Goal: Information Seeking & Learning: Learn about a topic

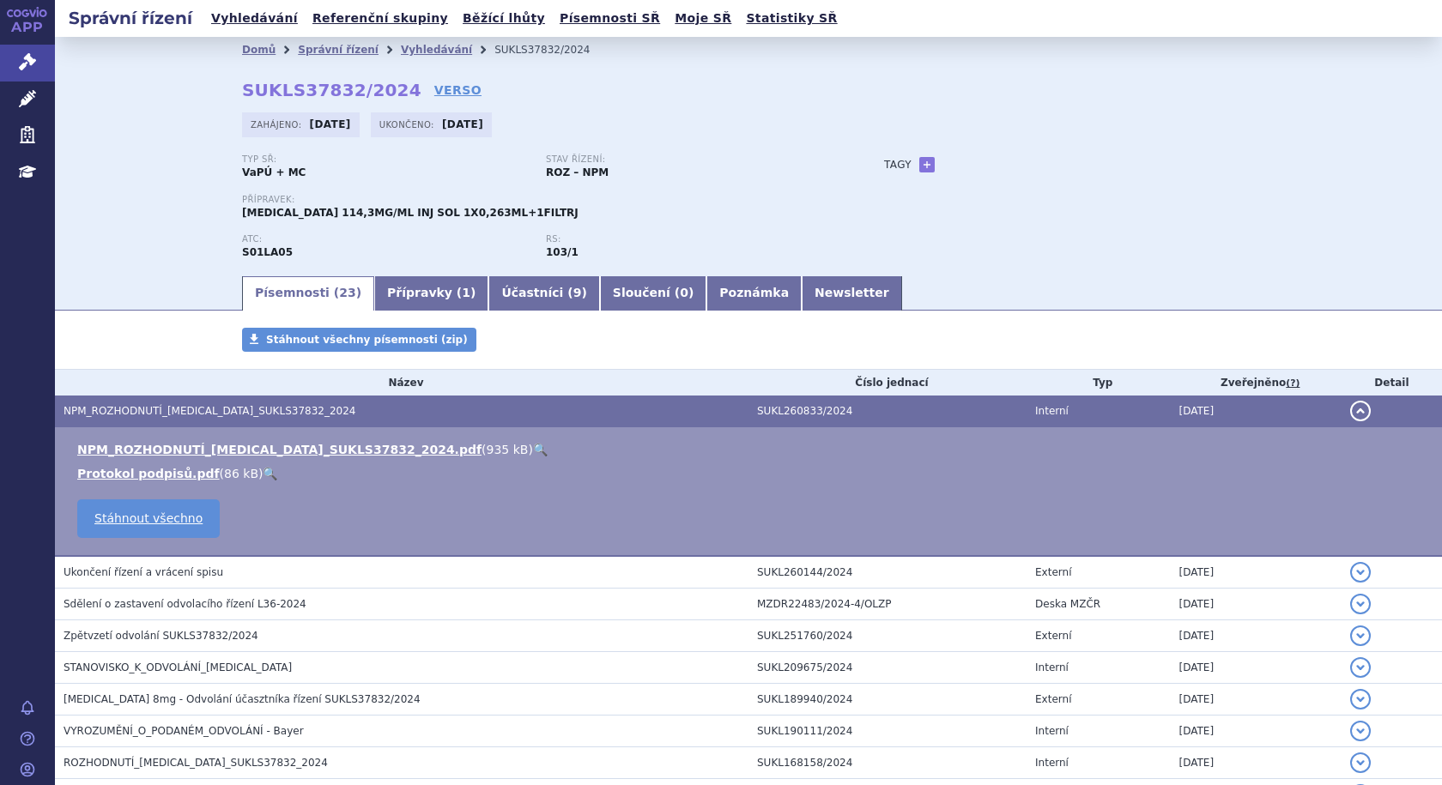
scroll to position [272, 0]
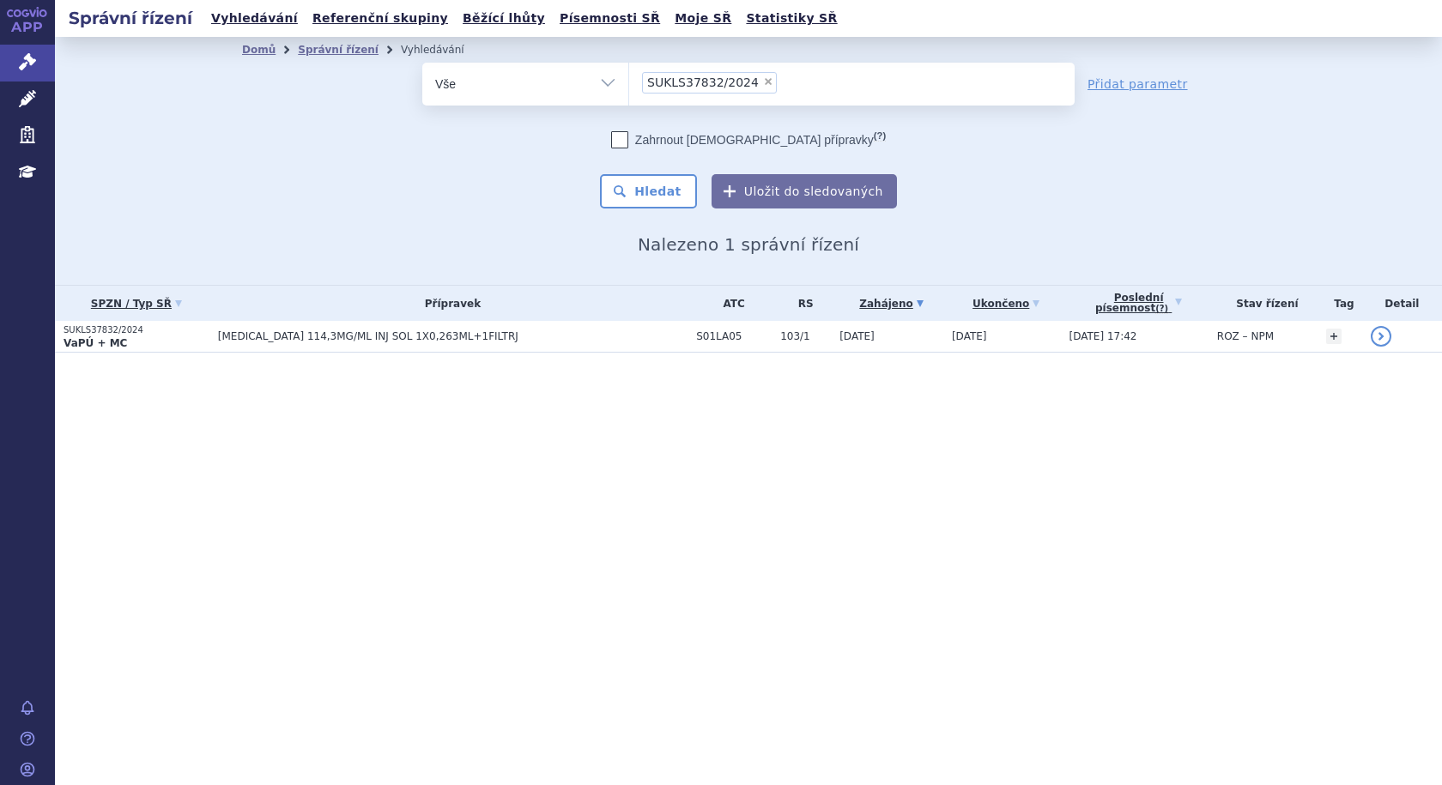
click at [763, 82] on span "×" at bounding box center [768, 81] width 10 height 10
click at [629, 82] on select "SUKLS37832/2024" at bounding box center [628, 83] width 1 height 43
select select
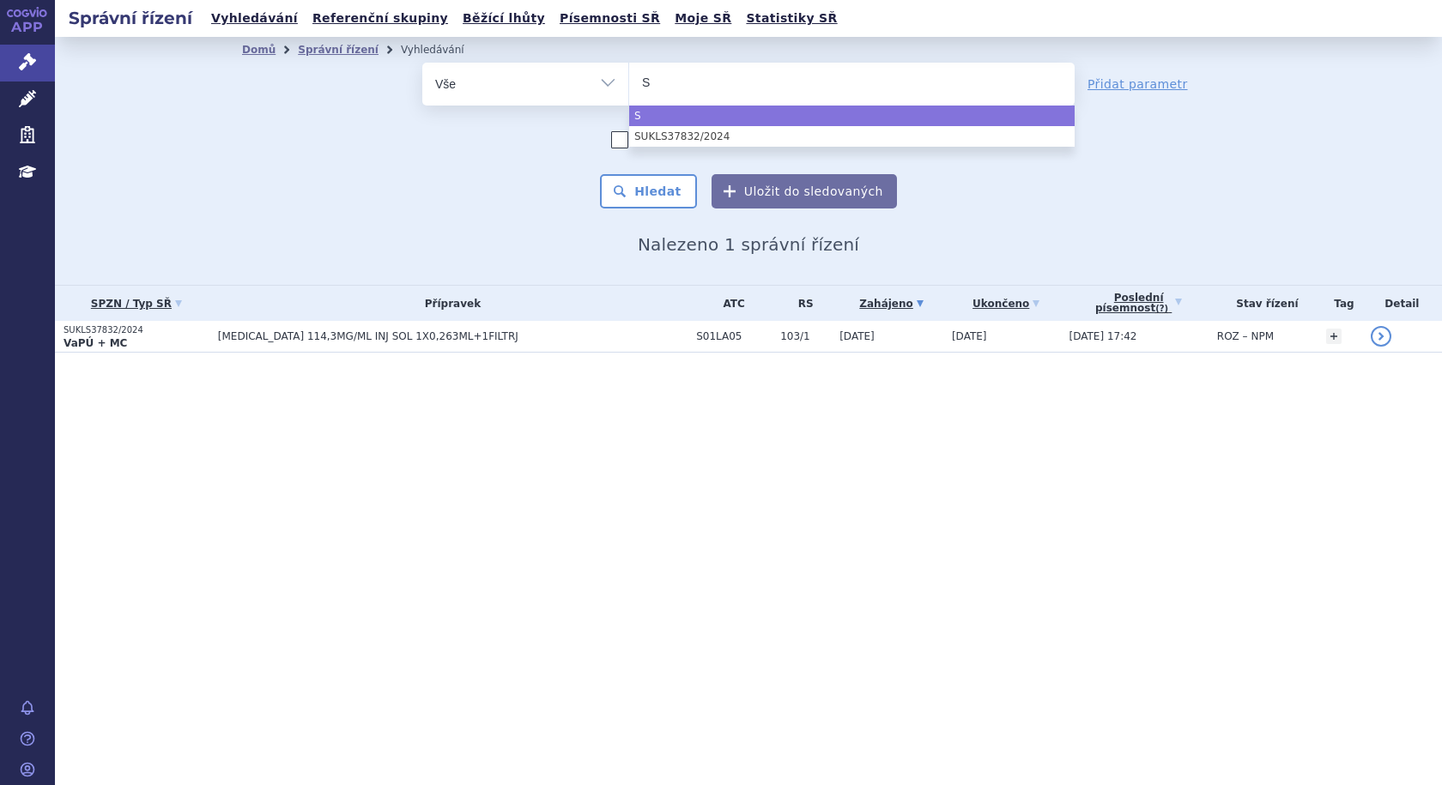
type input "SU"
type input "SUK"
type input "SUKL"
type input "SUKLS"
type input "SUKLS2"
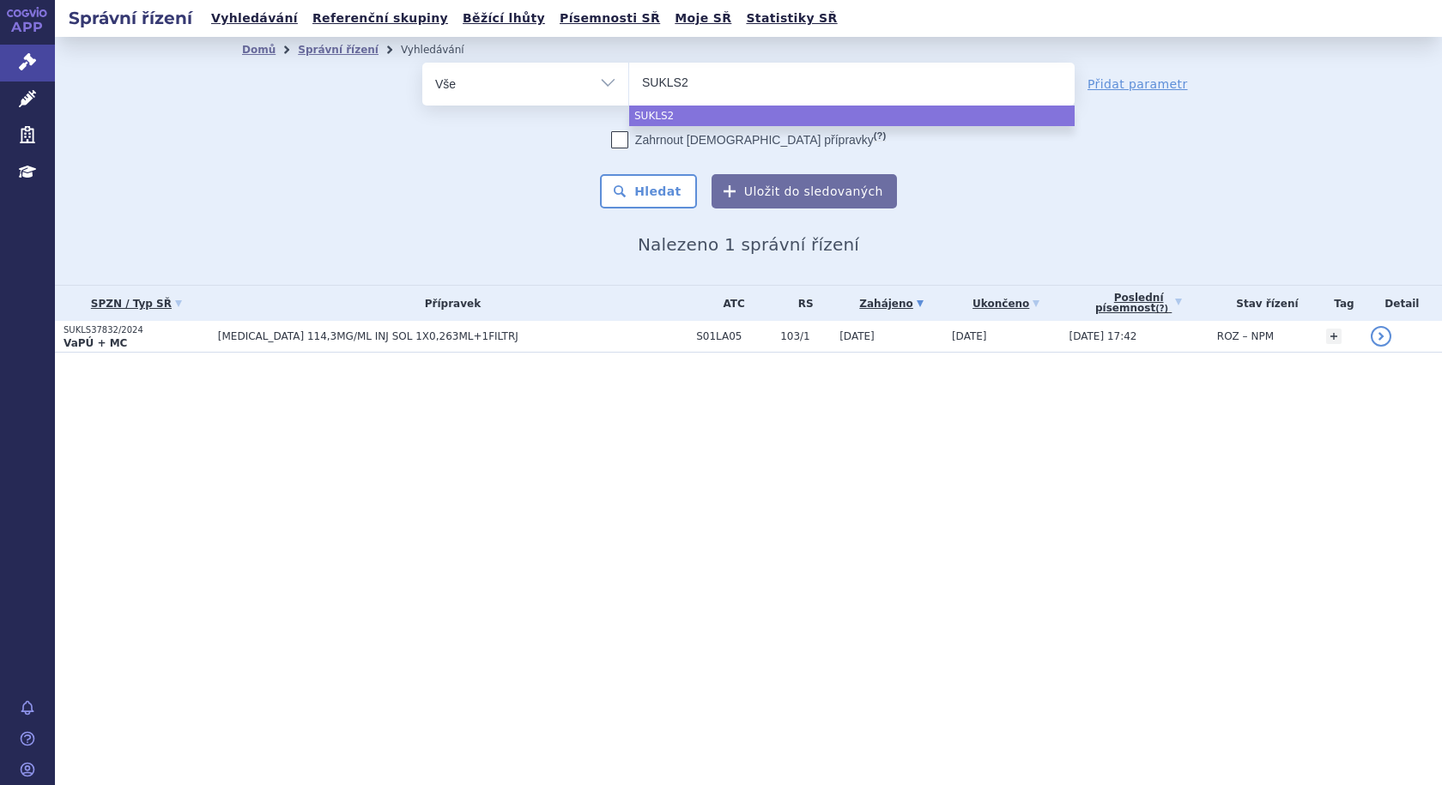
type input "SUKLS28"
type input "SUKLS281"
type input "SUKLS2815"
type input "SUKLS28159"
type input "SUKLS281591"
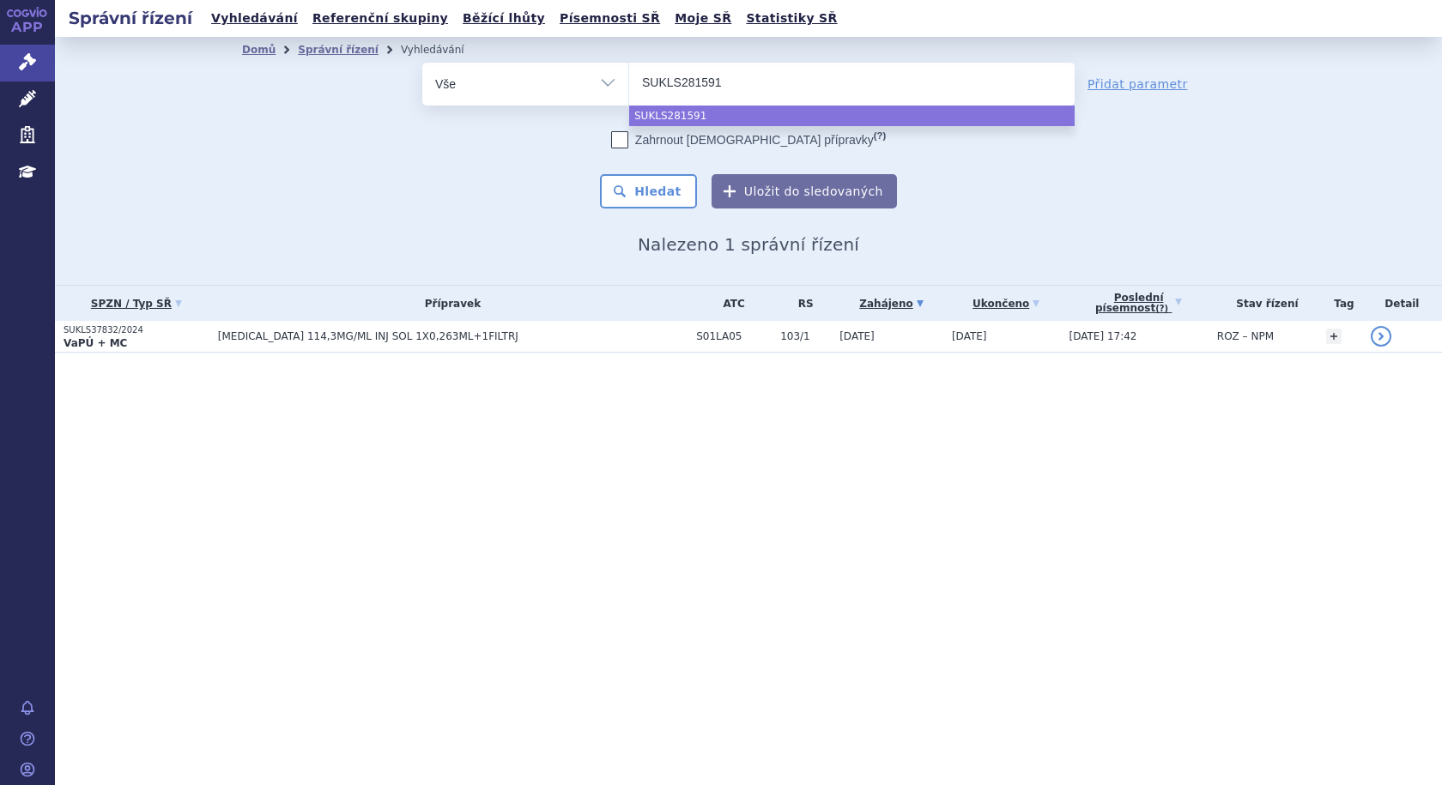
type input "SUKLS281591/"
type input "SUKLS281591/2"
type input "SUKLS281591/20"
type input "SUKLS281591/202"
type input "SUKLS281591/2024"
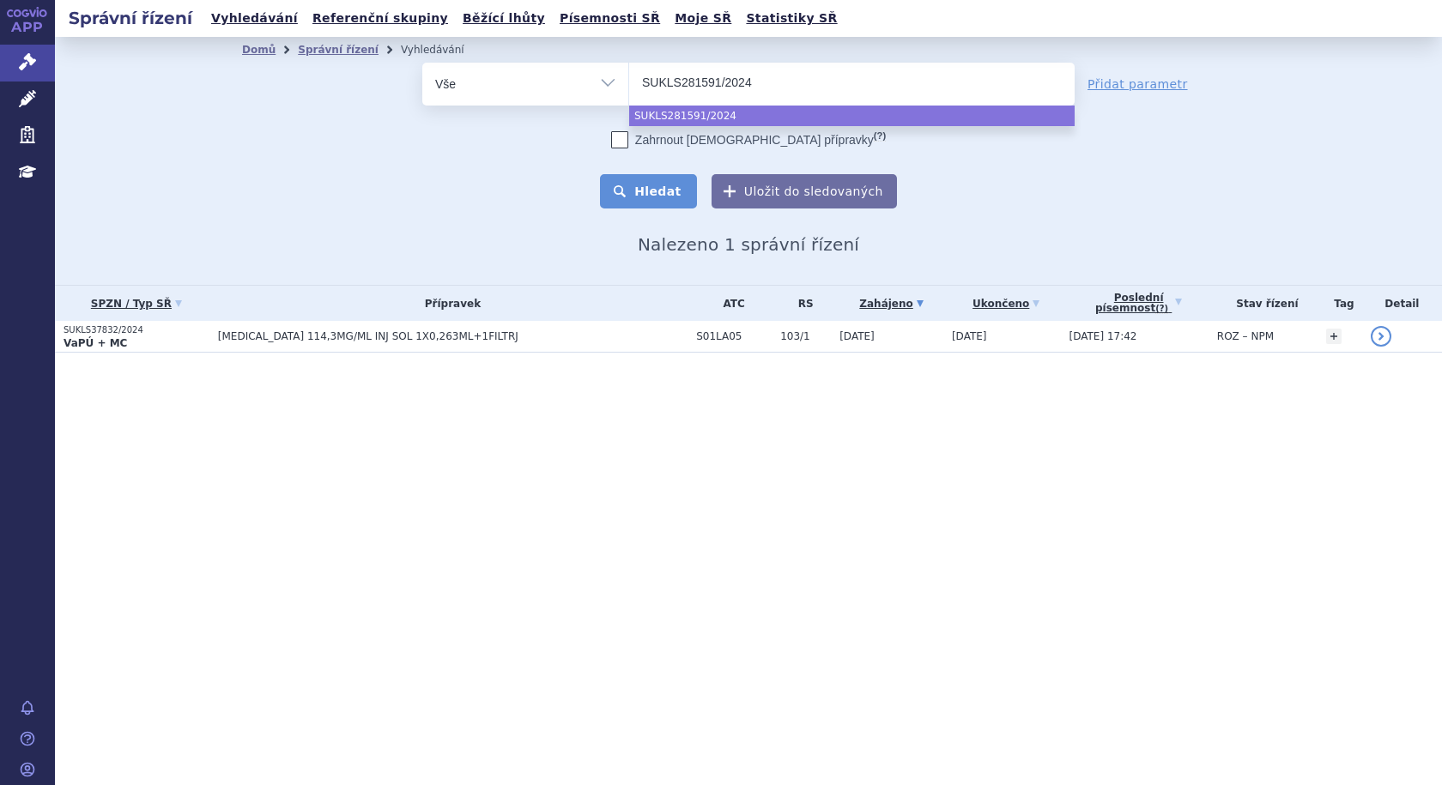
select select "SUKLS281591/2024"
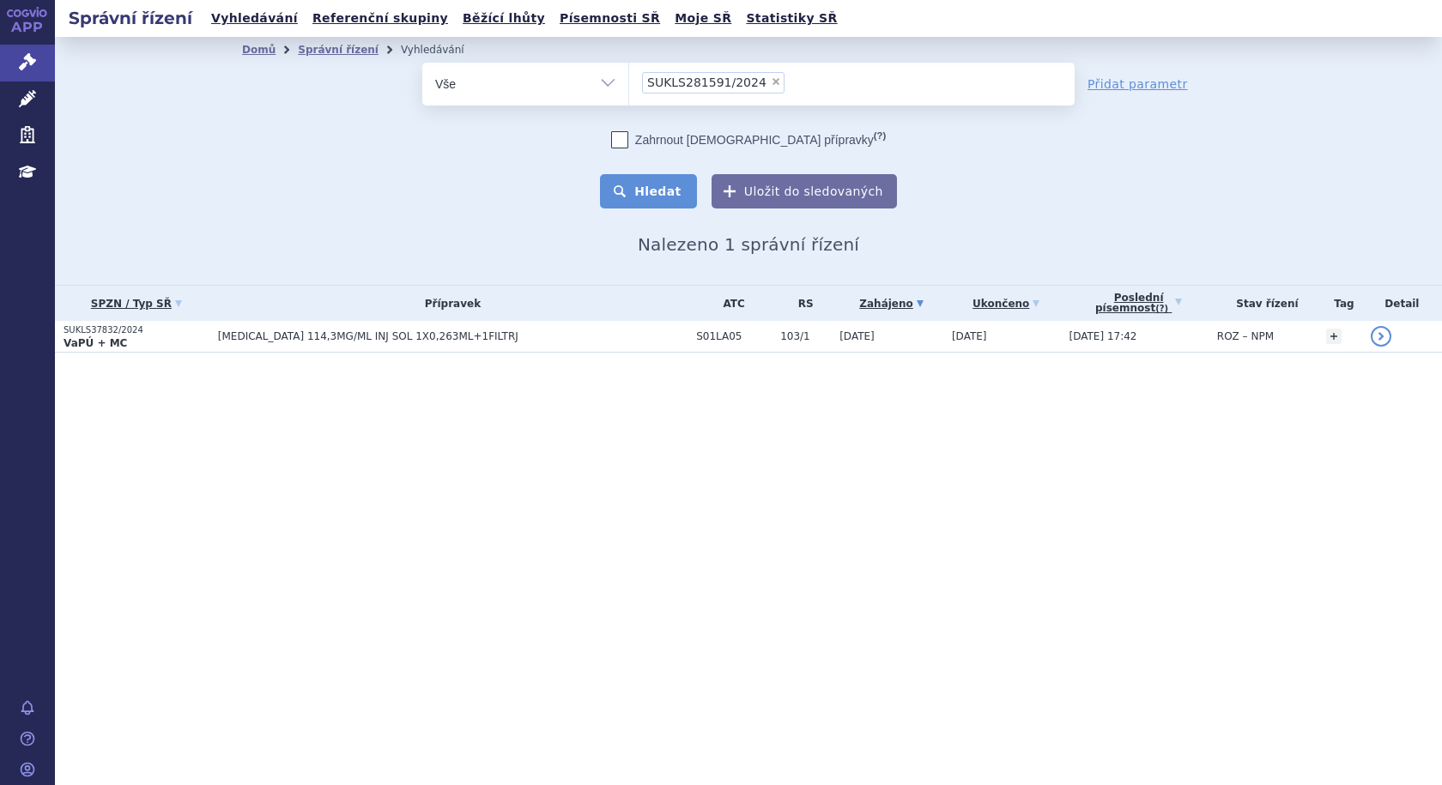
click at [655, 184] on button "Hledat" at bounding box center [648, 191] width 97 height 34
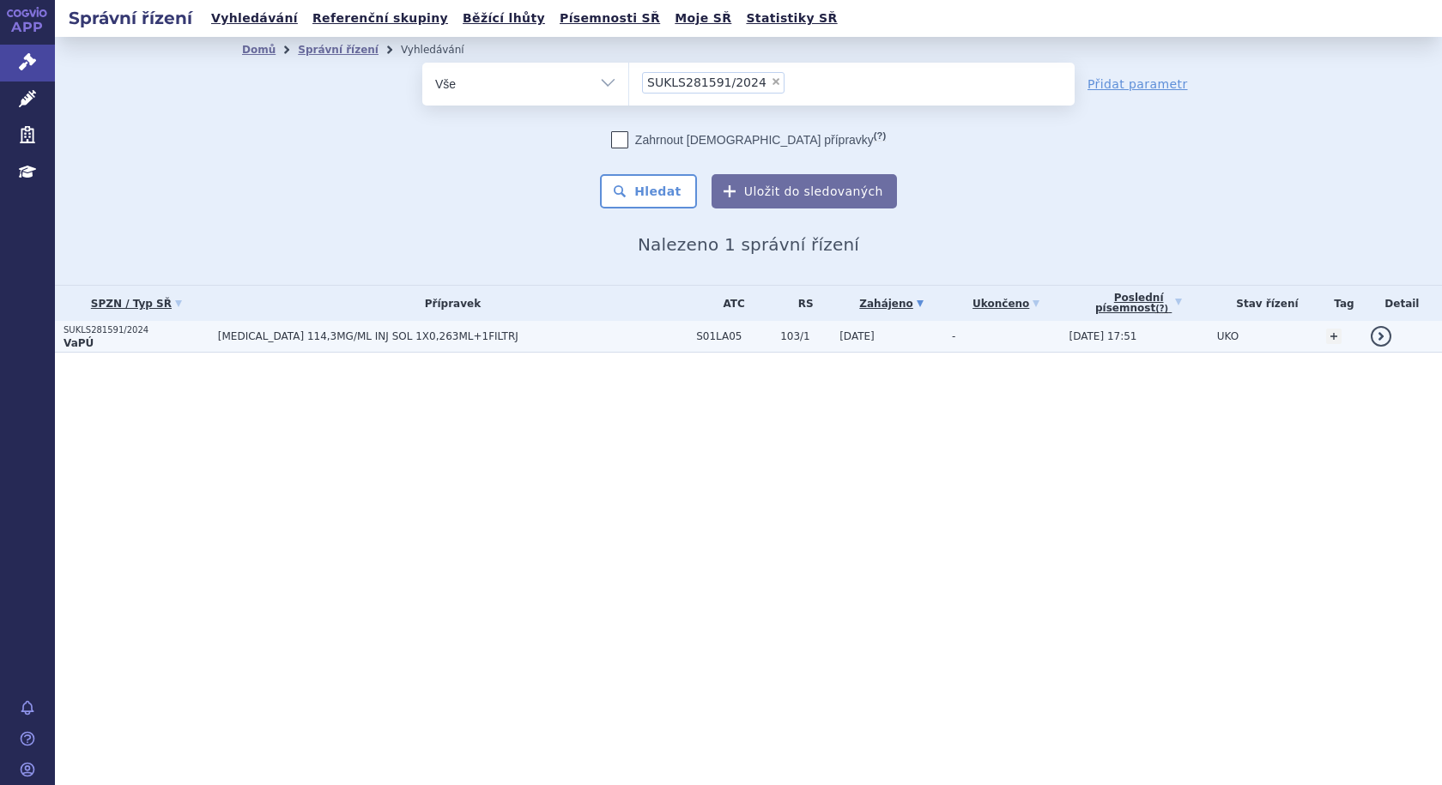
click at [345, 334] on span "[MEDICAL_DATA] 114,3MG/ML INJ SOL 1X0,263ML+1FILTRJ" at bounding box center [432, 336] width 429 height 12
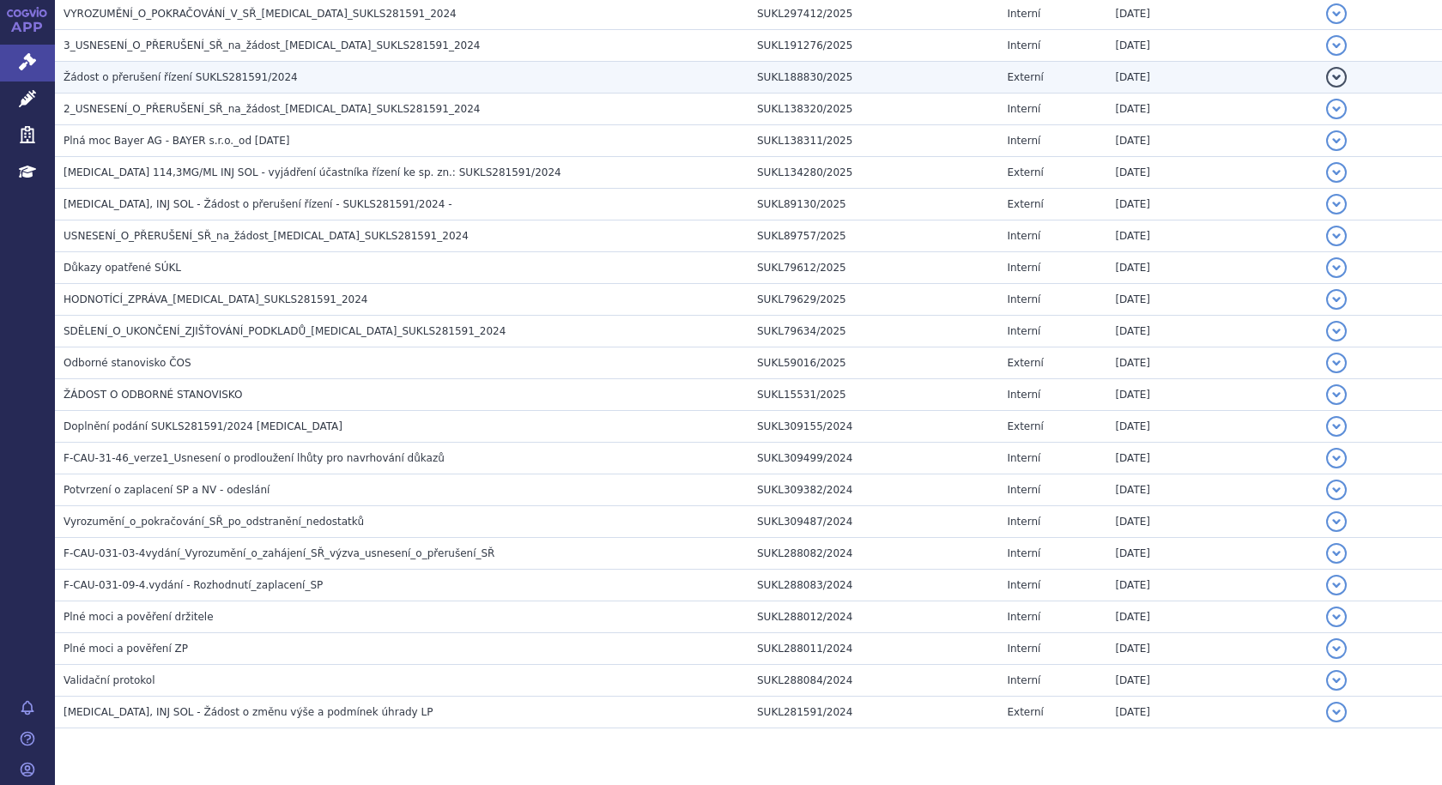
scroll to position [475, 0]
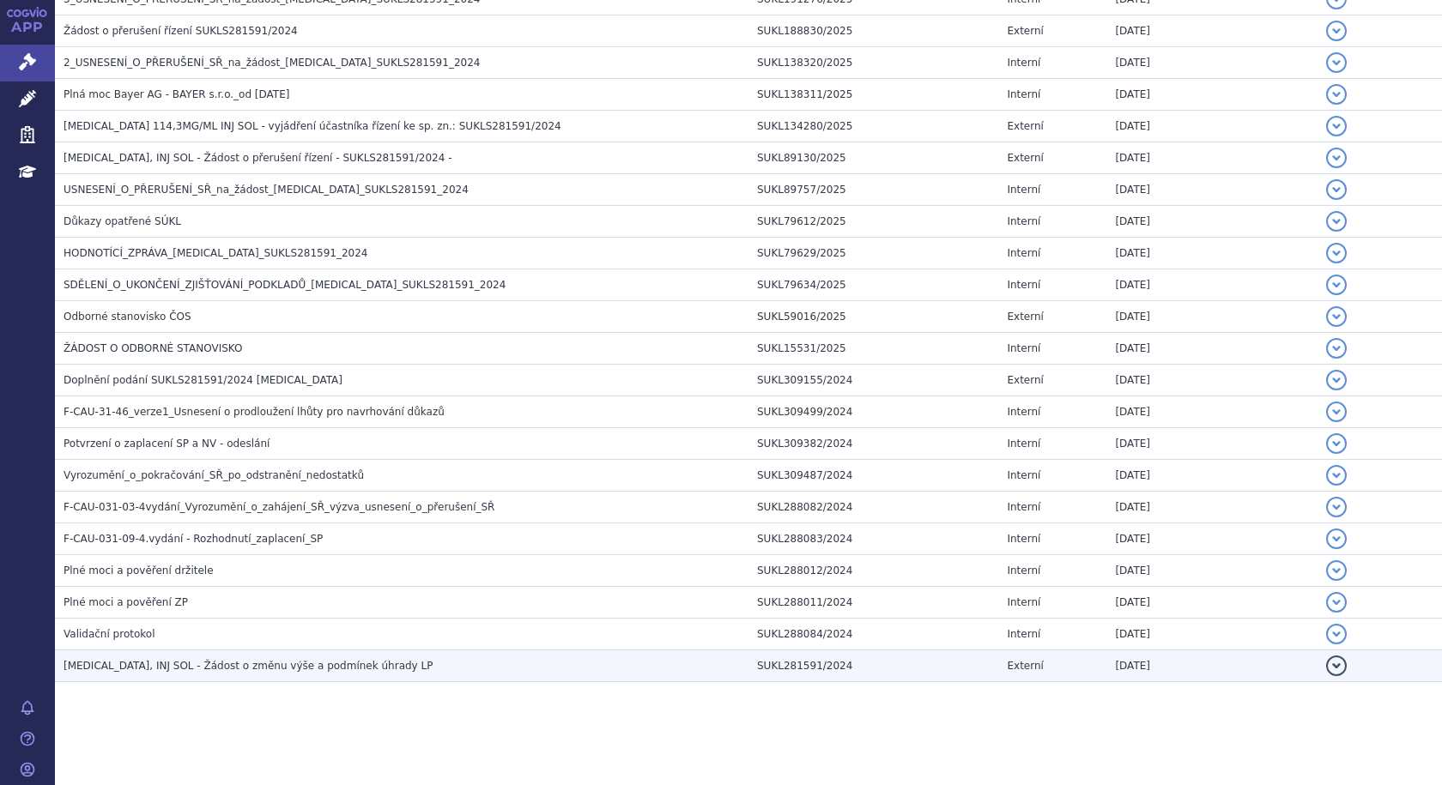
click at [190, 660] on span "EYLEA, INJ SOL - Žádost o změnu výše a podmínek úhrady LP" at bounding box center [247, 666] width 369 height 12
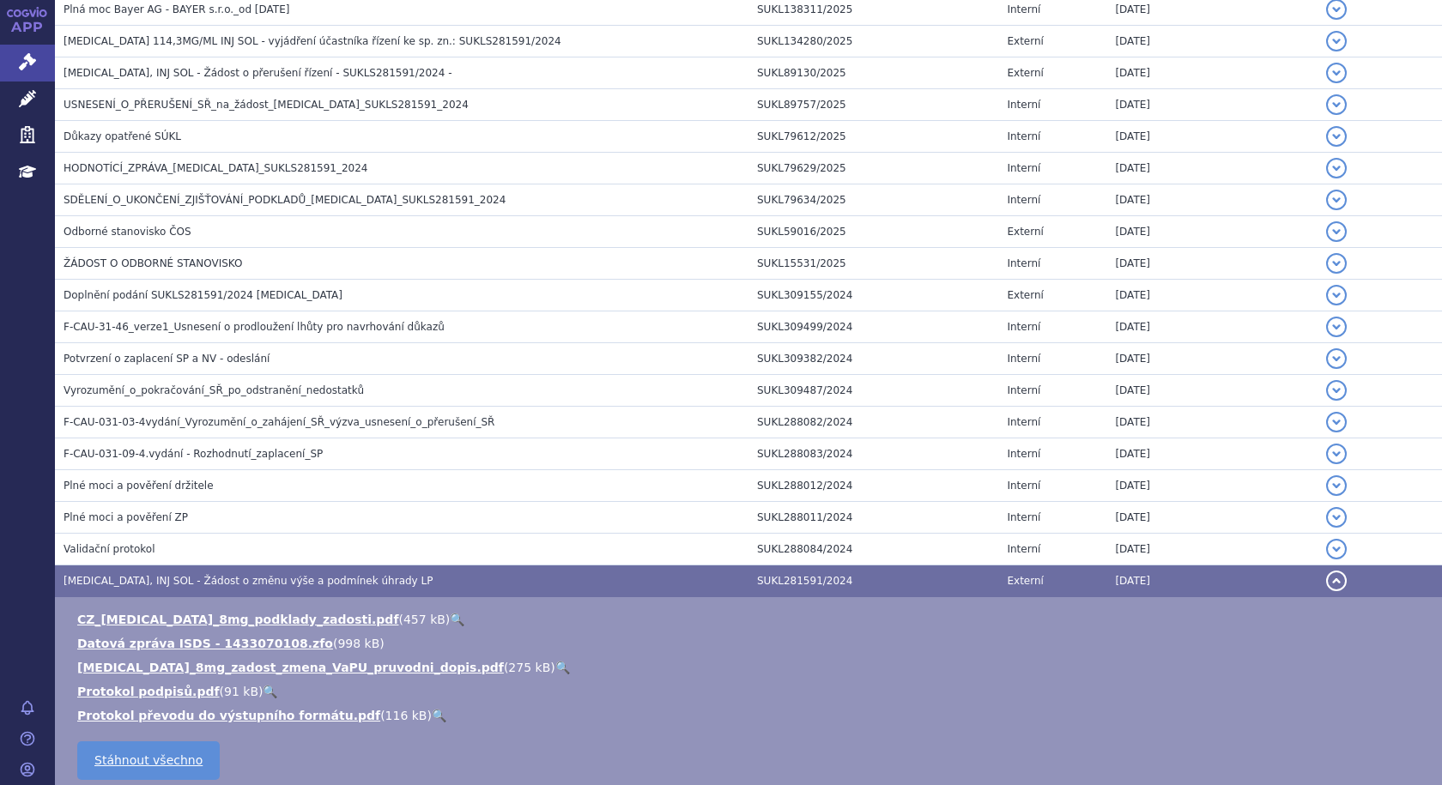
scroll to position [561, 0]
click at [193, 619] on link "CZ_EYLEA_8mg_podklady_zadosti.pdf" at bounding box center [237, 619] width 321 height 14
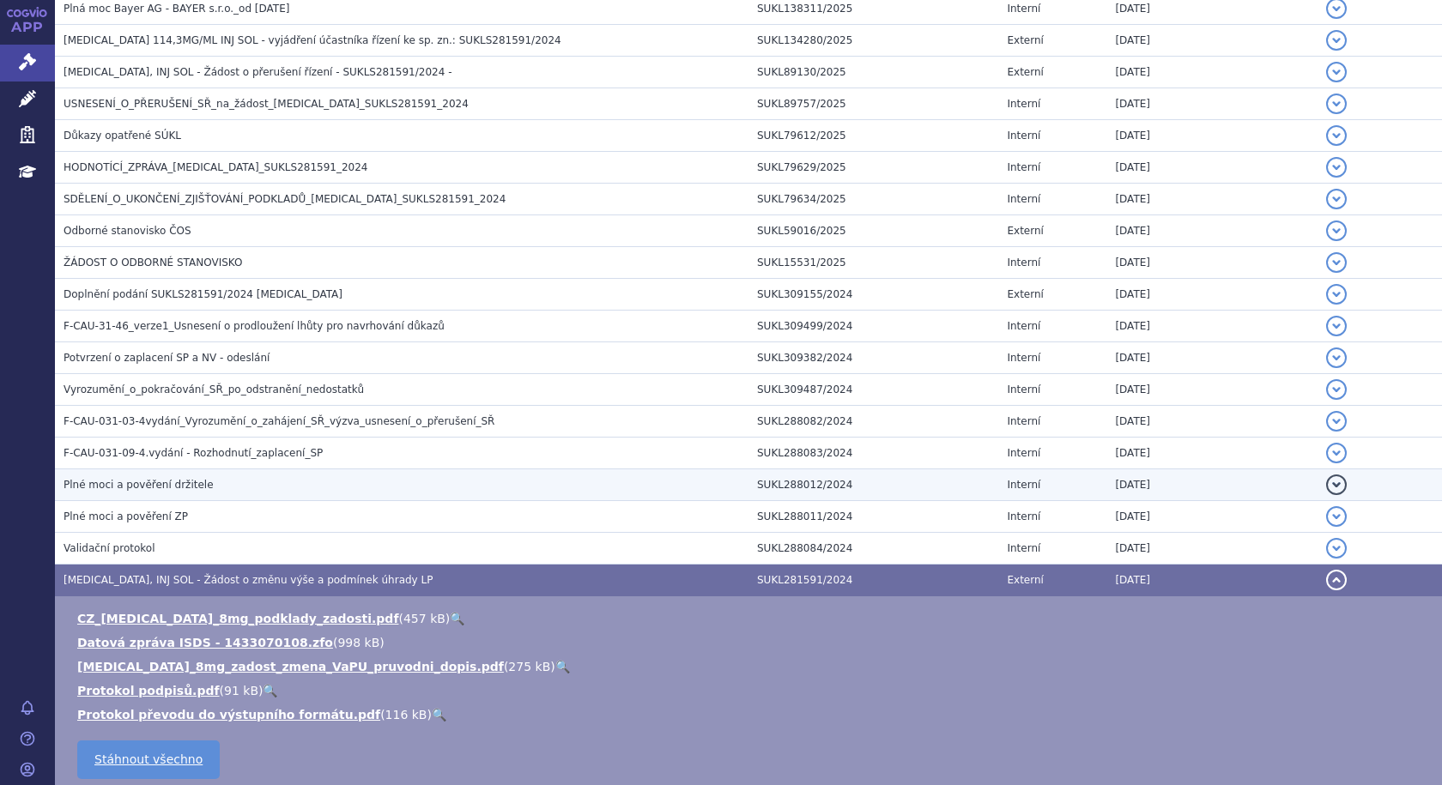
click at [114, 571] on td "EYLEA, INJ SOL - Žádost o změnu výše a podmínek úhrady LP" at bounding box center [401, 581] width 693 height 32
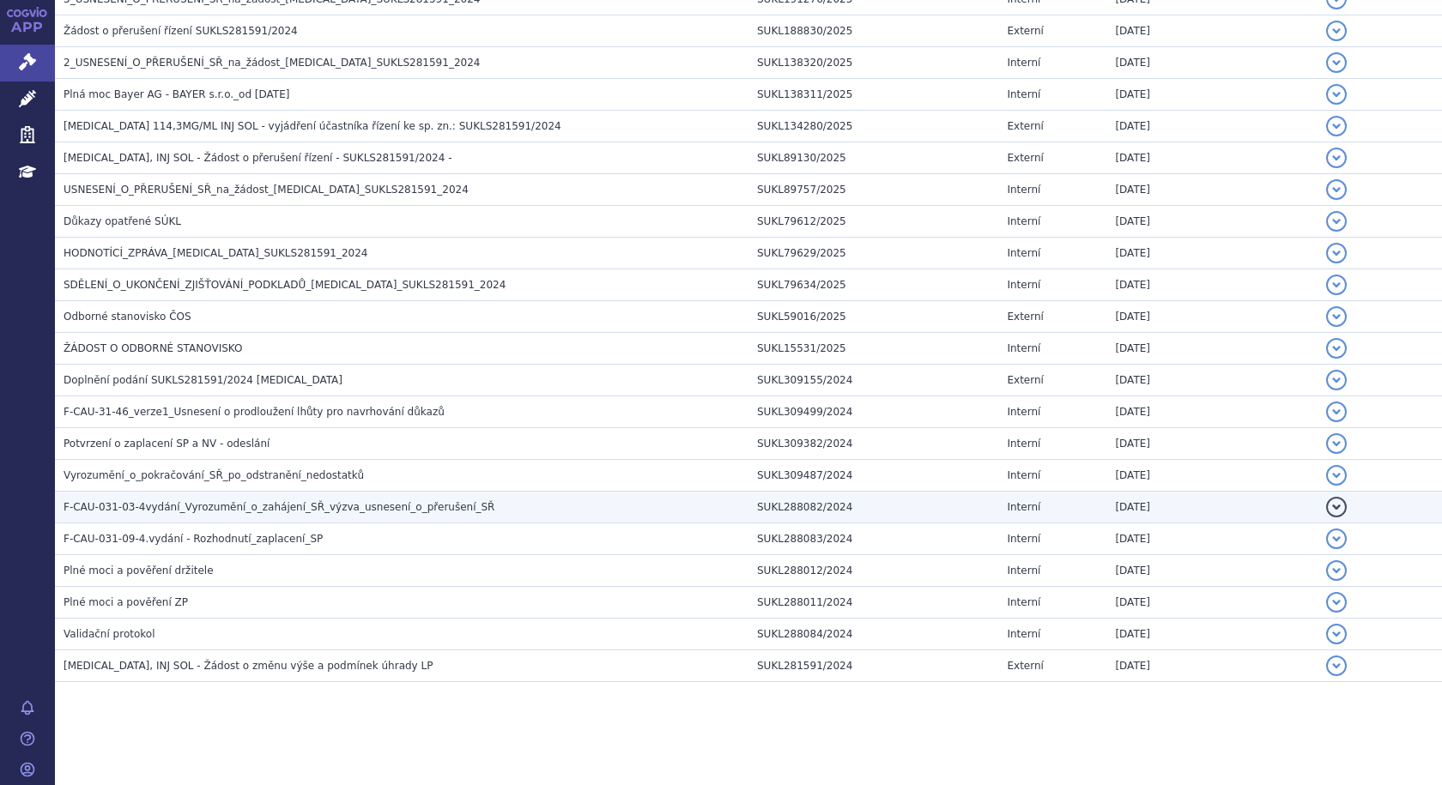
click at [215, 512] on span "F-CAU-031-03-4vydání_Vyrozumění_o_zahájení_SŘ_výzva_usnesení_o_přerušení_SŘ" at bounding box center [278, 507] width 431 height 12
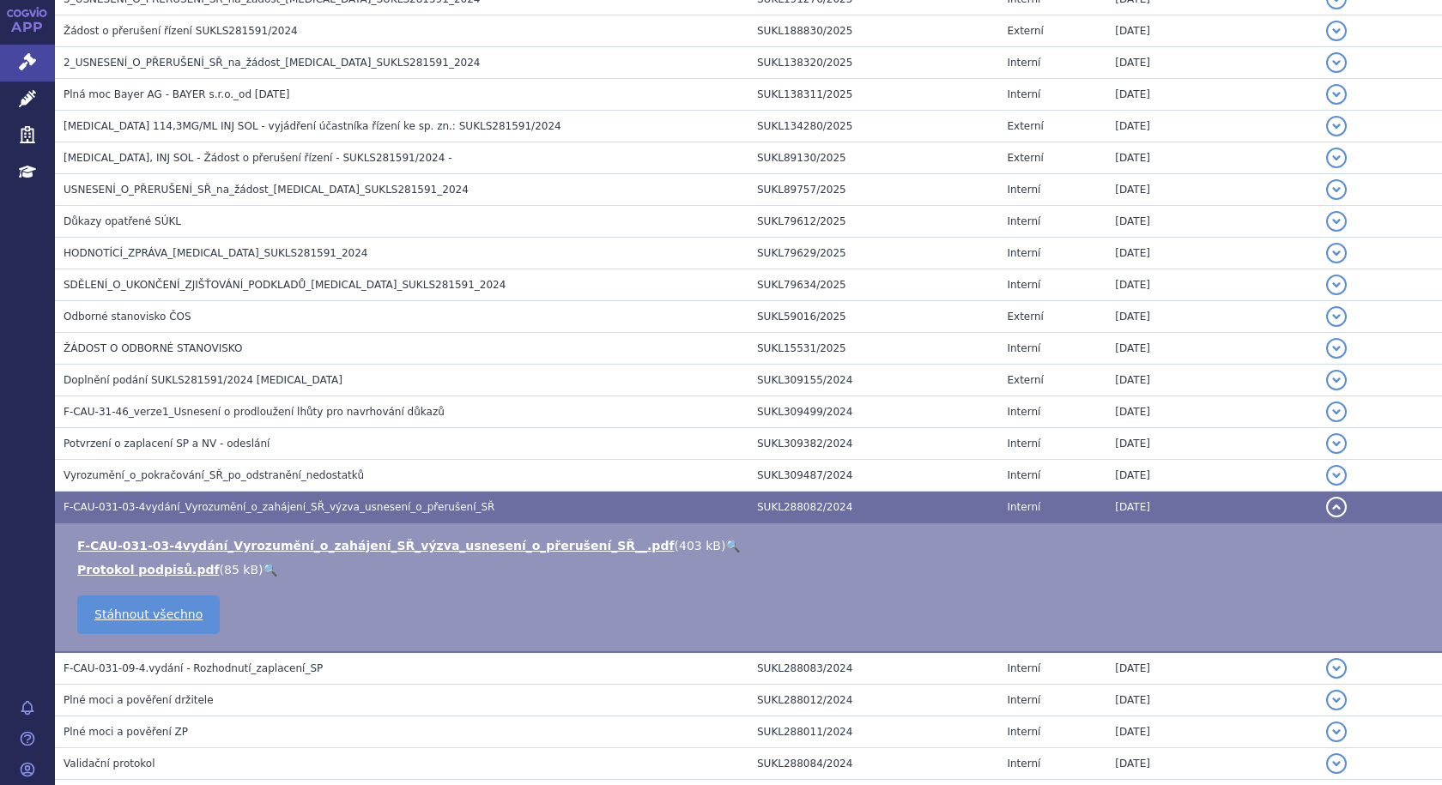
scroll to position [561, 0]
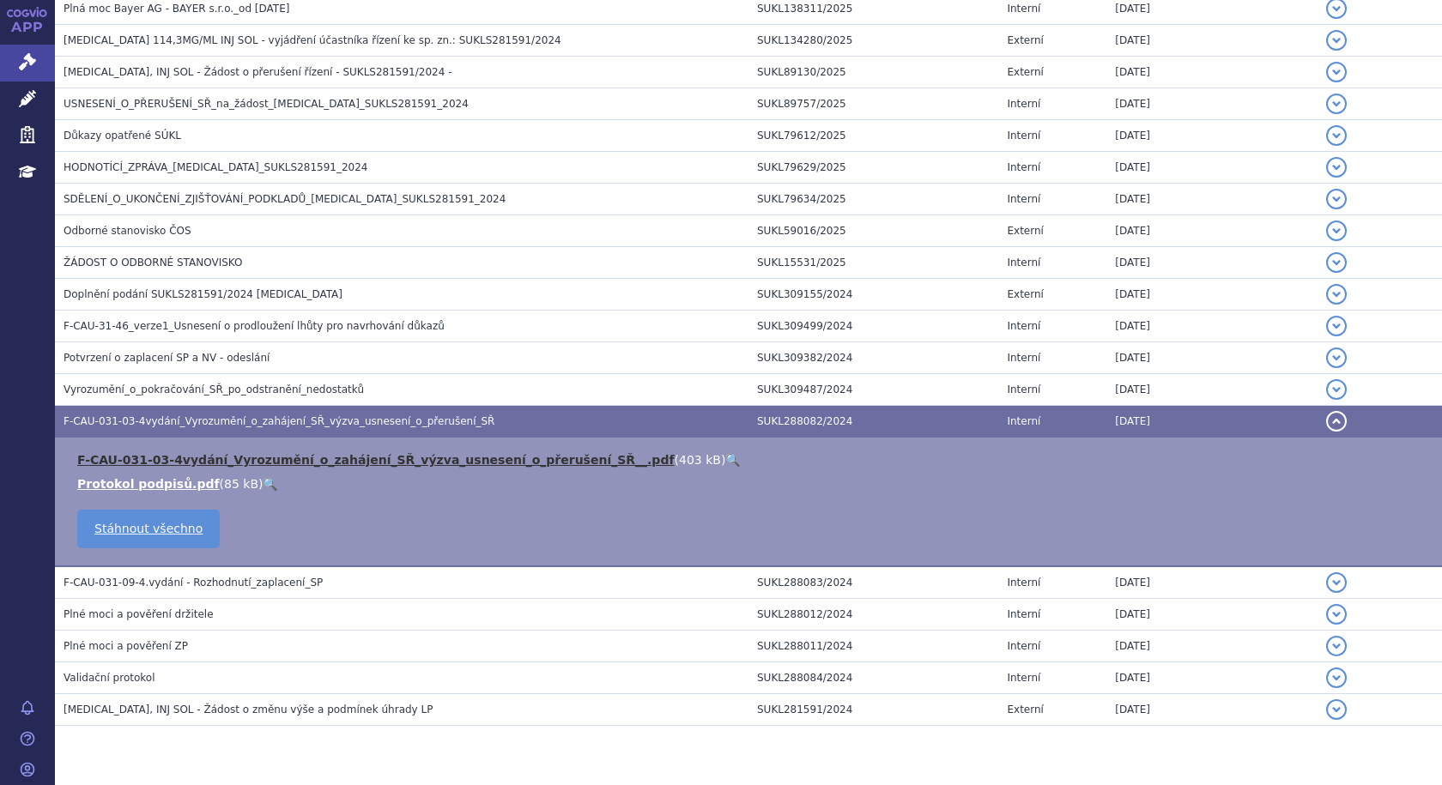
click at [158, 462] on link "F-CAU-031-03-4vydání_Vyrozumění_o_zahájení_SŘ_výzva_usnesení_o_přerušení_SŘ__.p…" at bounding box center [375, 460] width 597 height 14
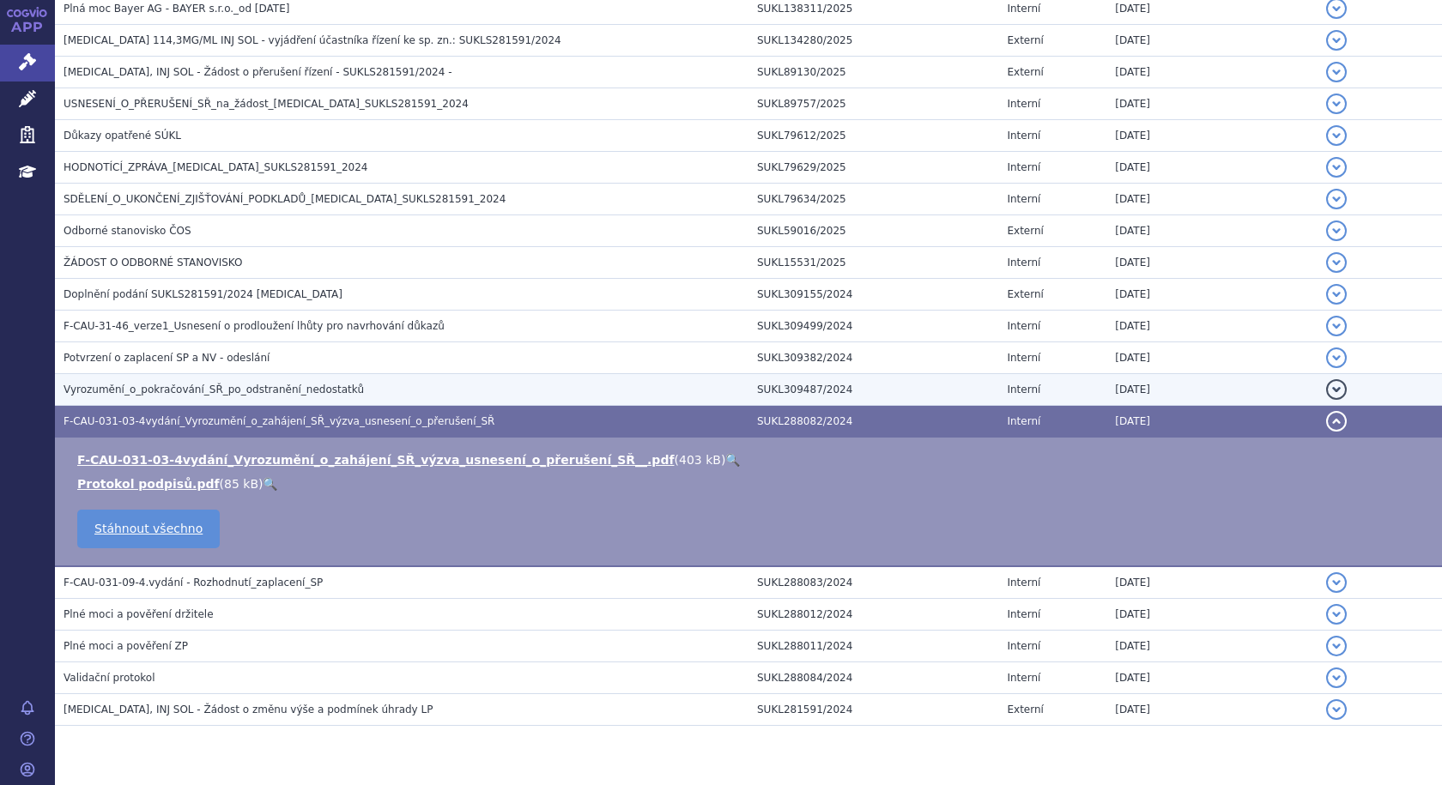
click at [138, 396] on span "Vyrozumění_o_pokračování_SŘ_po_odstranění_nedostatků" at bounding box center [213, 390] width 300 height 12
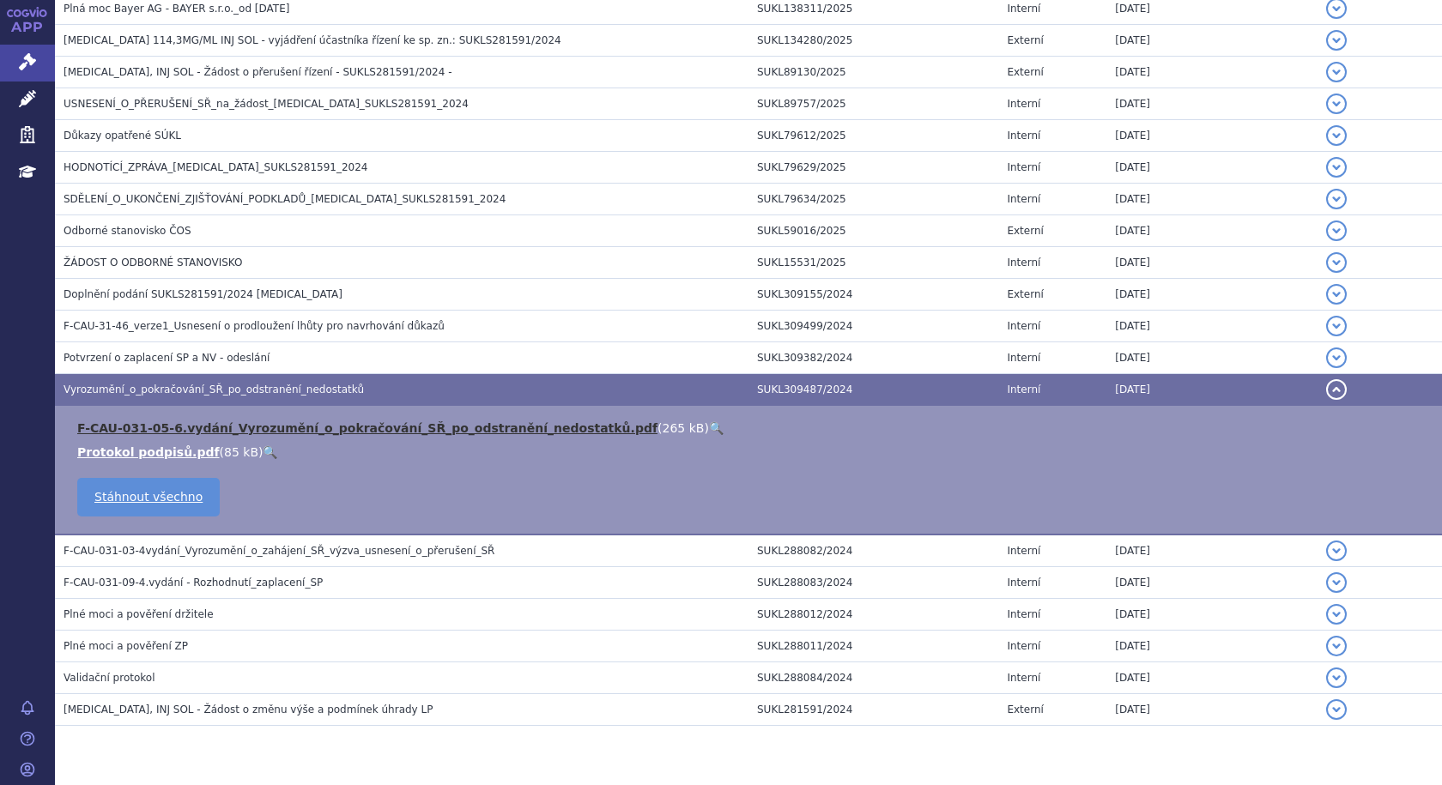
click at [401, 433] on link "F-CAU-031-05-6.vydání_Vyrozumění_o_pokračování_SŘ_po_odstranění_nedostatků.pdf" at bounding box center [367, 428] width 580 height 14
click at [116, 384] on span "Vyrozumění_o_pokračování_SŘ_po_odstranění_nedostatků" at bounding box center [213, 390] width 300 height 12
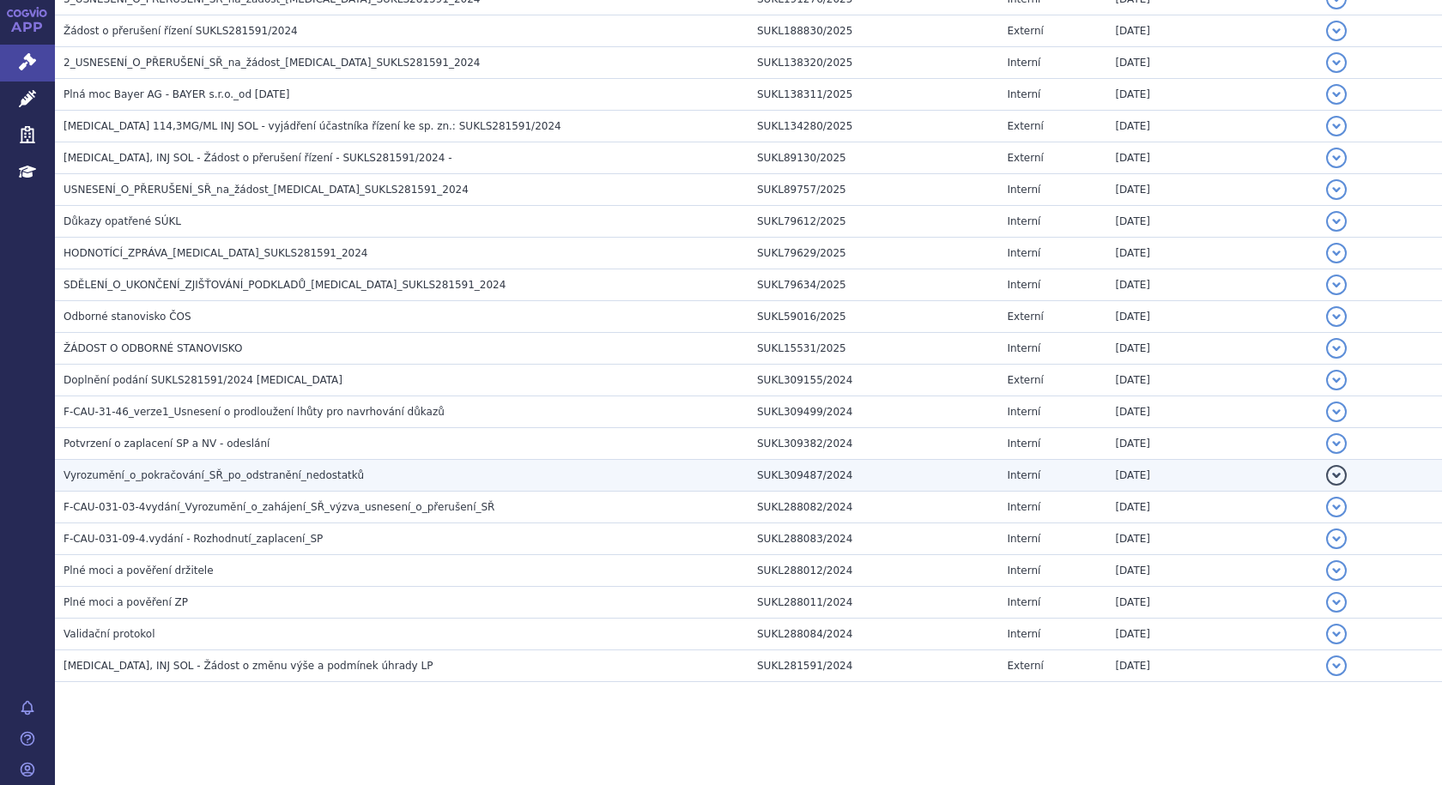
scroll to position [475, 0]
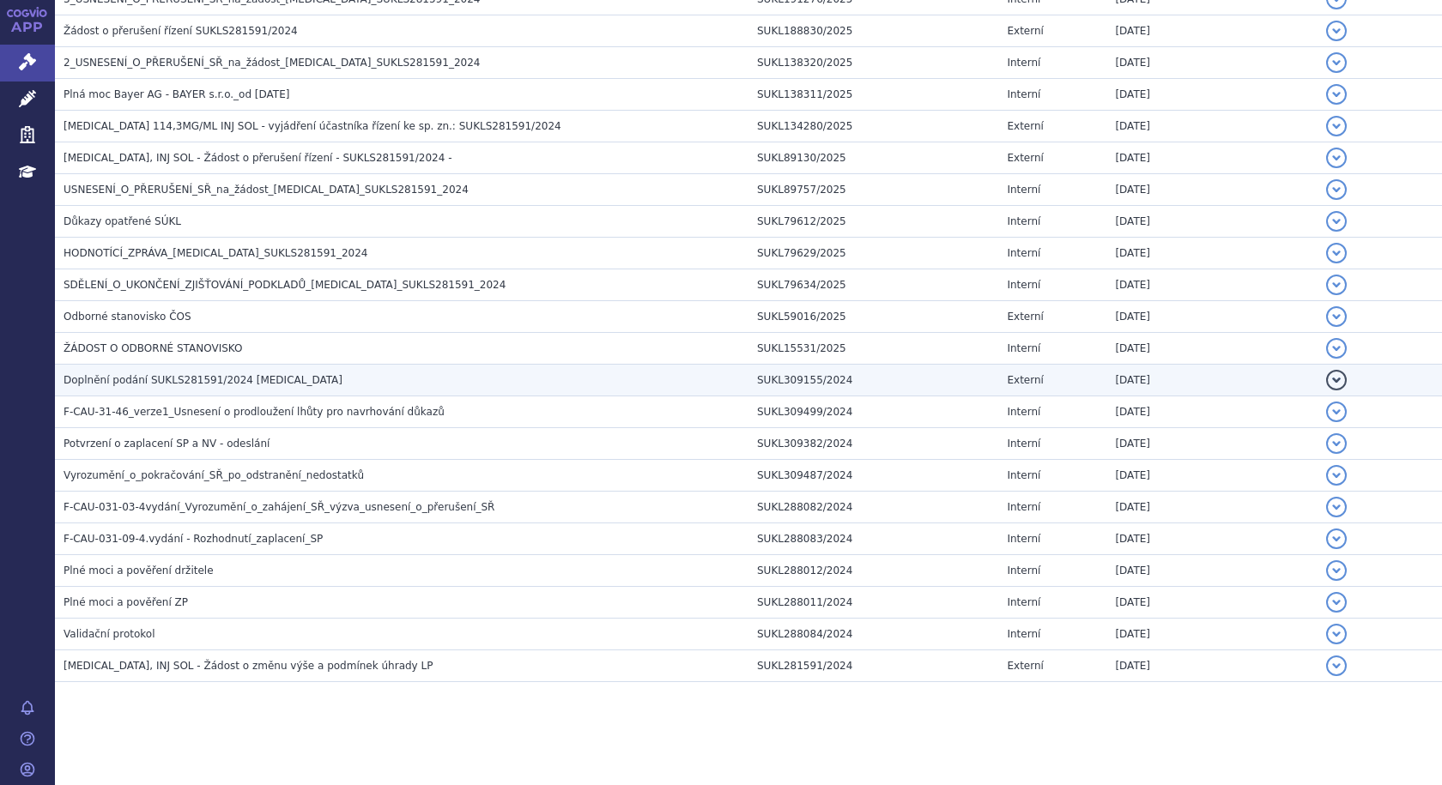
click at [107, 380] on span "Doplnění podání SUKLS281591/2024 EYLEA" at bounding box center [202, 380] width 279 height 12
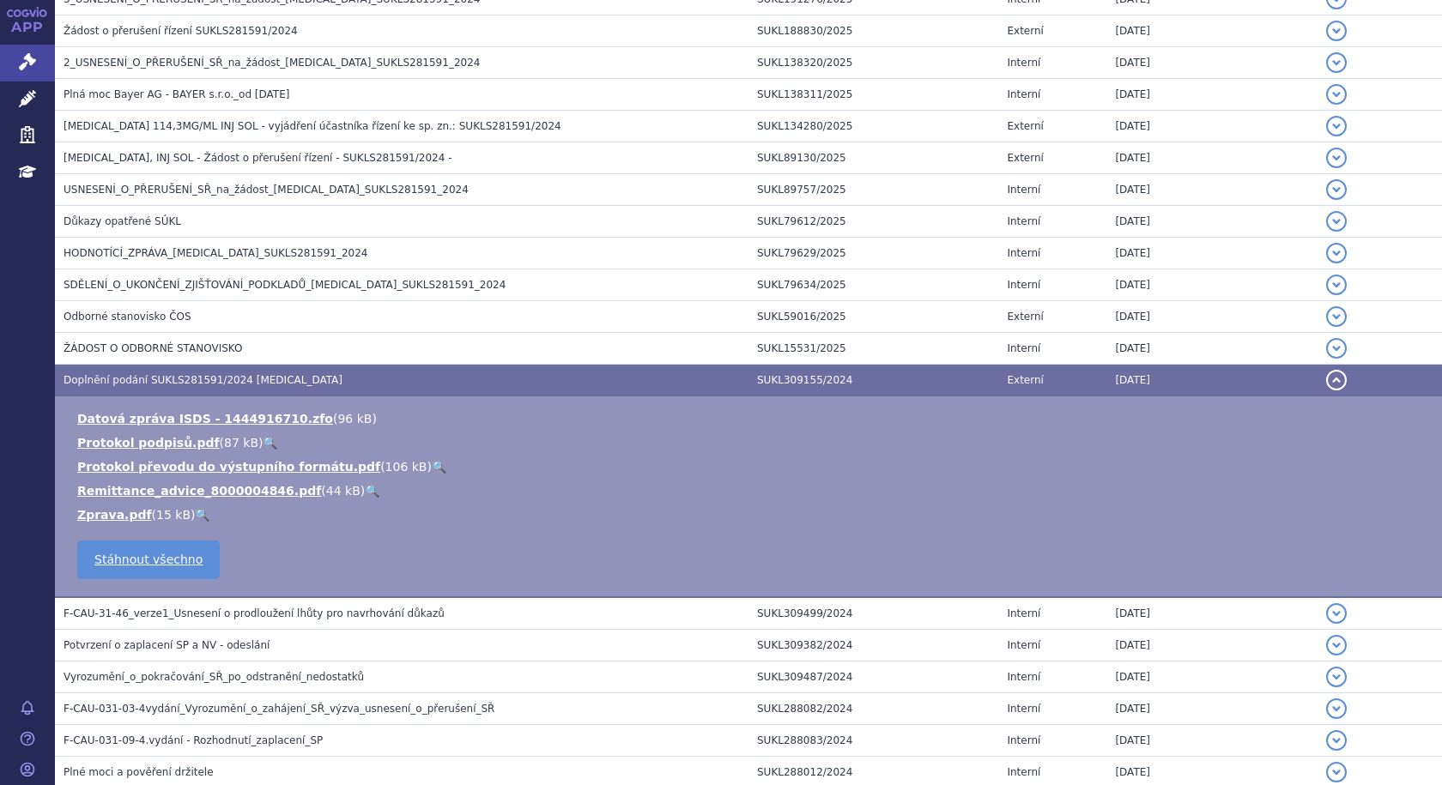
scroll to position [561, 0]
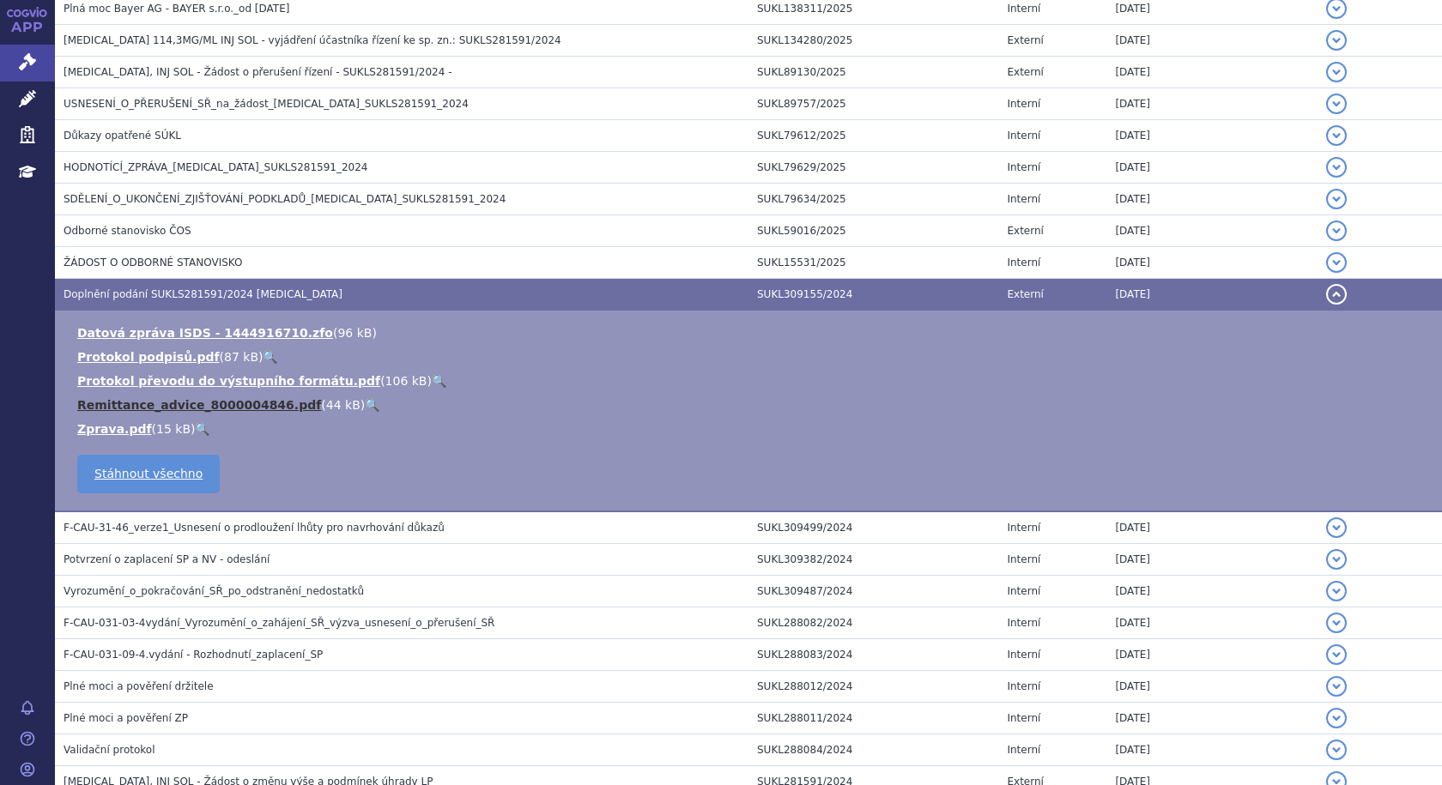
click at [190, 411] on link "Remittance_advice_8000004846.pdf" at bounding box center [199, 405] width 244 height 14
click at [117, 434] on link "Zprava.pdf" at bounding box center [114, 429] width 75 height 14
click at [106, 291] on span "Doplnění podání SUKLS281591/2024 EYLEA" at bounding box center [202, 294] width 279 height 12
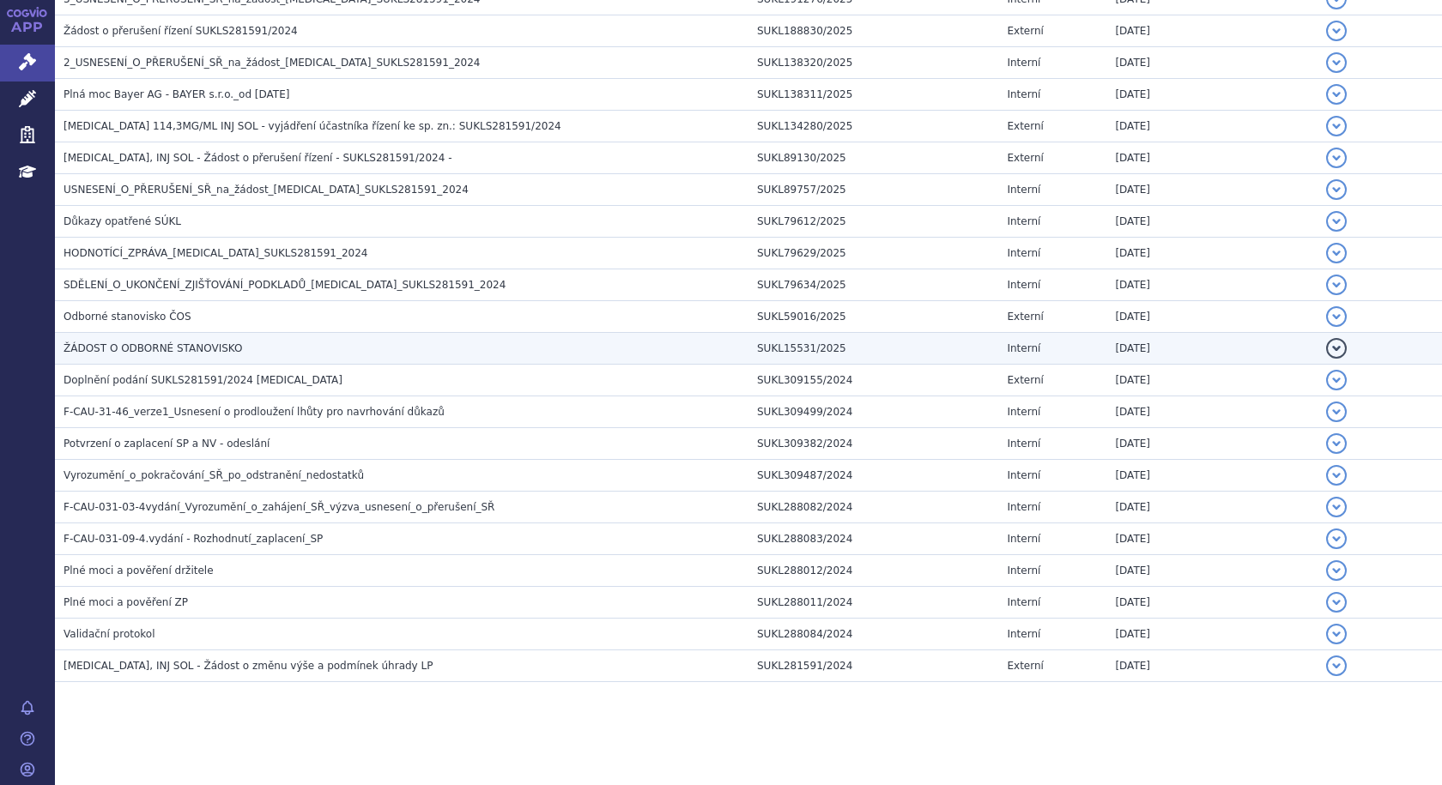
click at [93, 347] on span "ŽÁDOST O ODBORNÉ STANOVISKO" at bounding box center [152, 348] width 178 height 12
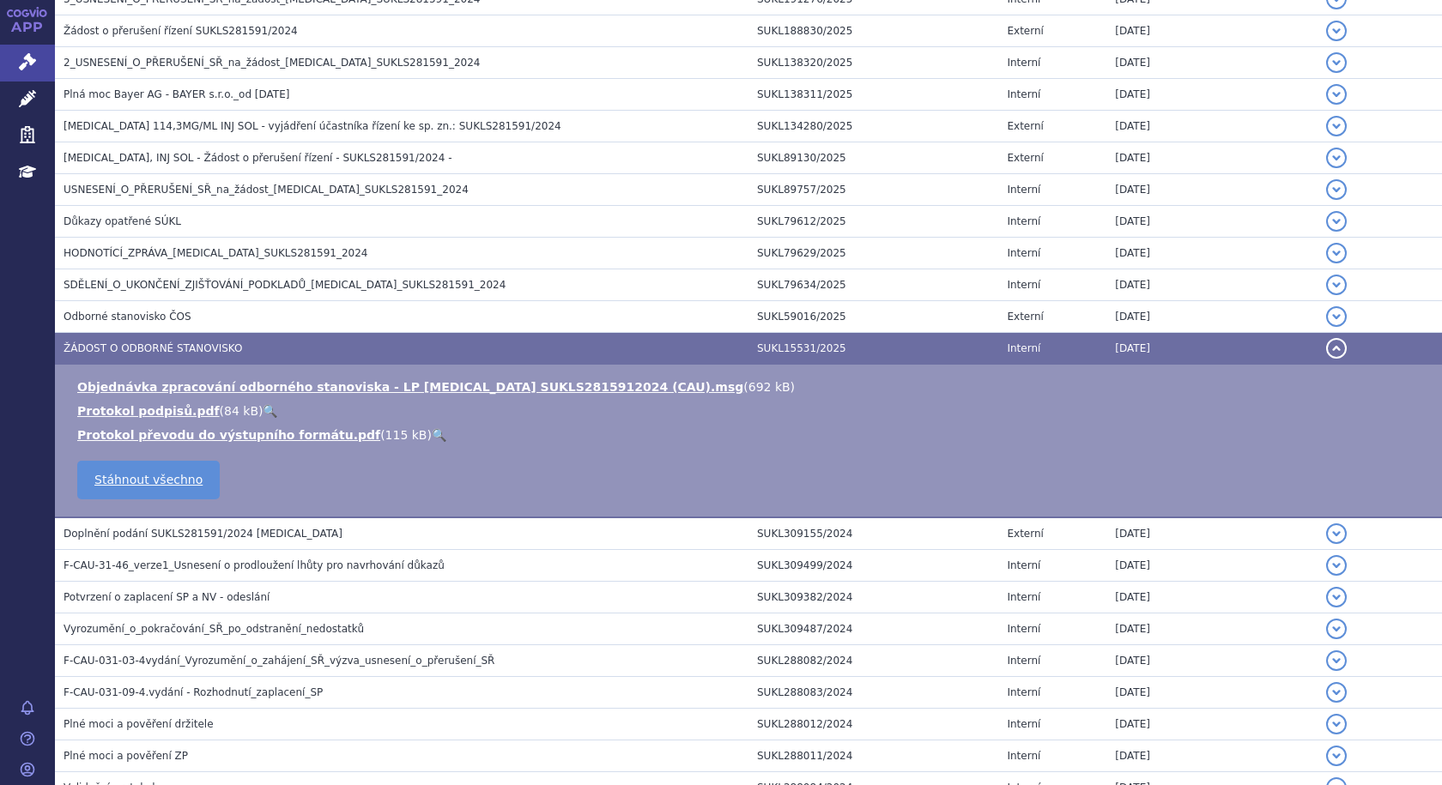
scroll to position [561, 0]
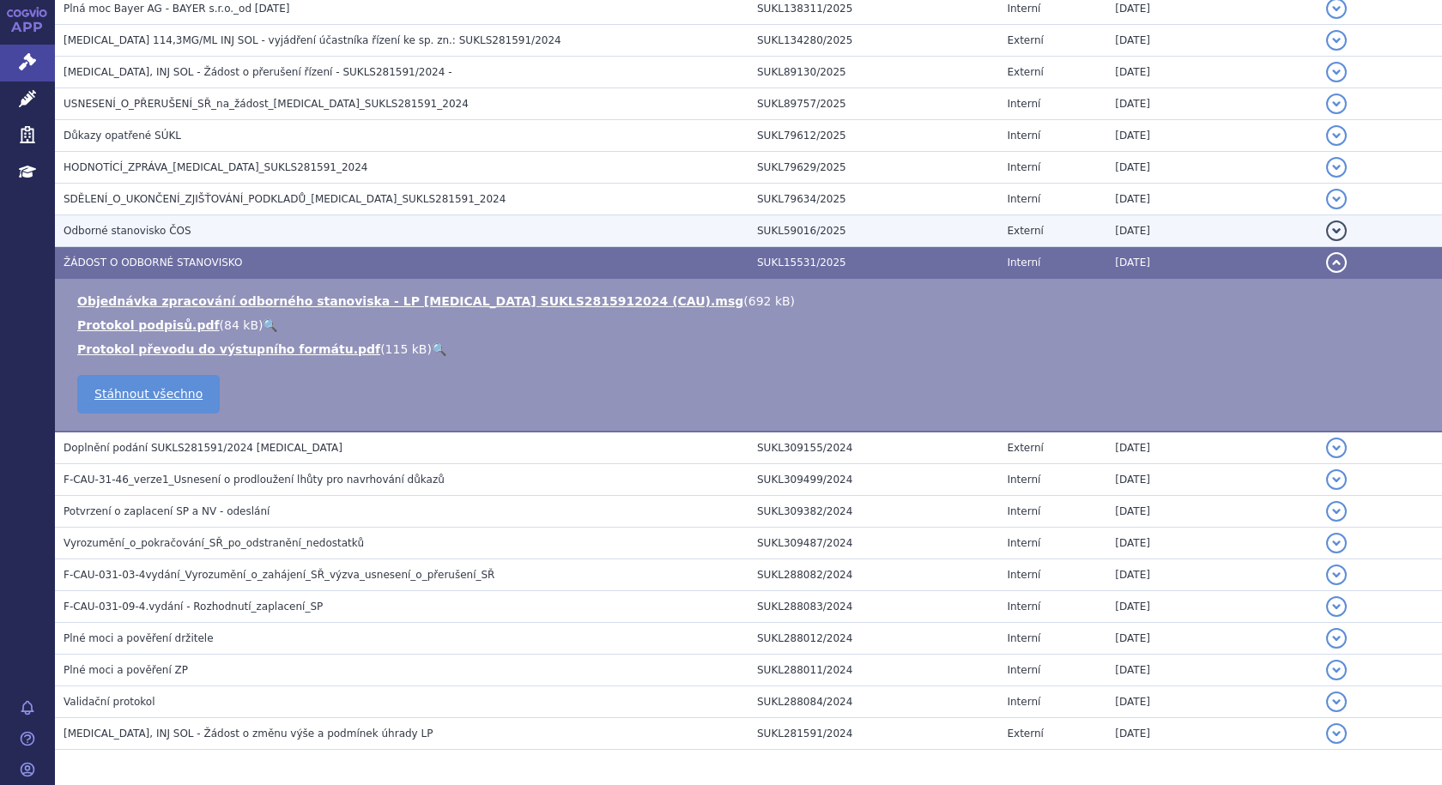
click at [111, 233] on span "Odborné stanovisko ČOS" at bounding box center [127, 231] width 128 height 12
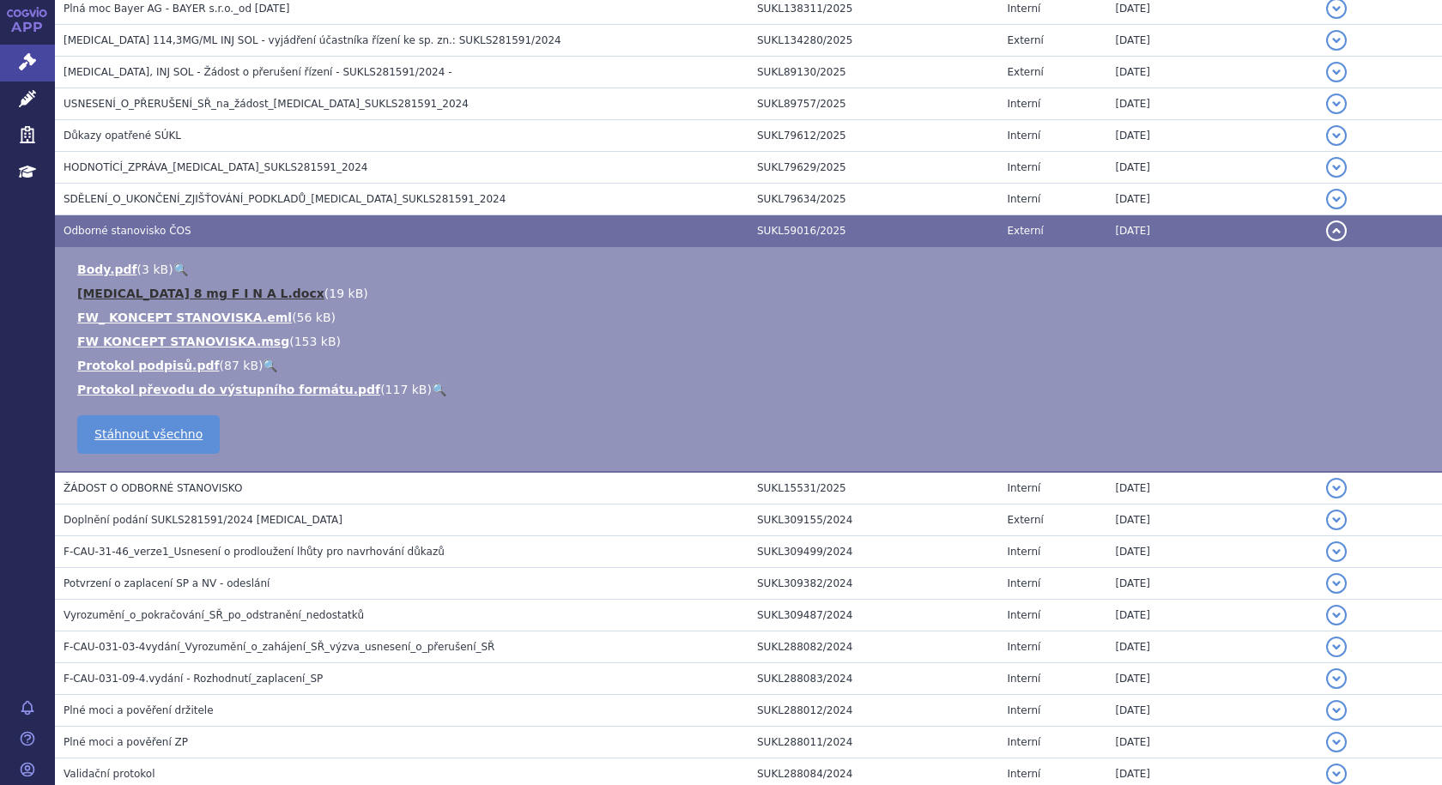
click at [164, 290] on link "Eylea 8 mg F I N A L.docx" at bounding box center [200, 294] width 247 height 14
click at [159, 290] on link "Eylea 8 mg F I N A L.docx" at bounding box center [200, 294] width 247 height 14
click at [96, 226] on span "Odborné stanovisko ČOS" at bounding box center [127, 231] width 128 height 12
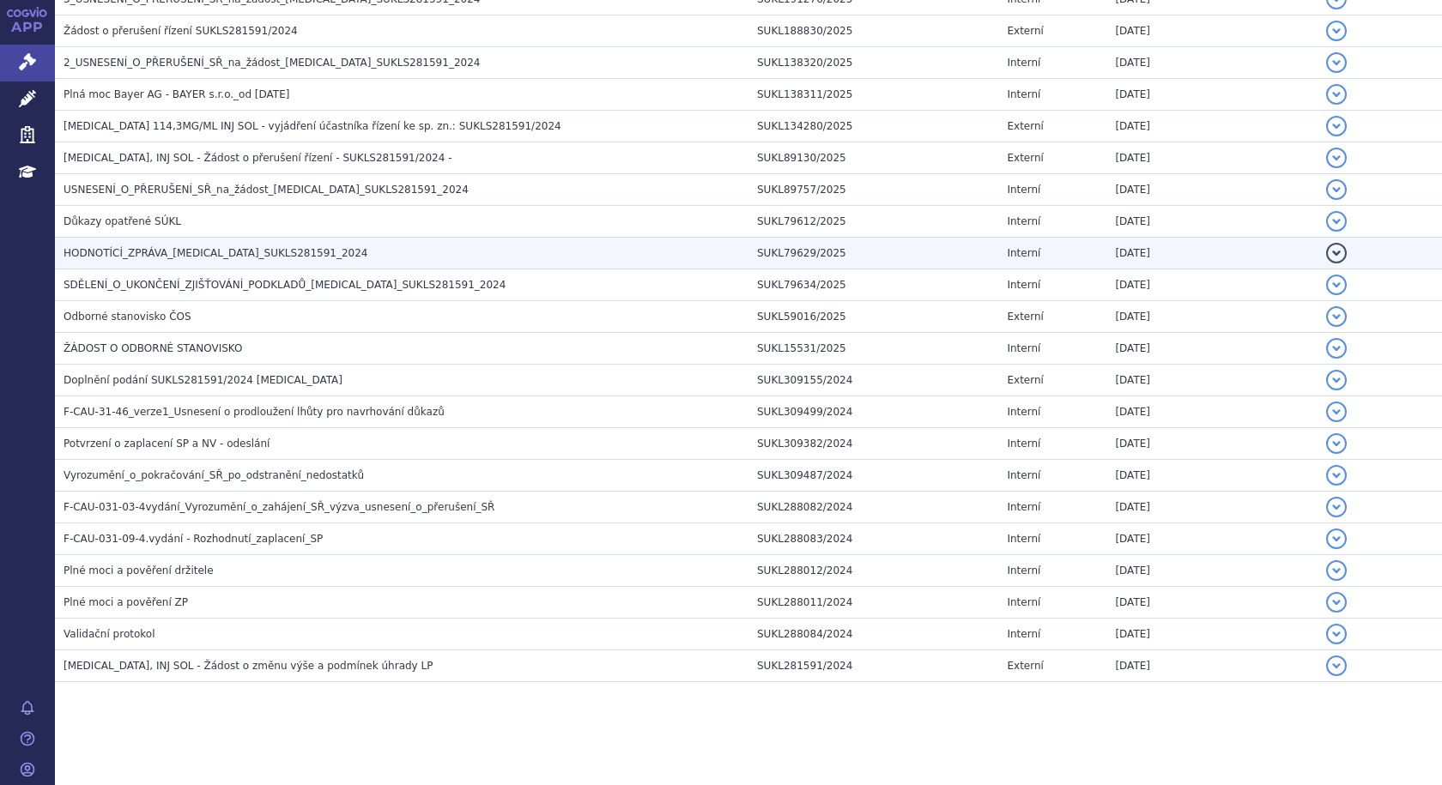
click at [160, 255] on span "HODNOTÍCÍ_ZPRÁVA_EYLEA_SUKLS281591_2024" at bounding box center [215, 253] width 305 height 12
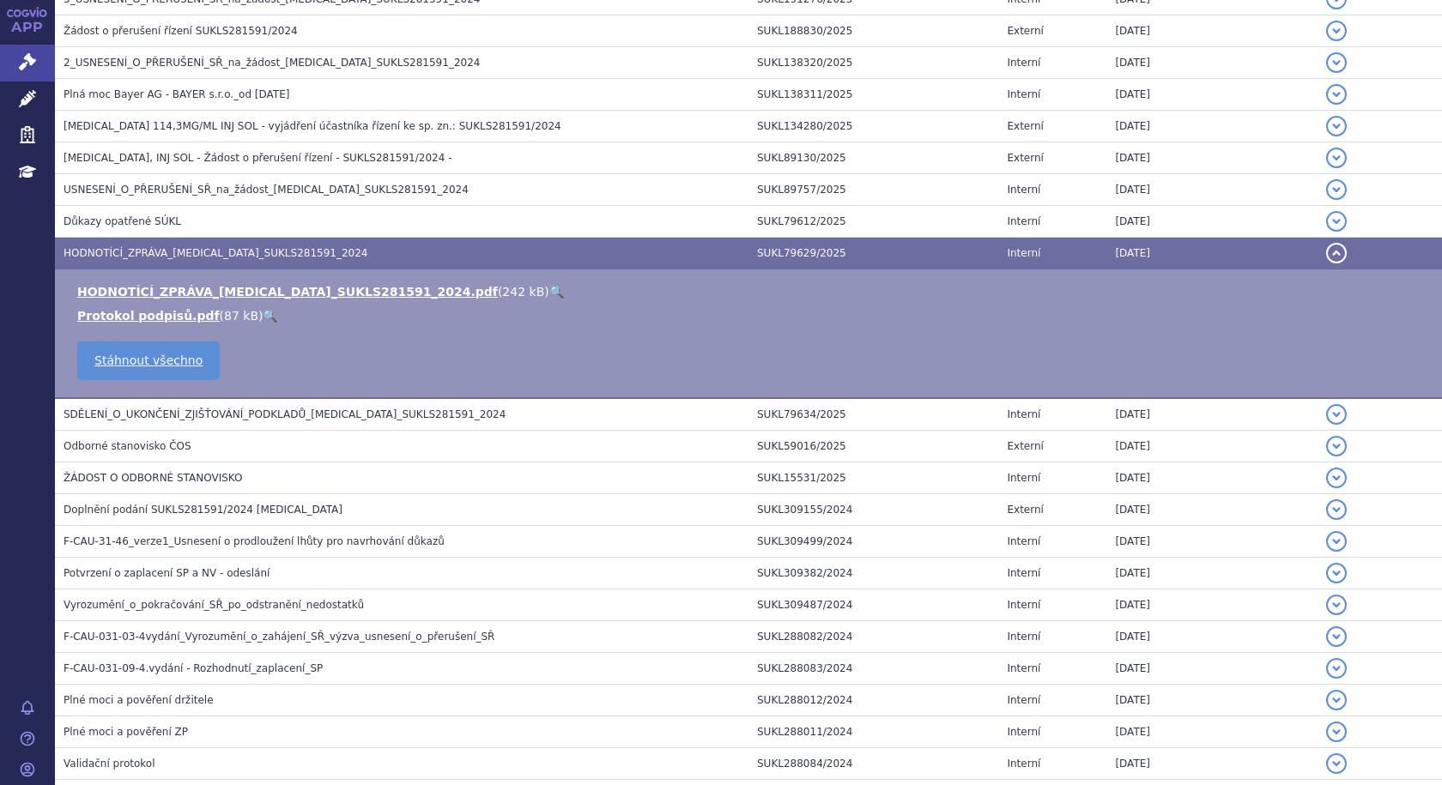
scroll to position [561, 0]
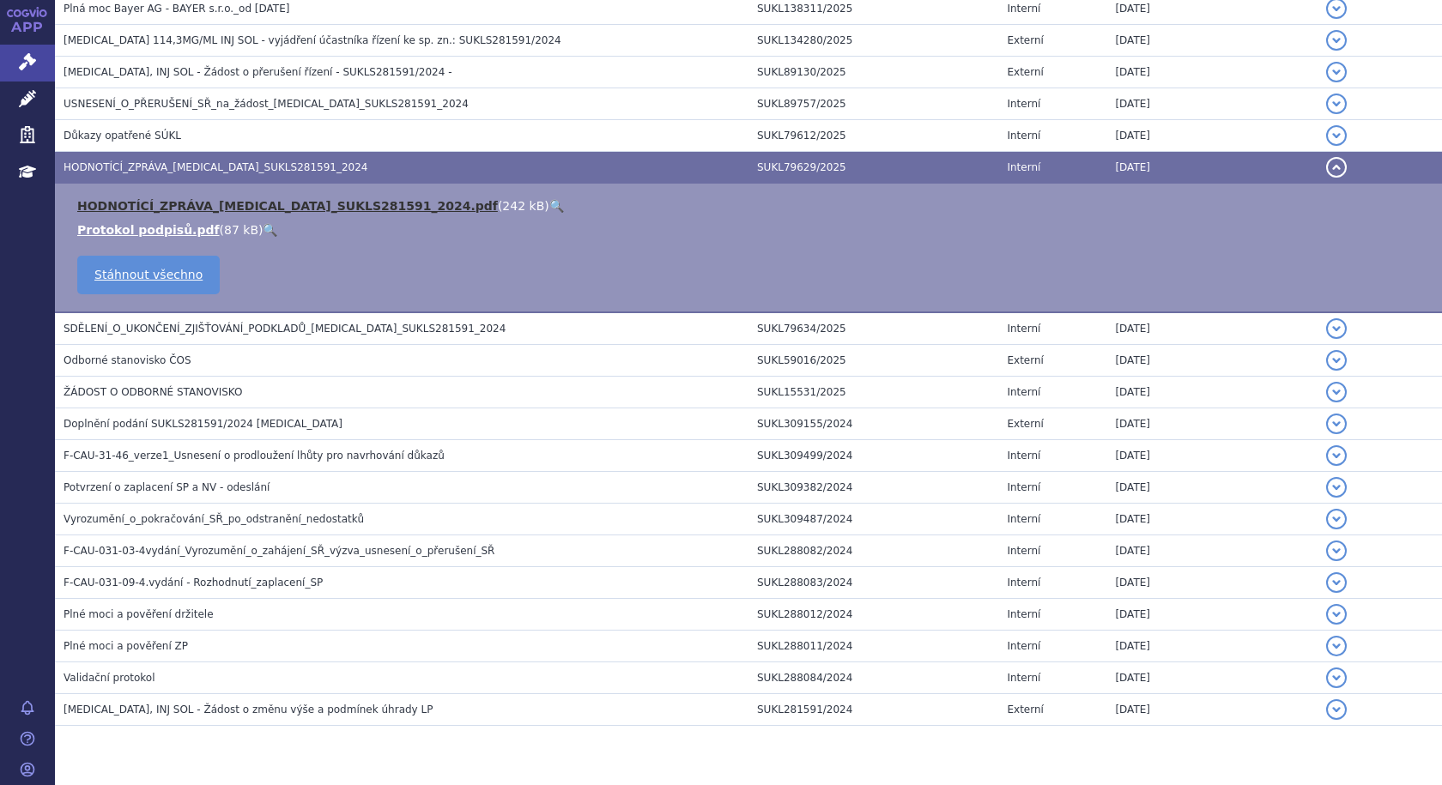
click at [182, 208] on link "HODNOTÍCÍ_ZPRÁVA_EYLEA_SUKLS281591_2024.pdf" at bounding box center [287, 206] width 420 height 14
click at [152, 164] on span "HODNOTÍCÍ_ZPRÁVA_EYLEA_SUKLS281591_2024" at bounding box center [215, 167] width 305 height 12
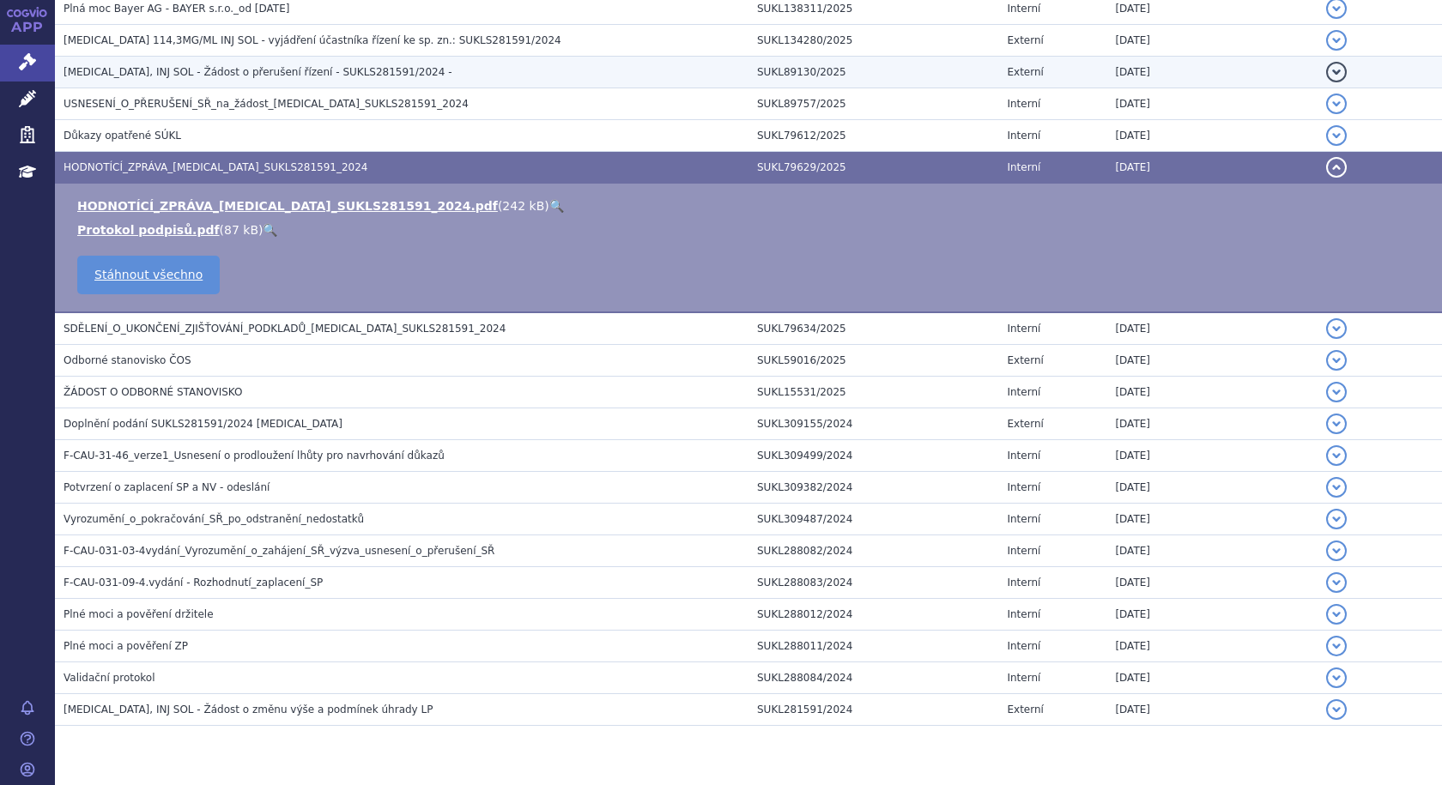
scroll to position [475, 0]
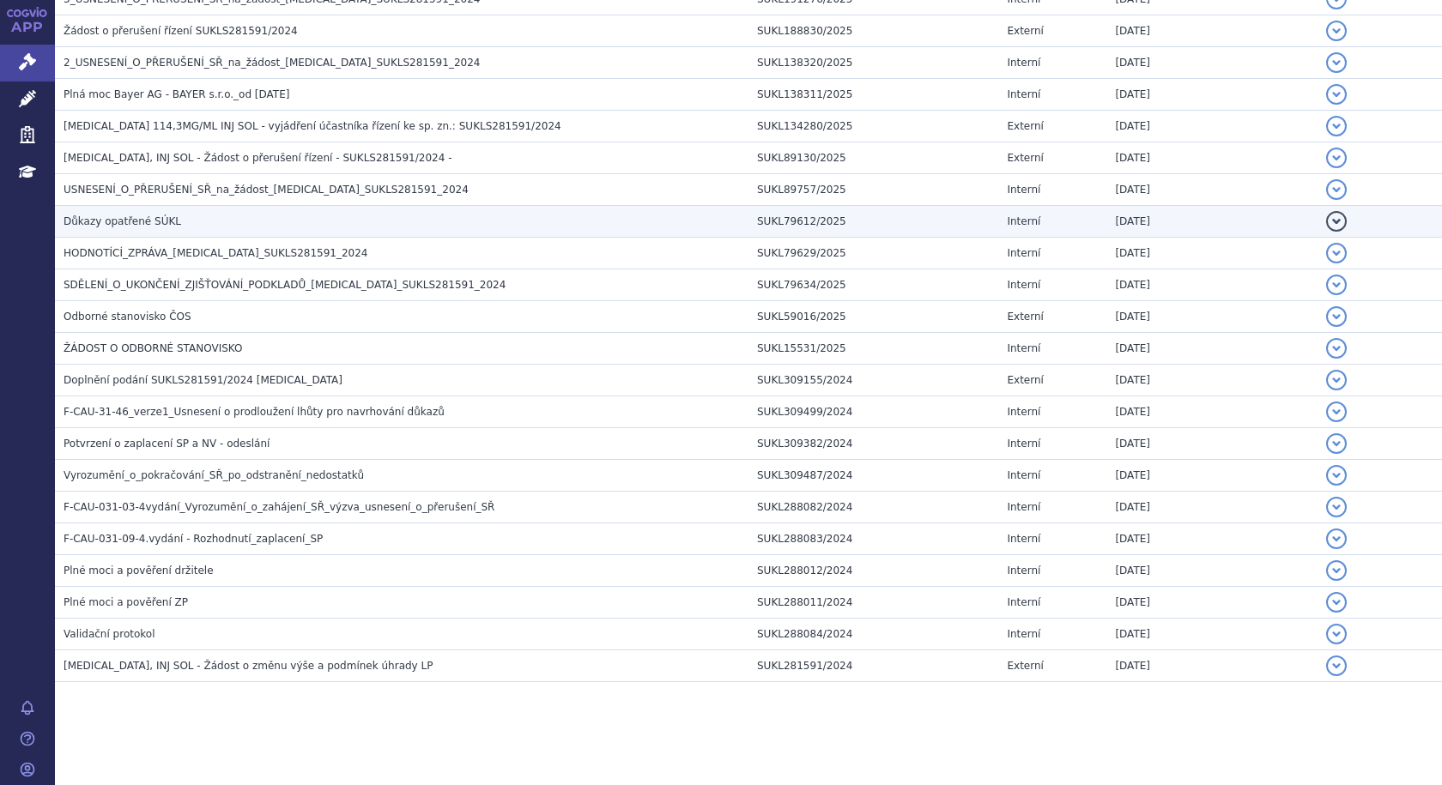
click at [111, 223] on span "Důkazy opatřené SÚKL" at bounding box center [122, 221] width 118 height 12
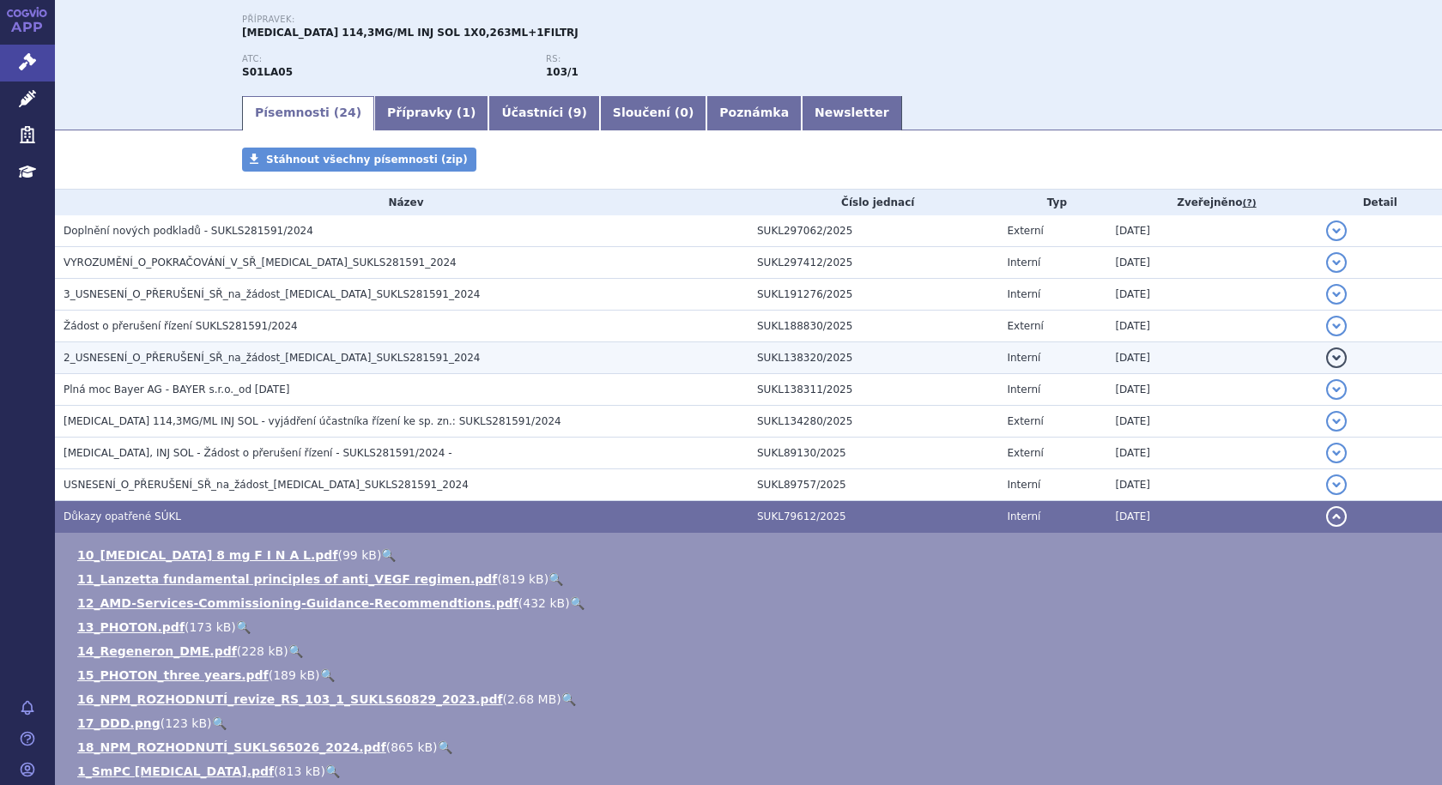
scroll to position [132, 0]
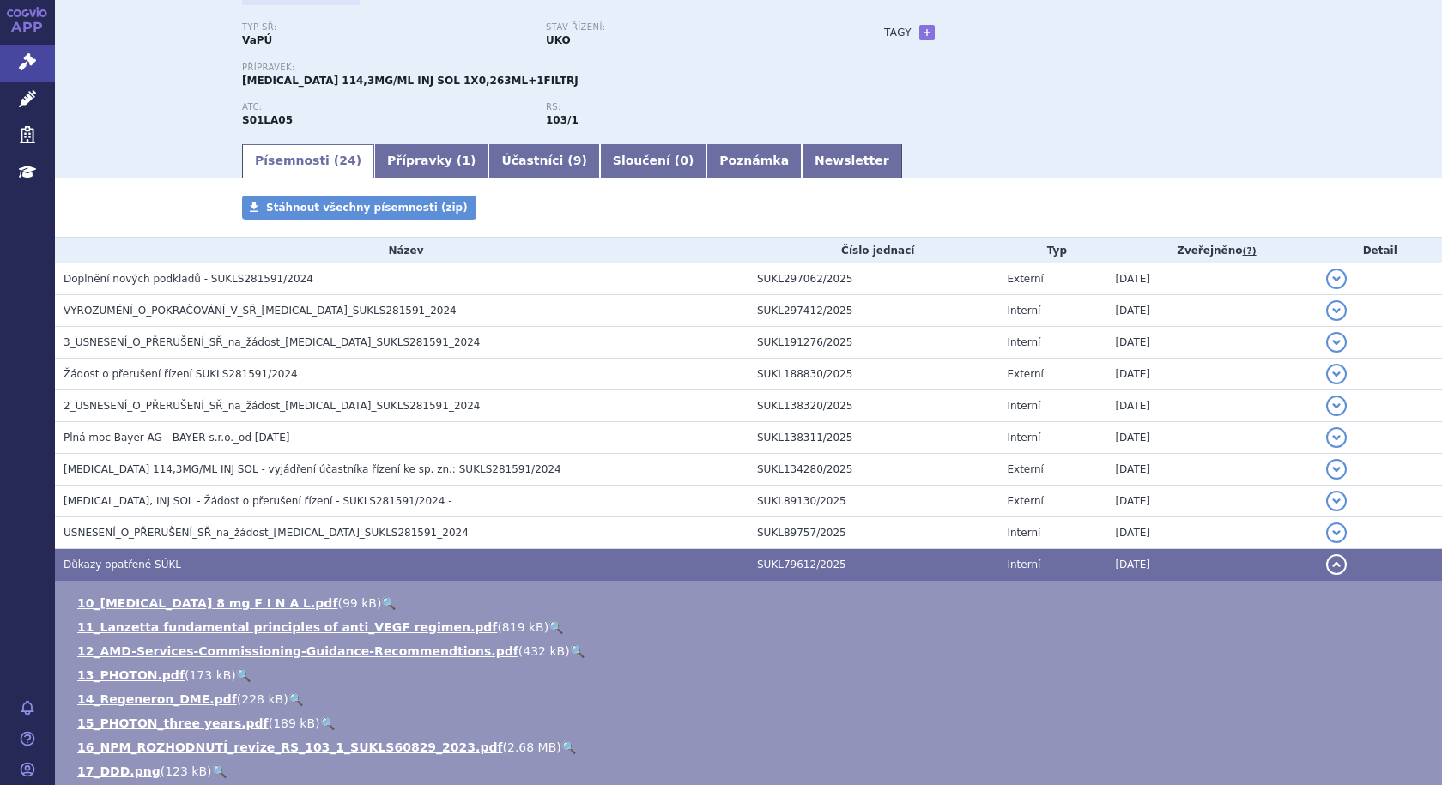
click at [118, 559] on span "Důkazy opatřené SÚKL" at bounding box center [122, 565] width 118 height 12
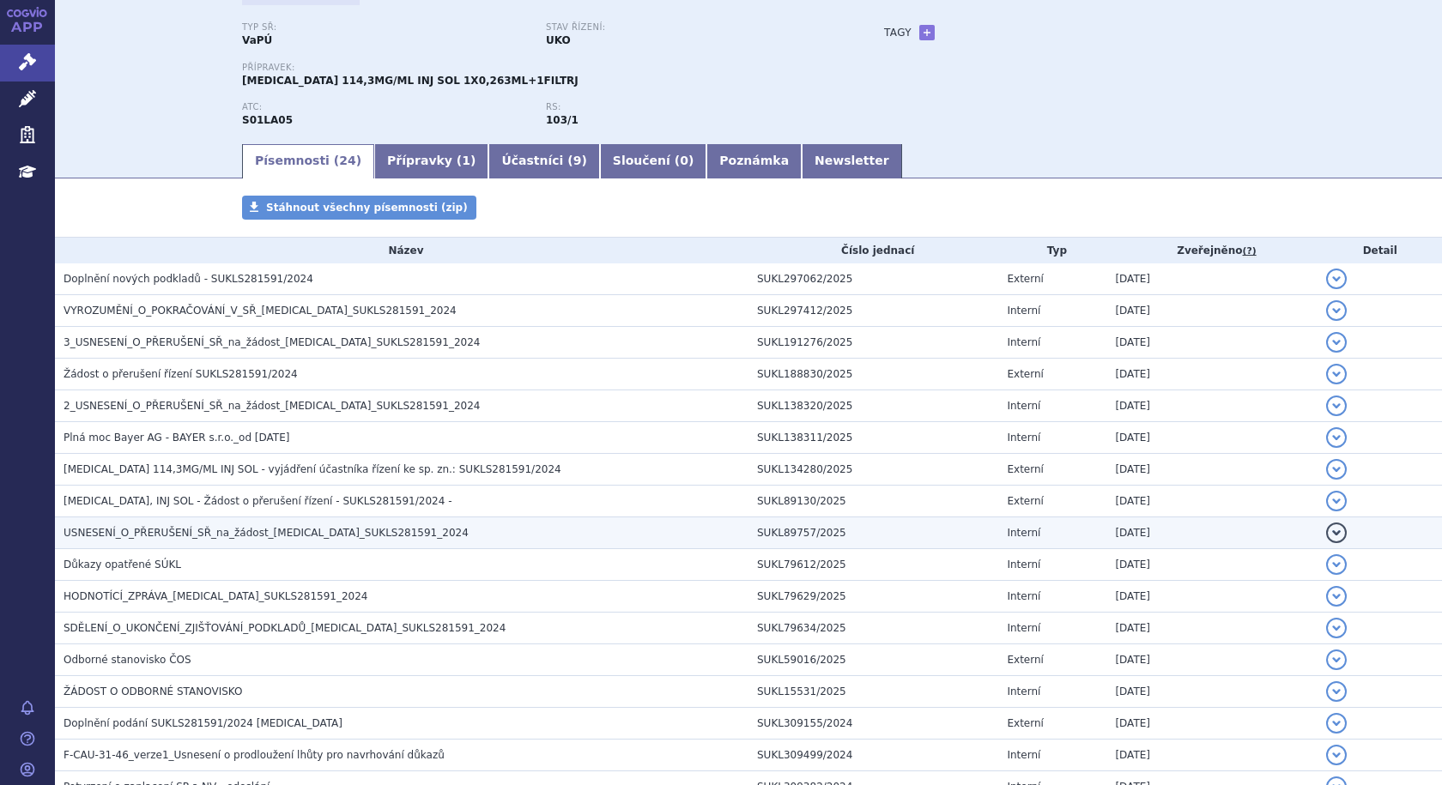
click at [239, 535] on span "USNESENÍ_O_PŘERUŠENÍ_SŘ_na_žádost_EYLEA_SUKLS281591_2024" at bounding box center [265, 533] width 405 height 12
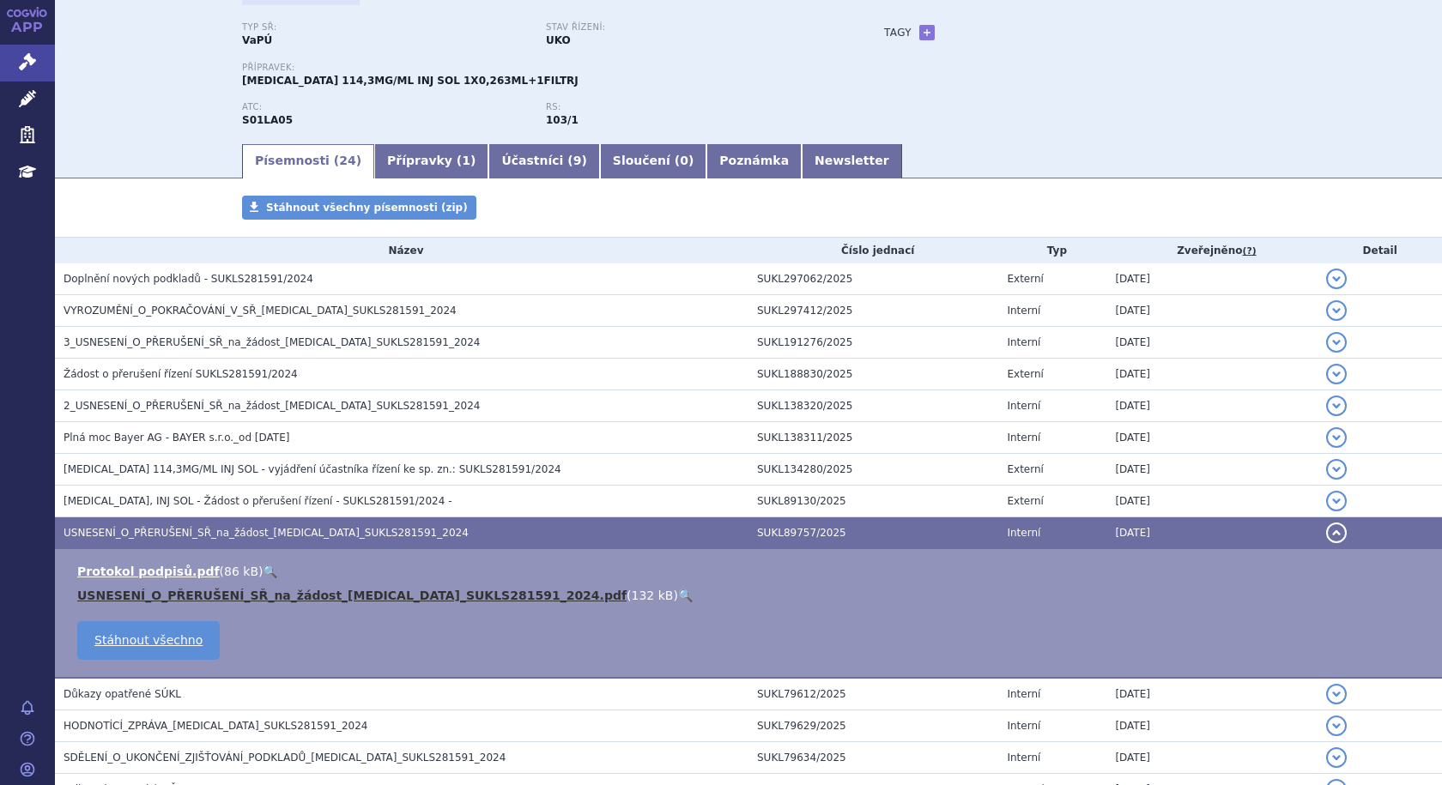
click at [324, 596] on link "USNESENÍ_O_PŘERUŠENÍ_SŘ_na_žádost_EYLEA_SUKLS281591_2024.pdf" at bounding box center [351, 596] width 549 height 14
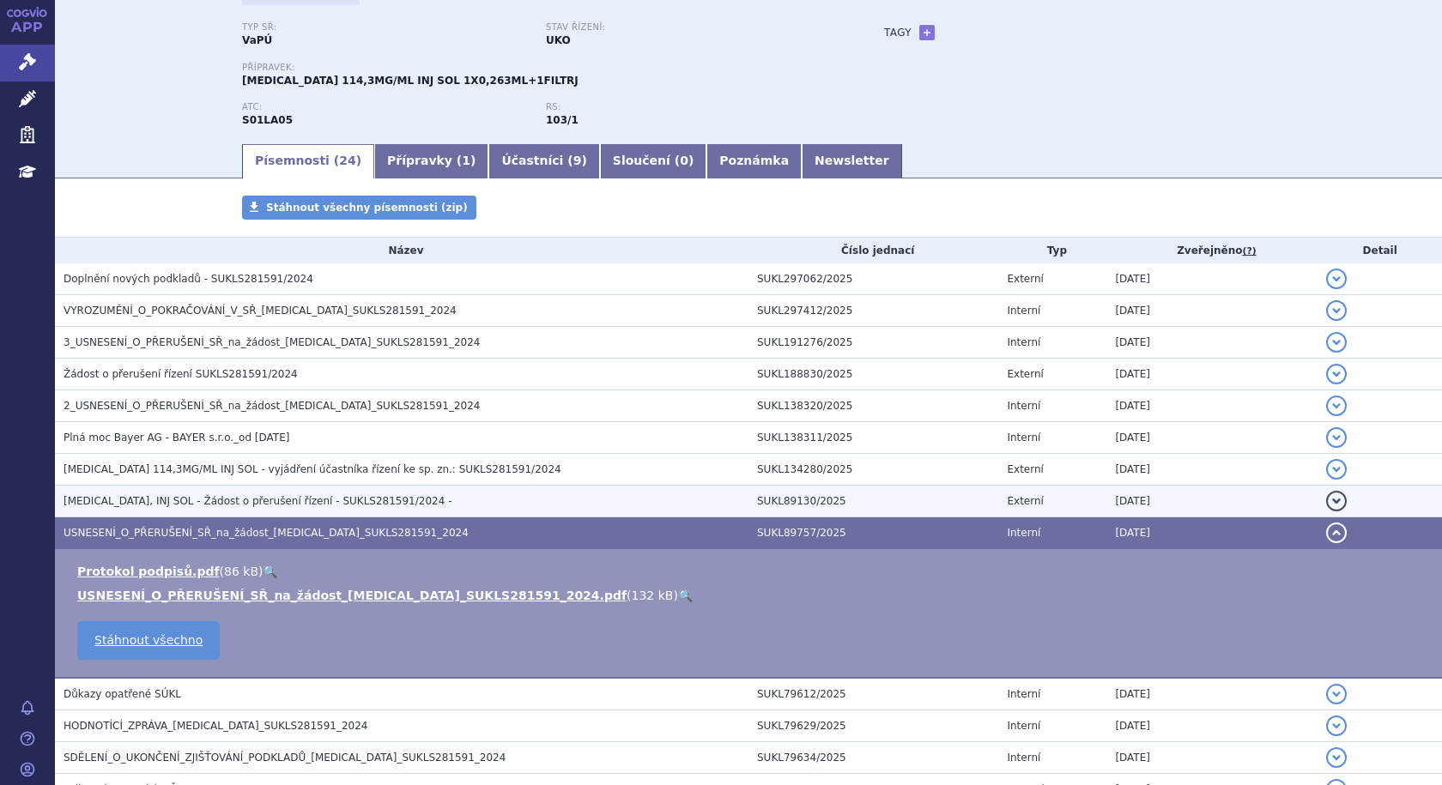
click at [135, 501] on span "EYLEA, INJ SOL - Žádost o přerušení řízení - SUKLS281591/2024 -" at bounding box center [257, 501] width 388 height 12
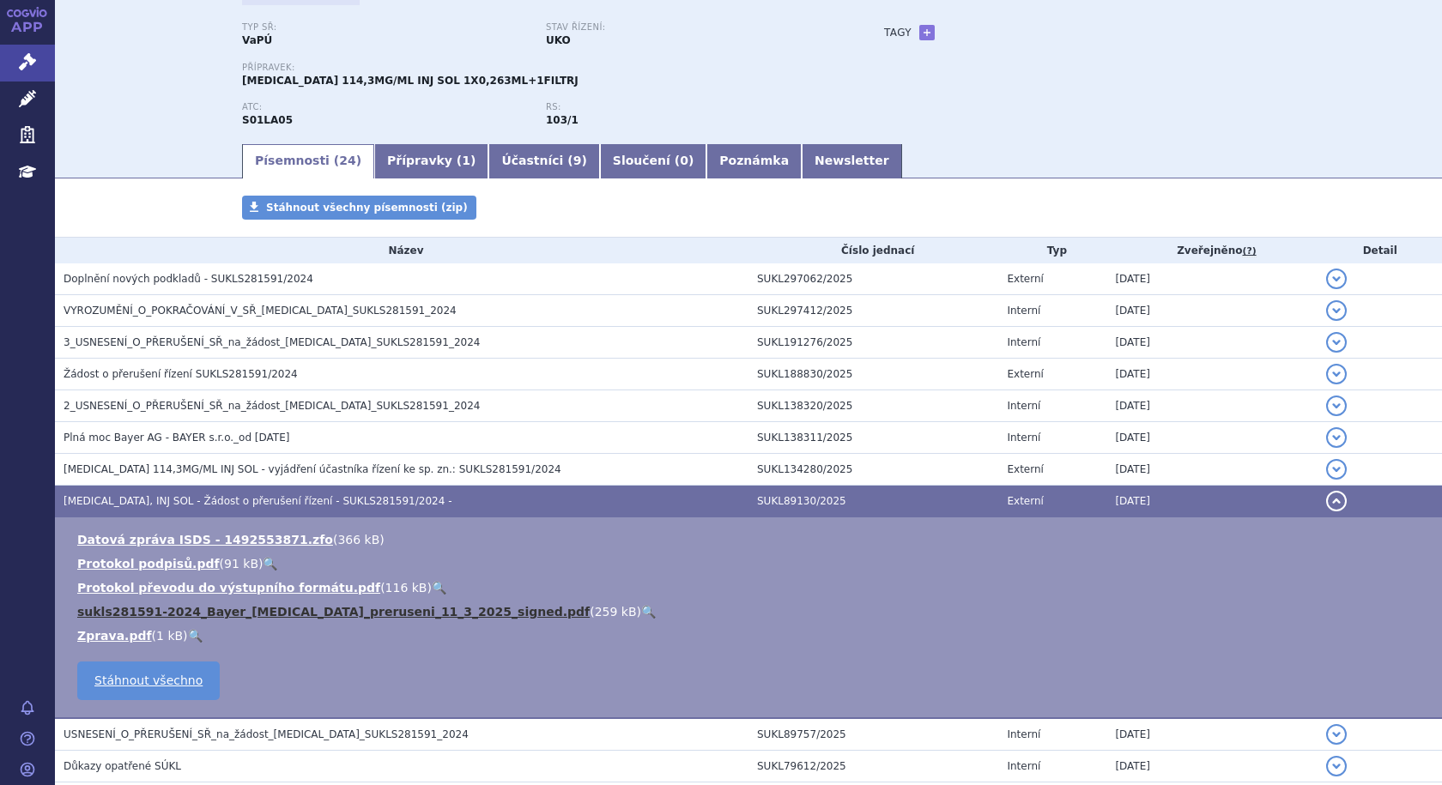
click at [372, 606] on link "sukls281591-2024_Bayer_Eylea_preruseni_11_3_2025_signed.pdf" at bounding box center [333, 612] width 512 height 14
click at [117, 502] on span "EYLEA, INJ SOL - Žádost o přerušení řízení - SUKLS281591/2024 -" at bounding box center [257, 501] width 388 height 12
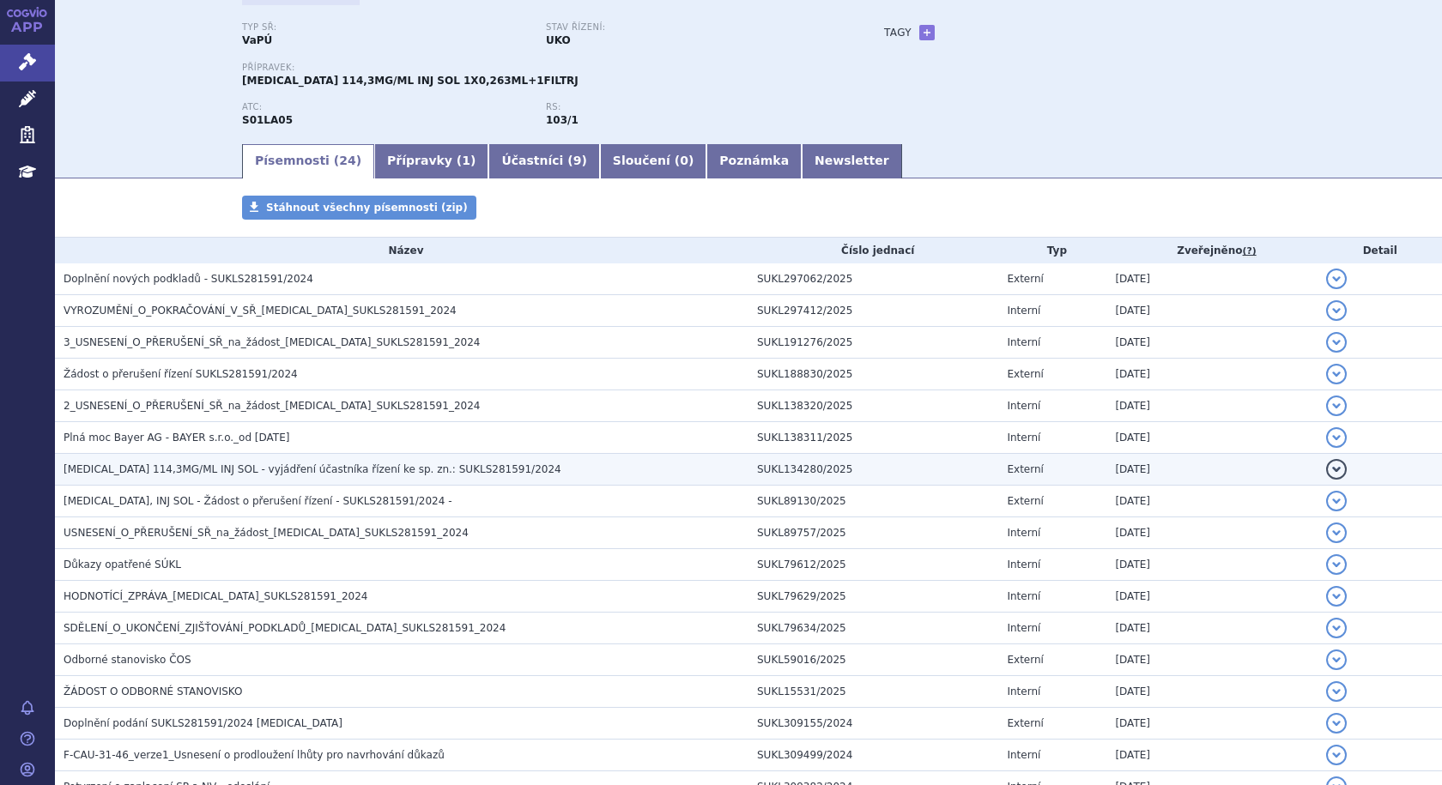
click at [266, 475] on span "EYLEA 114,3MG/ML INJ SOL - vyjádření účastníka řízení ke sp. zn.: SUKLS281591/2…" at bounding box center [312, 469] width 498 height 12
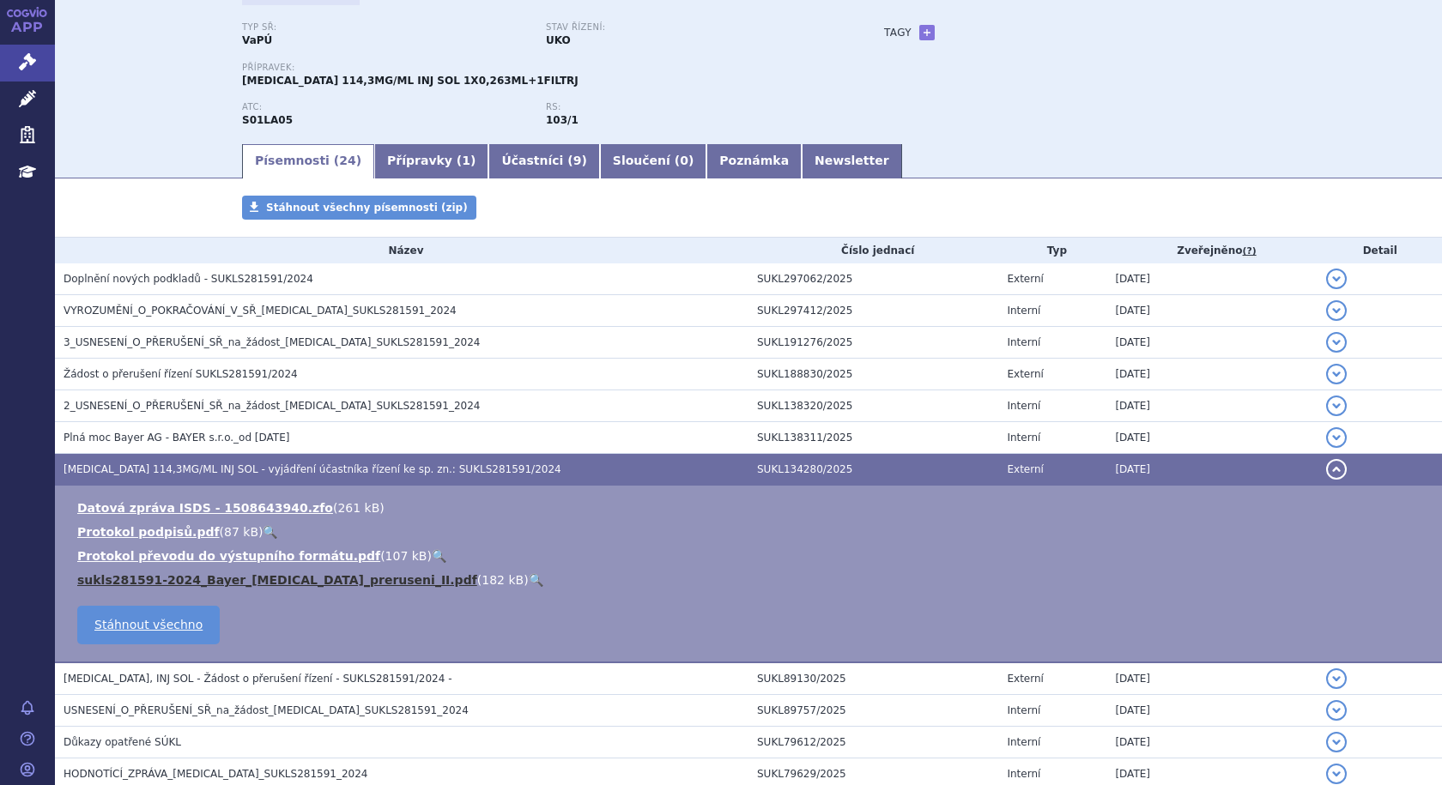
click at [277, 582] on link "sukls281591-2024_Bayer_Eylea_preruseni_II.pdf" at bounding box center [277, 580] width 400 height 14
click at [125, 469] on span "EYLEA 114,3MG/ML INJ SOL - vyjádření účastníka řízení ke sp. zn.: SUKLS281591/2…" at bounding box center [312, 469] width 498 height 12
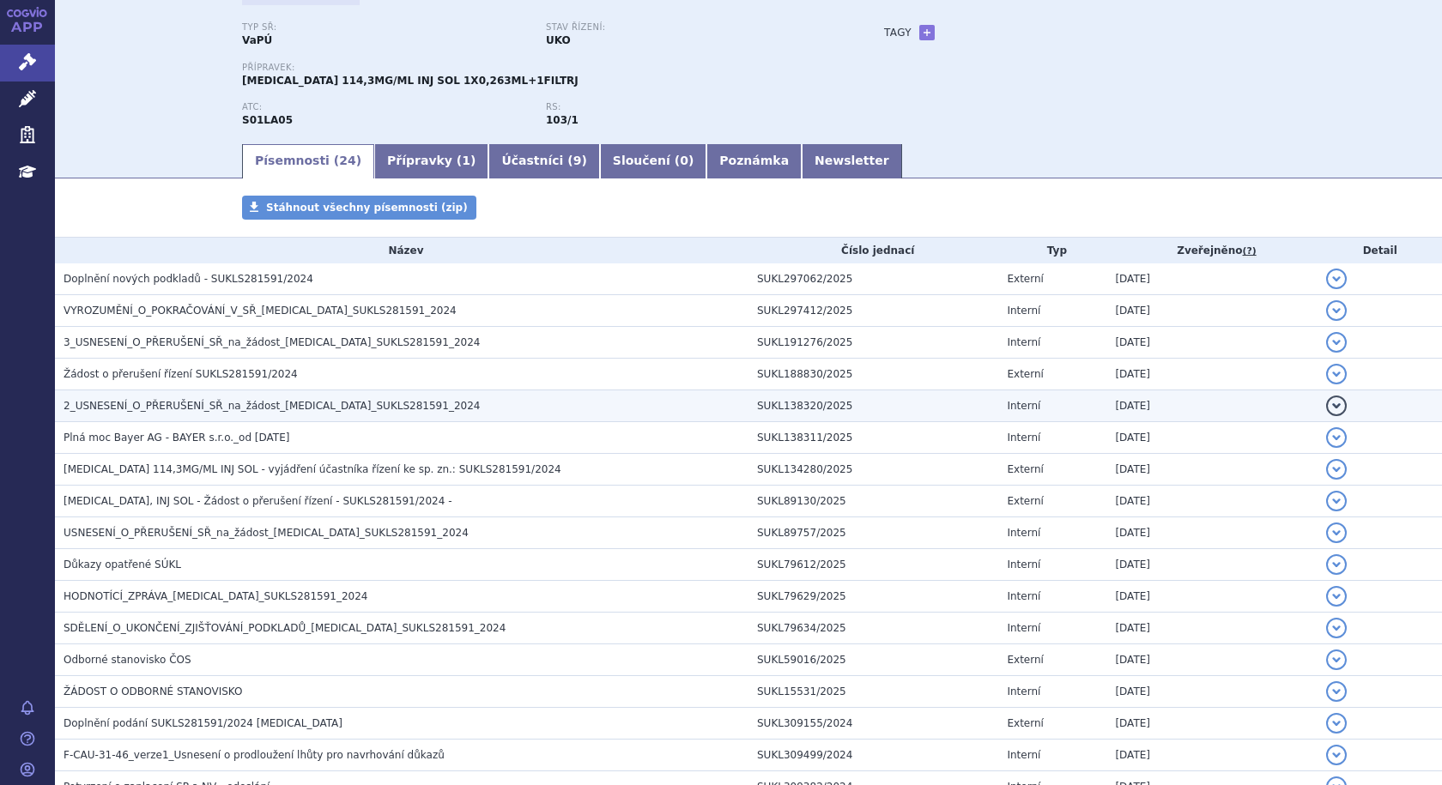
click at [124, 411] on span "2_USNESENÍ_O_PŘERUŠENÍ_SŘ_na_žádost_EYLEA_SUKLS281591_2024" at bounding box center [271, 406] width 416 height 12
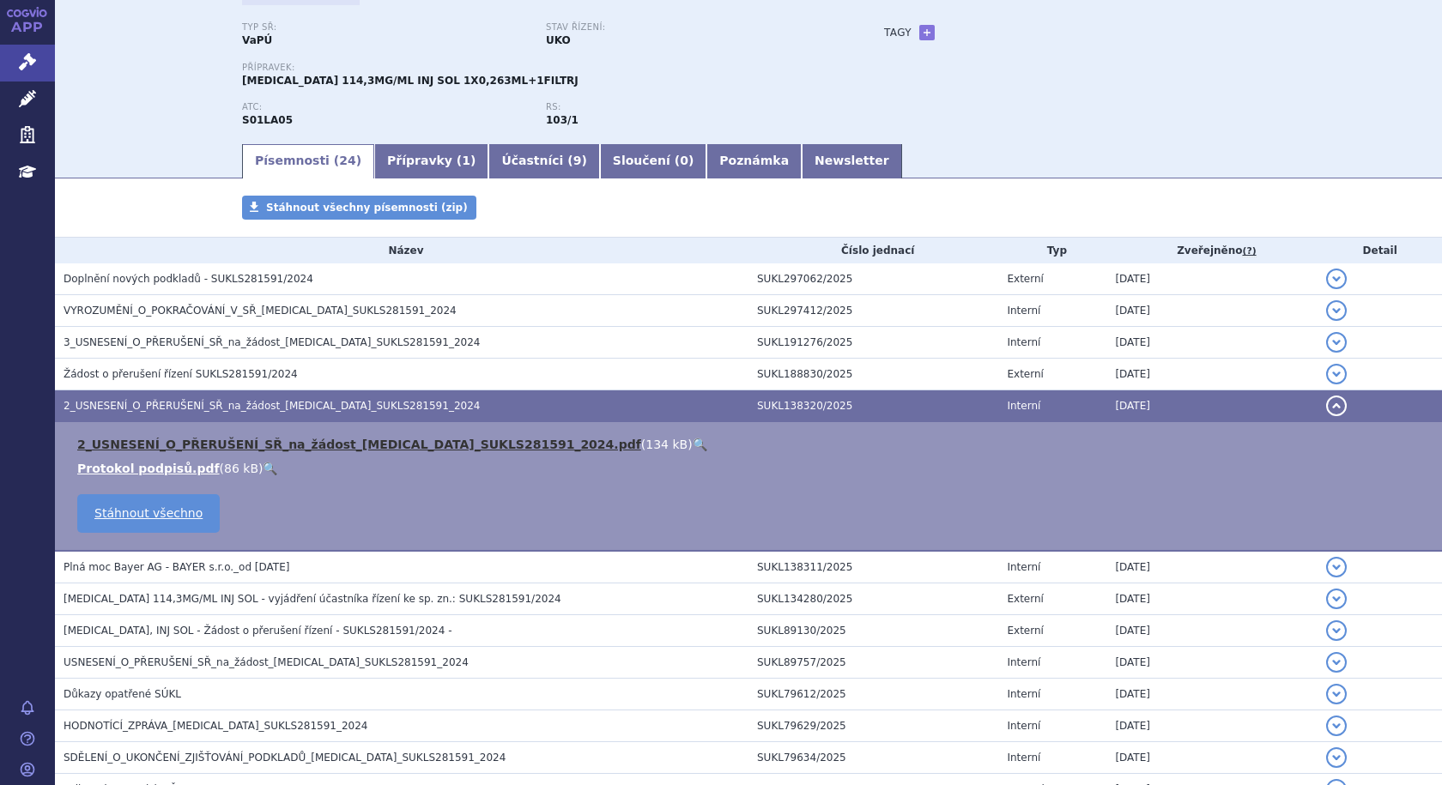
click at [381, 444] on link "2_USNESENÍ_O_PŘERUŠENÍ_SŘ_na_žádost_EYLEA_SUKLS281591_2024.pdf" at bounding box center [359, 445] width 564 height 14
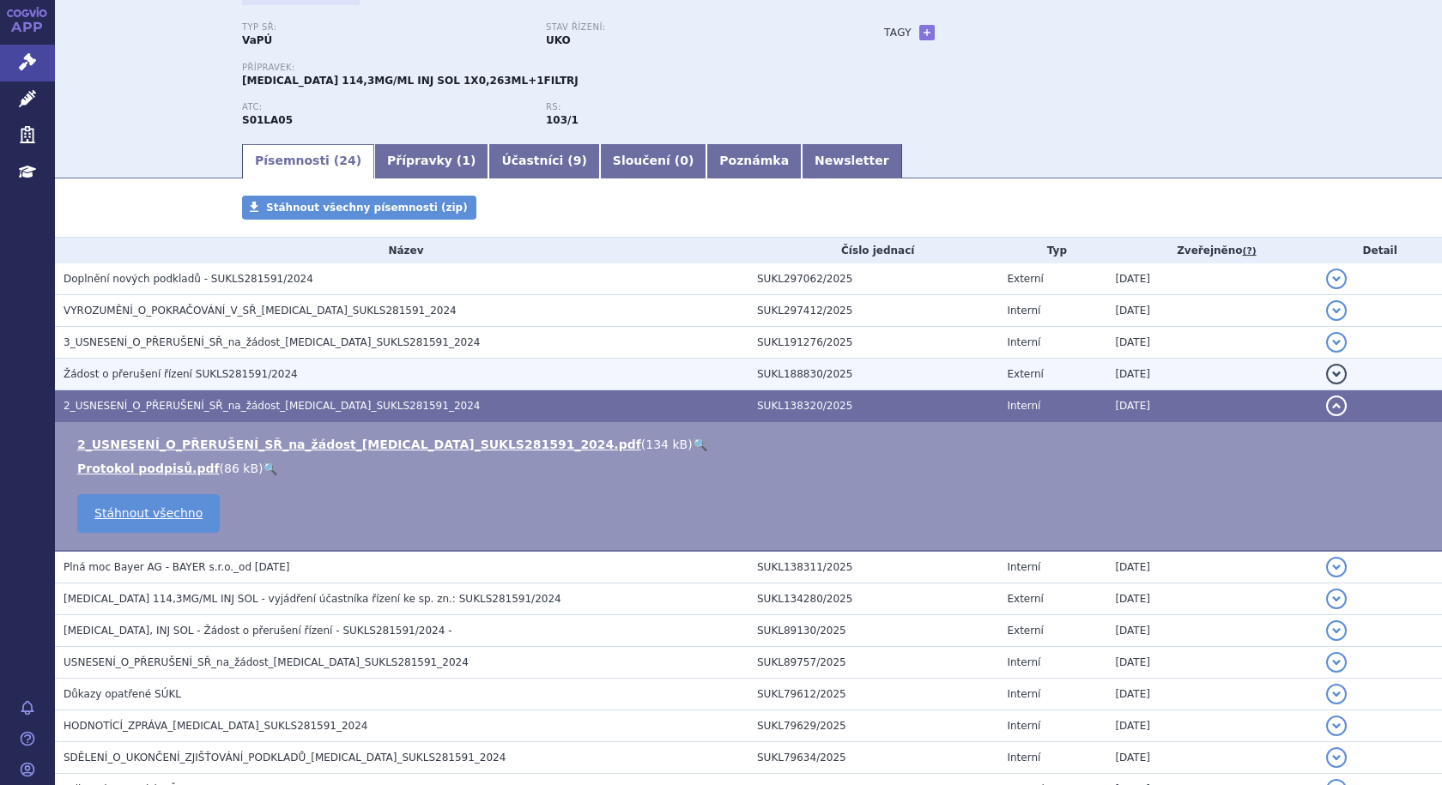
click at [168, 375] on span "Žádost o přerušení řízení SUKLS281591/2024" at bounding box center [180, 374] width 234 height 12
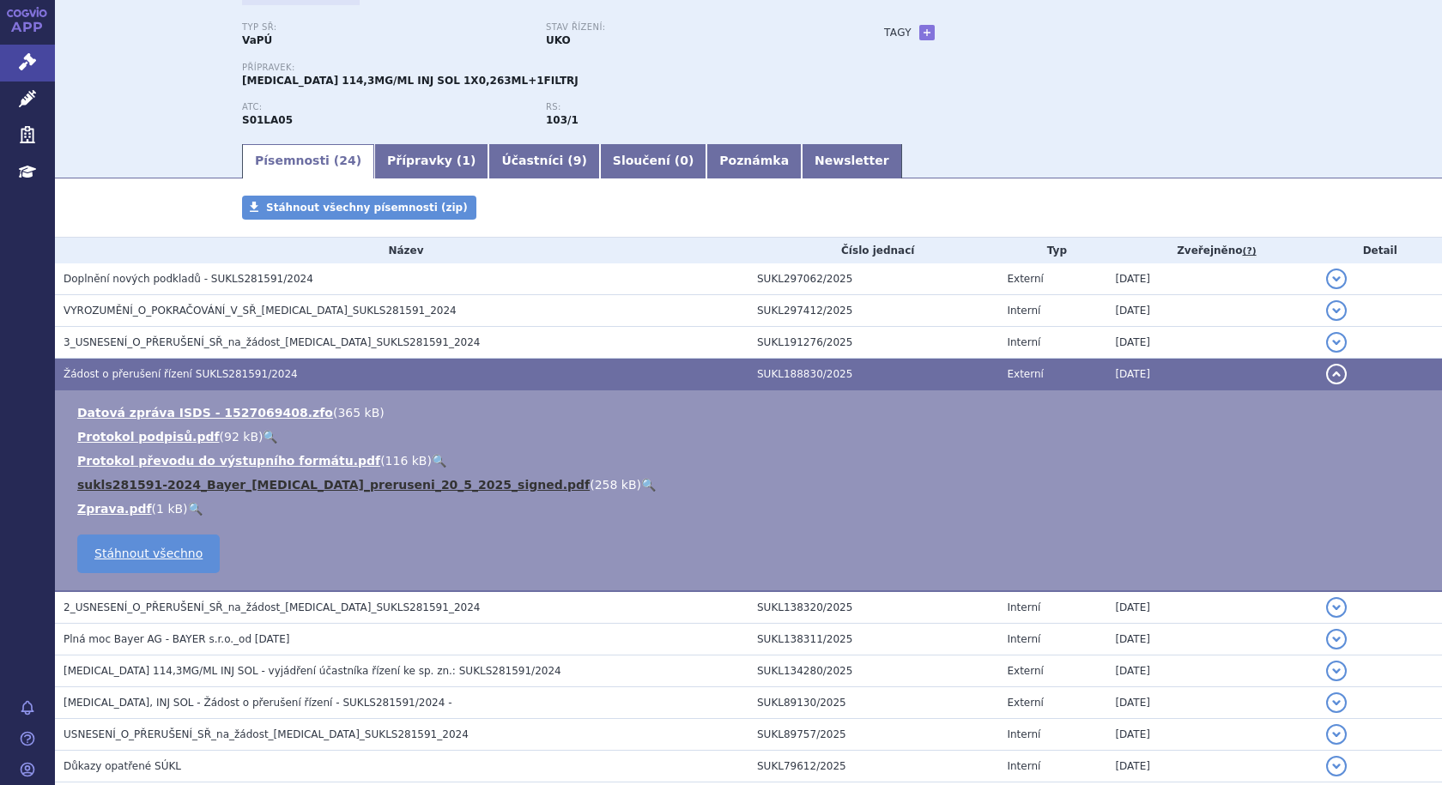
click at [239, 485] on link "sukls281591-2024_Bayer_Eylea_preruseni_20_5_2025_signed.pdf" at bounding box center [333, 485] width 512 height 14
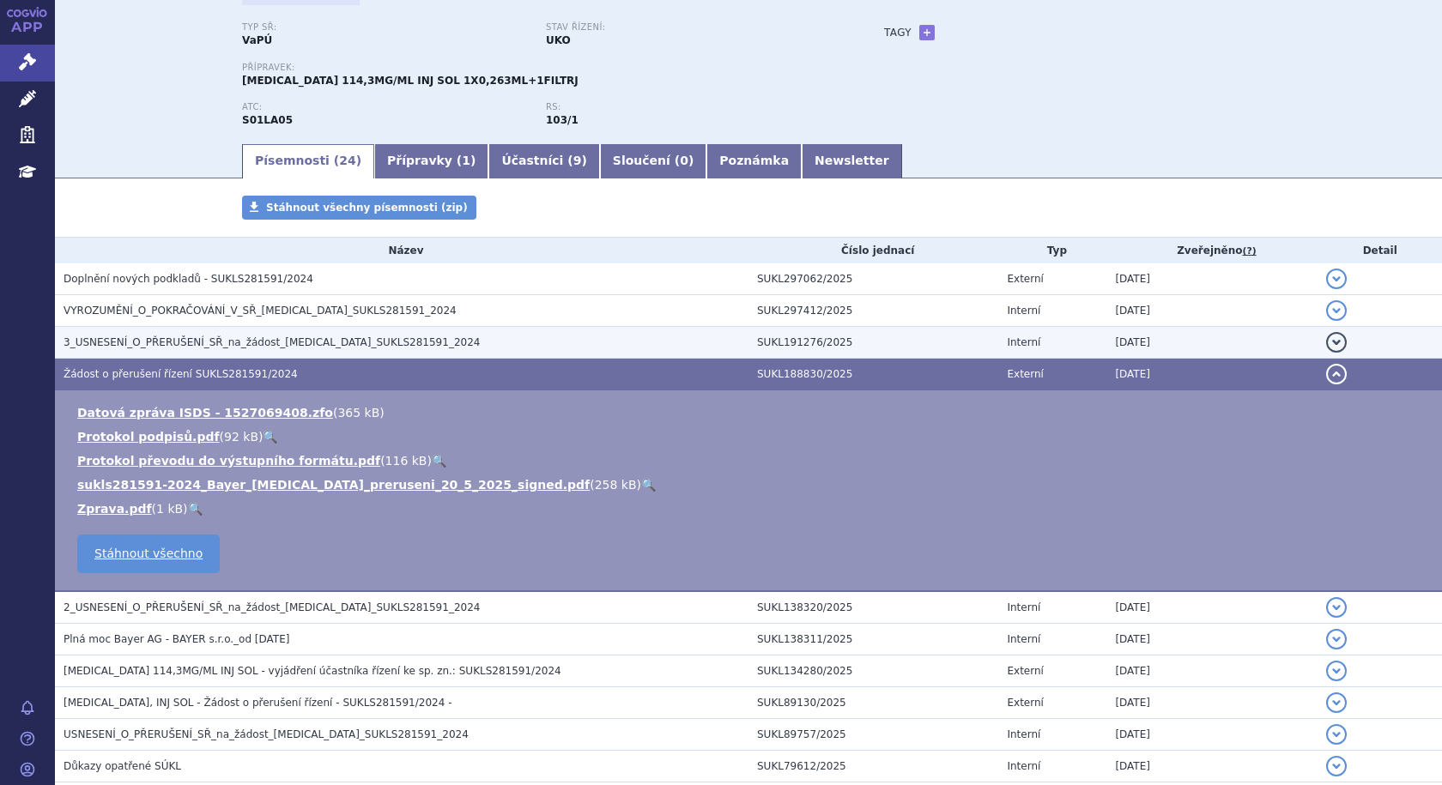
click at [157, 341] on span "3_USNESENÍ_O_PŘERUŠENÍ_SŘ_na_žádost_EYLEA_SUKLS281591_2024" at bounding box center [271, 342] width 416 height 12
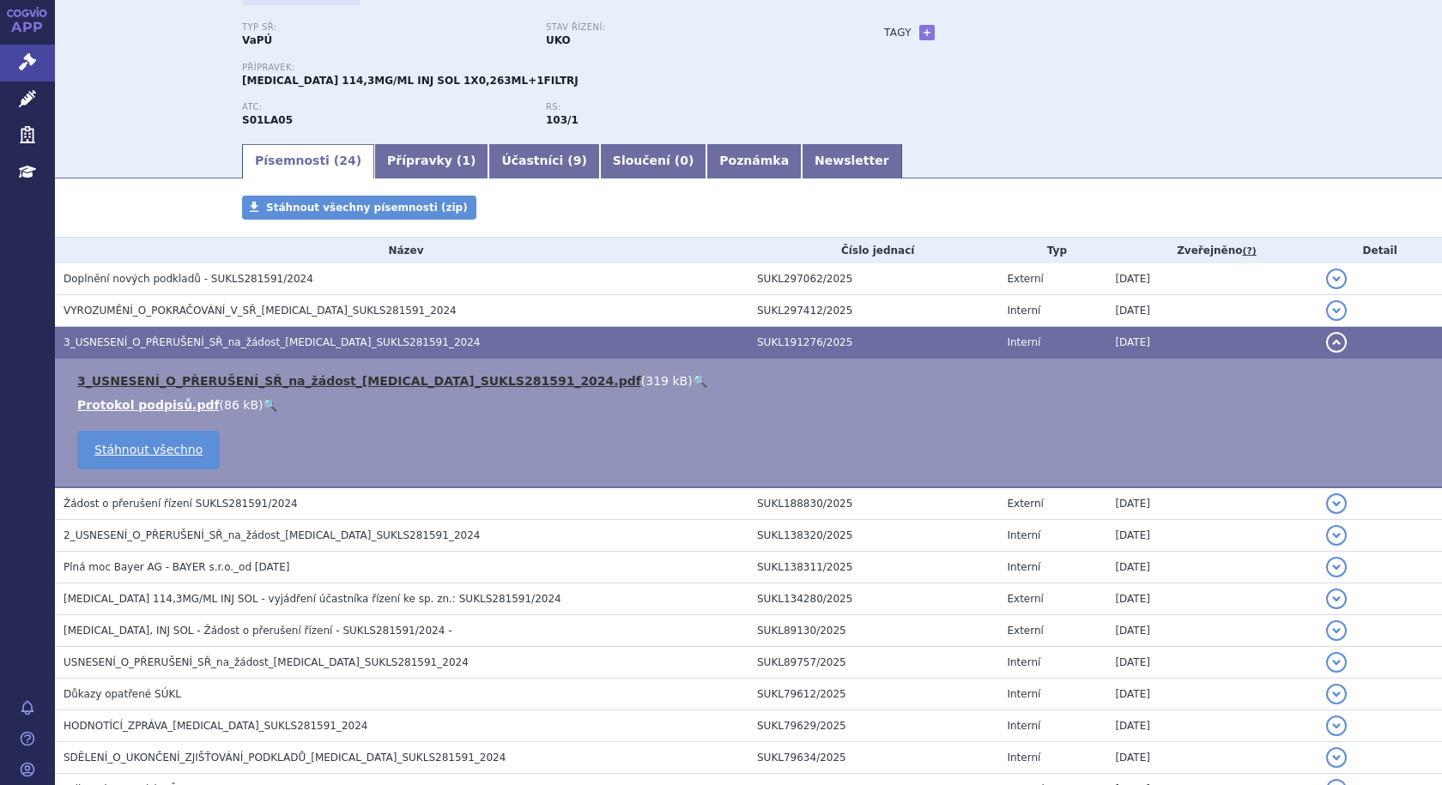
click at [284, 382] on link "3_USNESENÍ_O_PŘERUŠENÍ_SŘ_na_žádost_EYLEA_SUKLS281591_2024.pdf" at bounding box center [359, 381] width 564 height 14
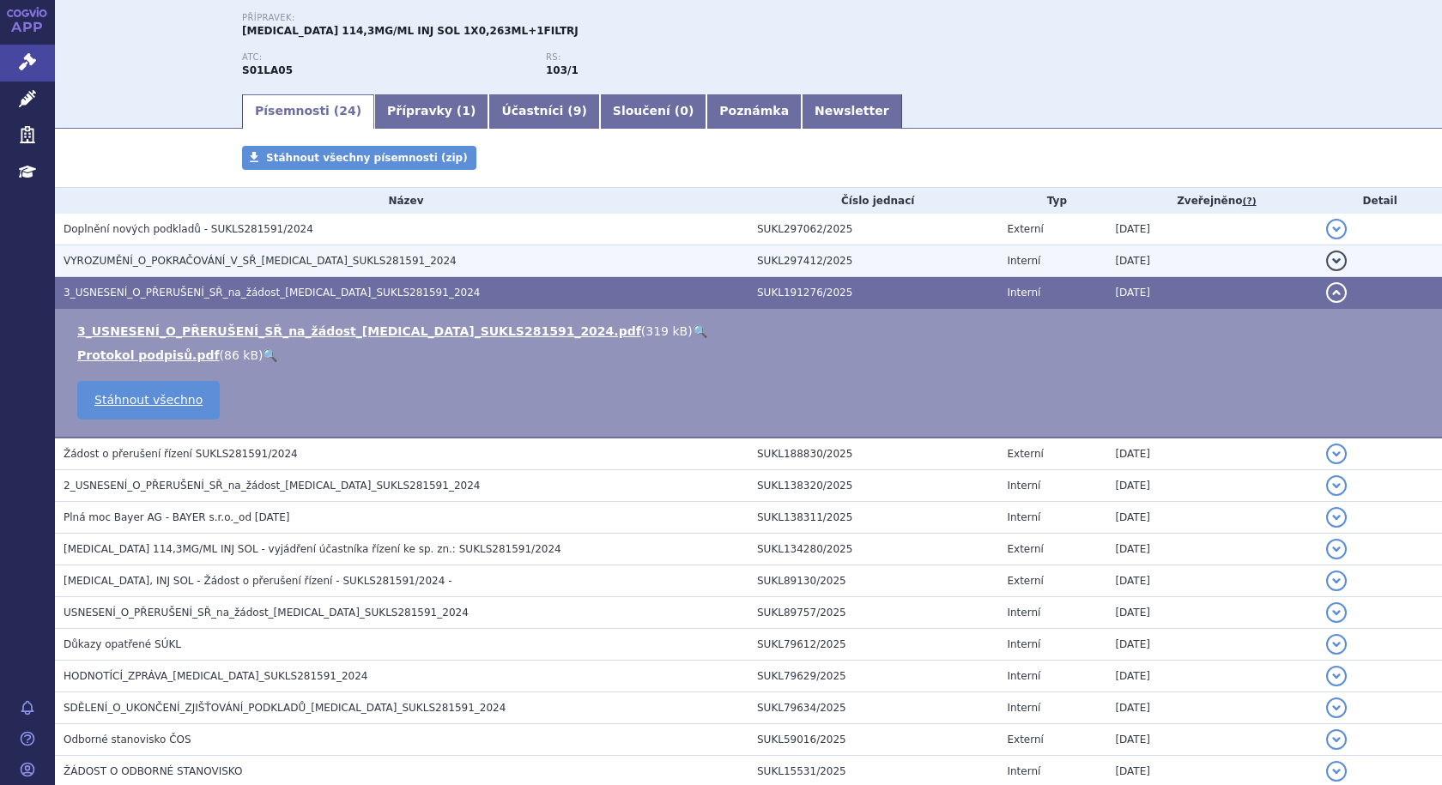
scroll to position [176, 0]
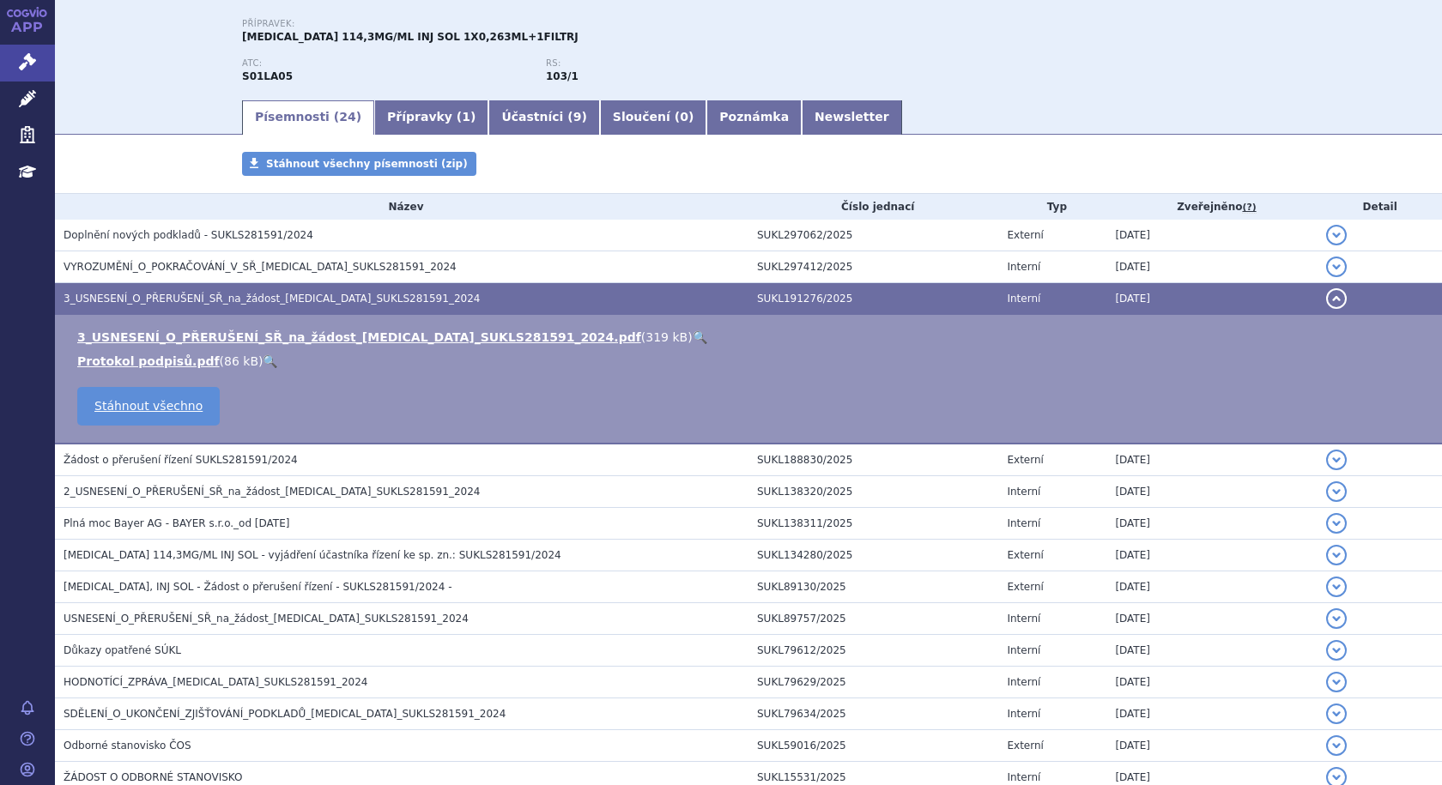
click at [151, 297] on span "3_USNESENÍ_O_PŘERUŠENÍ_SŘ_na_žádost_EYLEA_SUKLS281591_2024" at bounding box center [271, 299] width 416 height 12
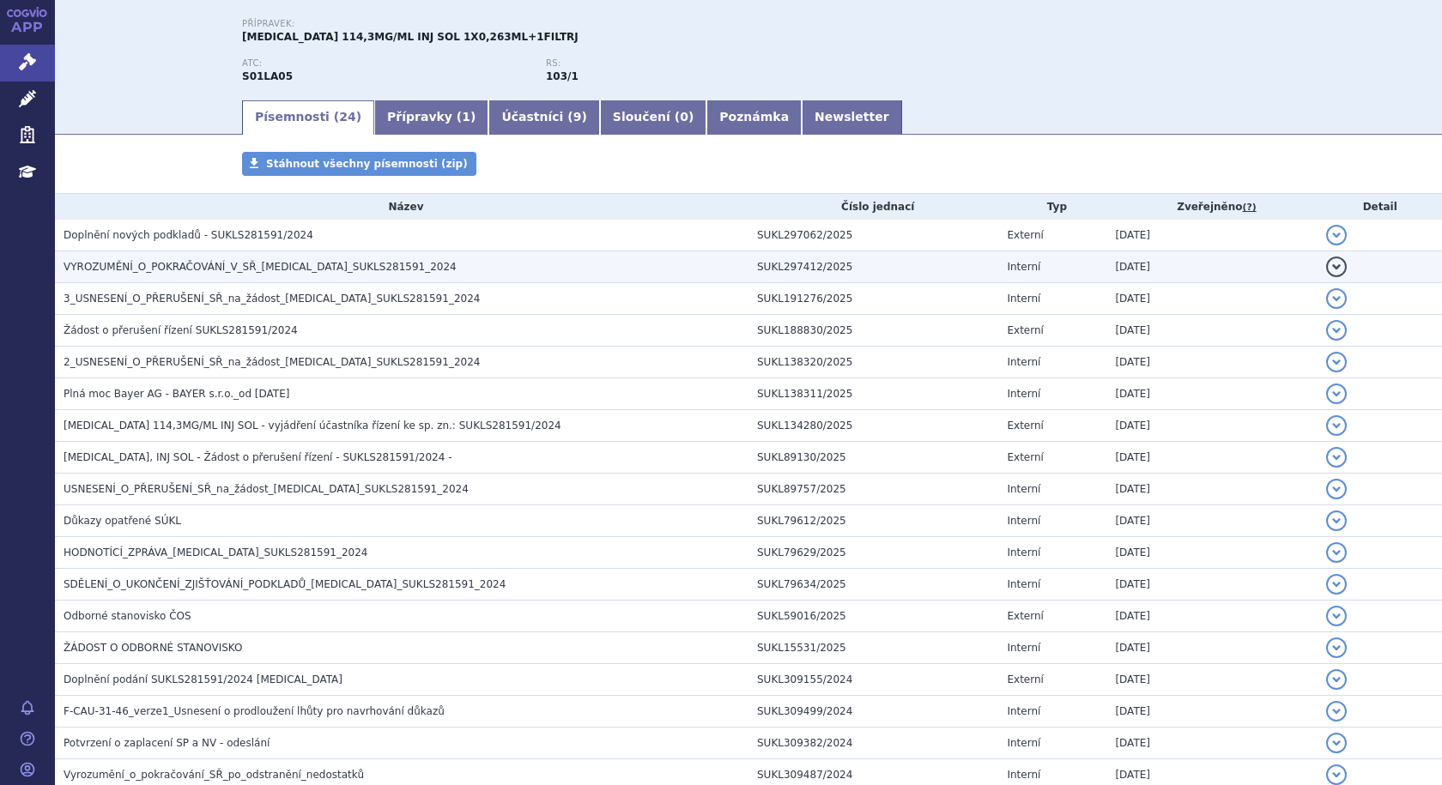
click at [256, 266] on span "VYROZUMĚNÍ_O_POKRAČOVÁNÍ_V_SŘ_EYLEA_SUKLS281591_2024" at bounding box center [259, 267] width 393 height 12
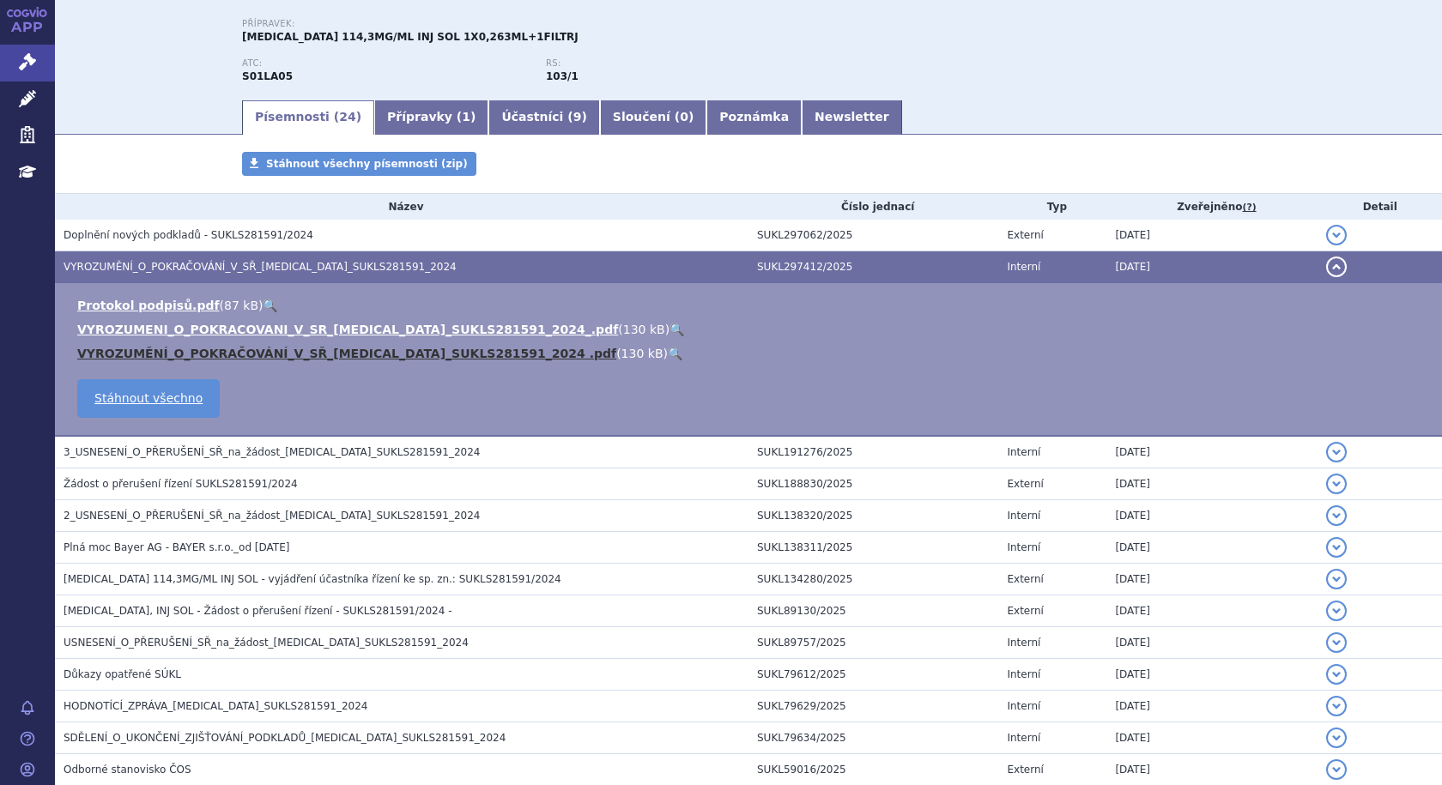
click at [426, 353] on link "VYROZUMĚNÍ_O_POKRAČOVÁNÍ_V_SŘ_EYLEA_SUKLS281591_2024 .pdf" at bounding box center [346, 354] width 539 height 14
click at [143, 267] on span "VYROZUMĚNÍ_O_POKRAČOVÁNÍ_V_SŘ_EYLEA_SUKLS281591_2024" at bounding box center [259, 267] width 393 height 12
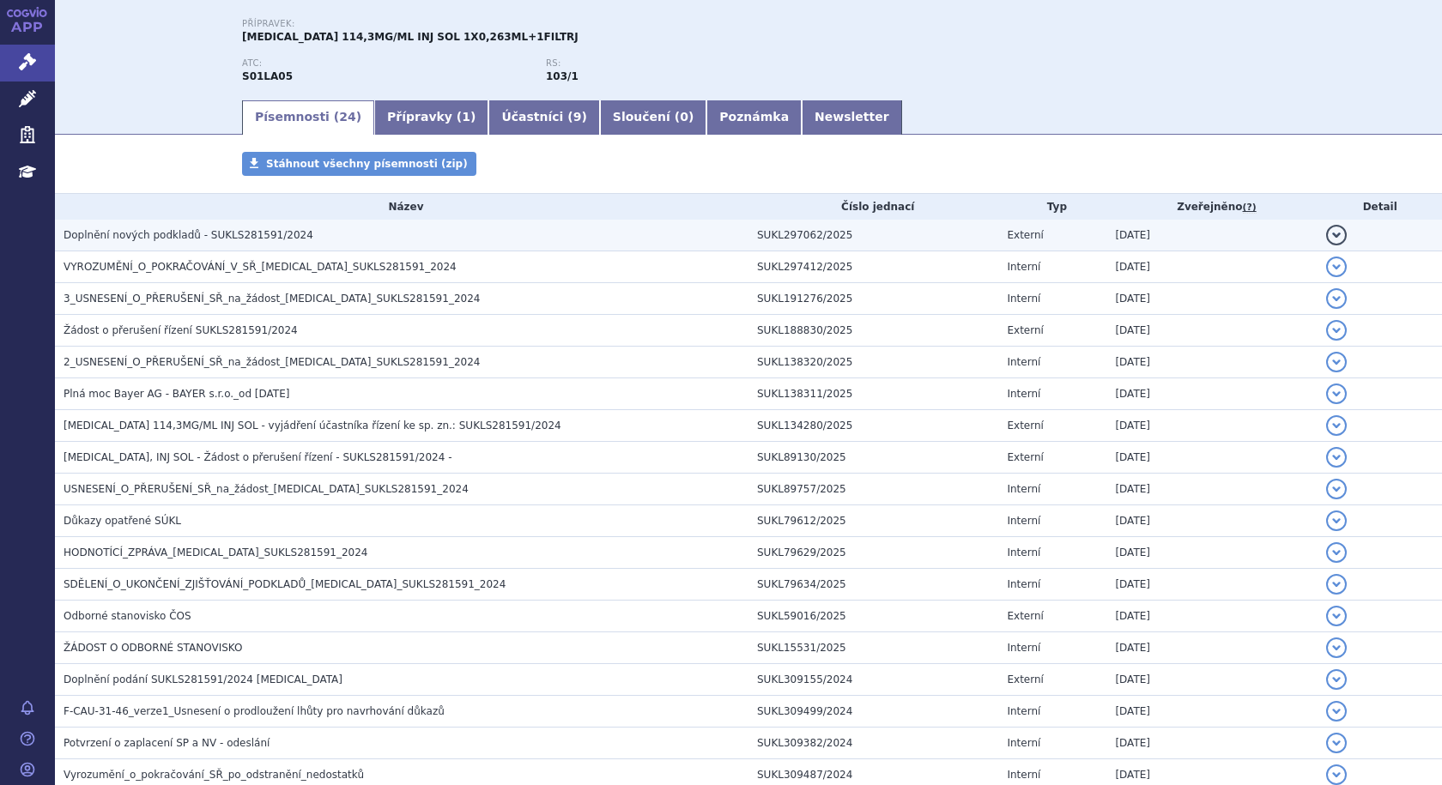
click at [144, 238] on span "Doplnění nových podkladů - SUKLS281591/2024" at bounding box center [188, 235] width 250 height 12
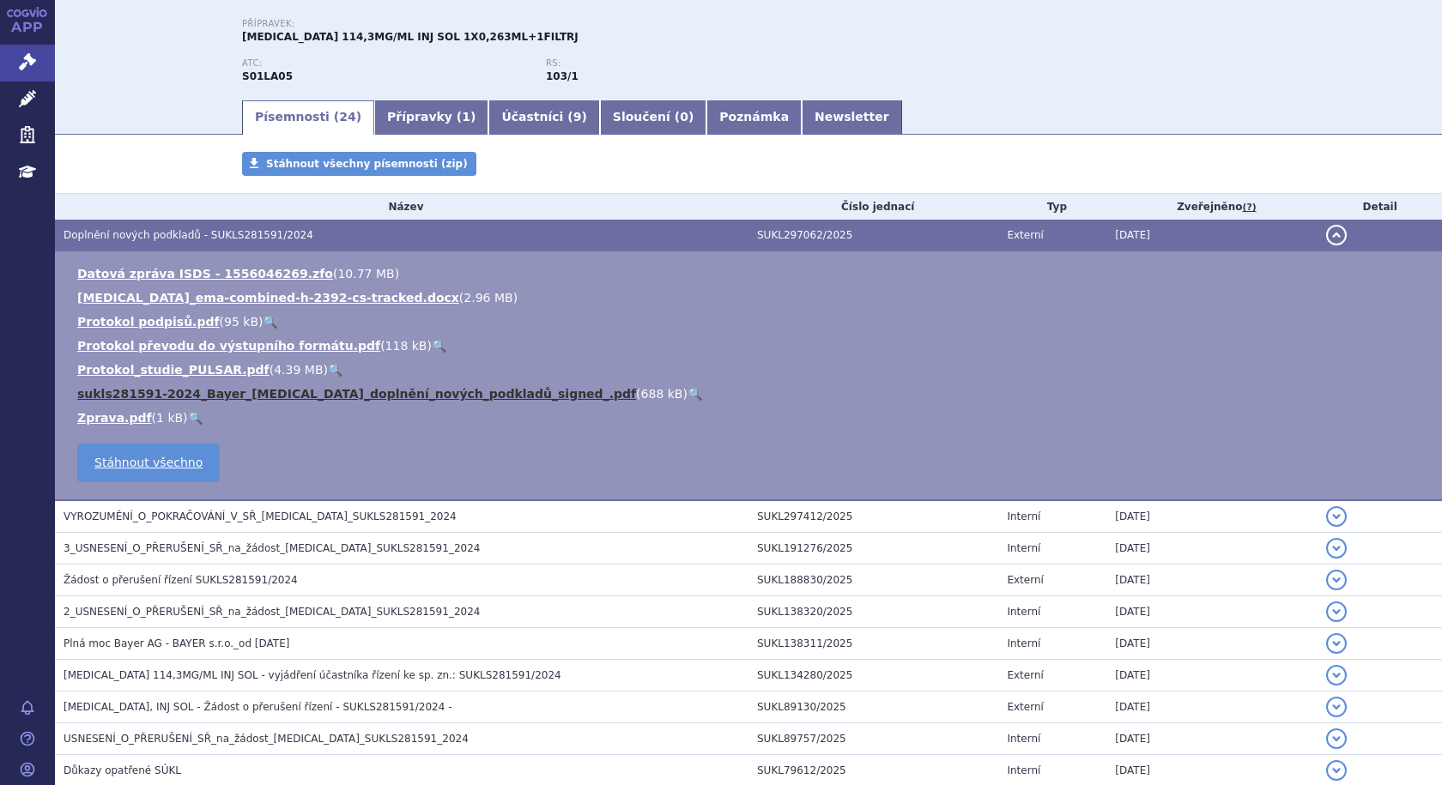
click at [415, 397] on link "sukls281591-2024_Bayer_Eylea_doplnění_nových_podkladů_signed_.pdf" at bounding box center [356, 394] width 559 height 14
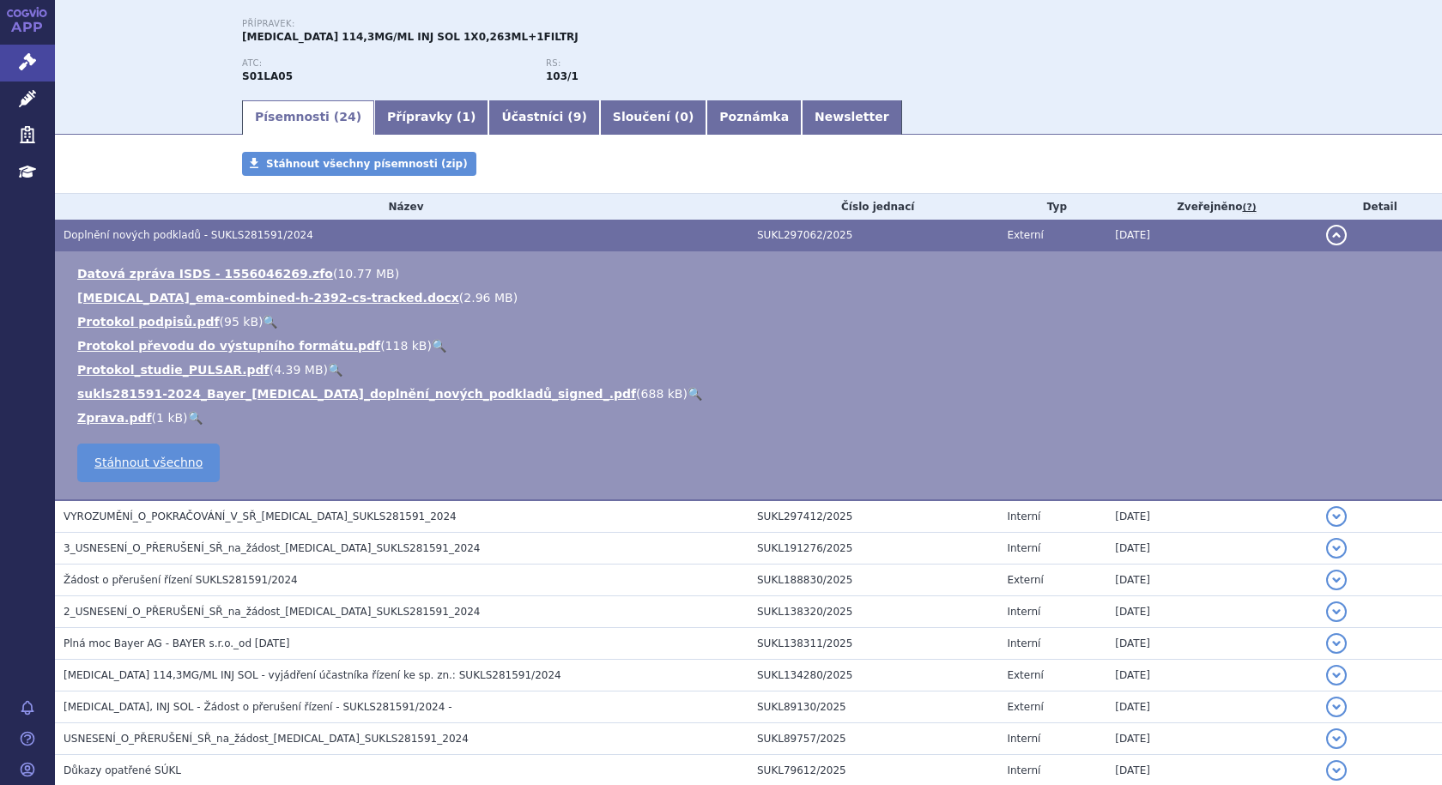
click at [135, 229] on span "Doplnění nových podkladů - SUKLS281591/2024" at bounding box center [188, 235] width 250 height 12
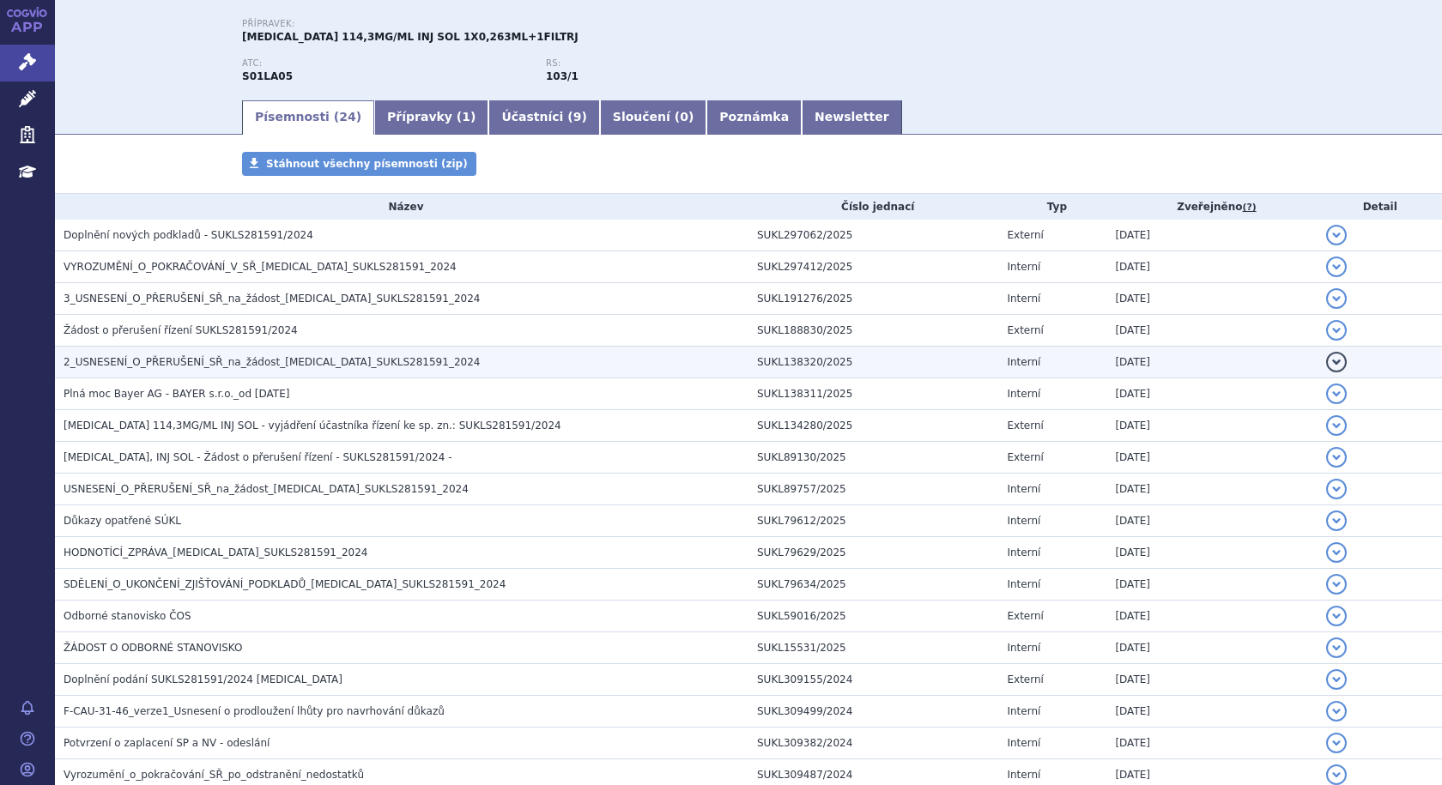
scroll to position [90, 0]
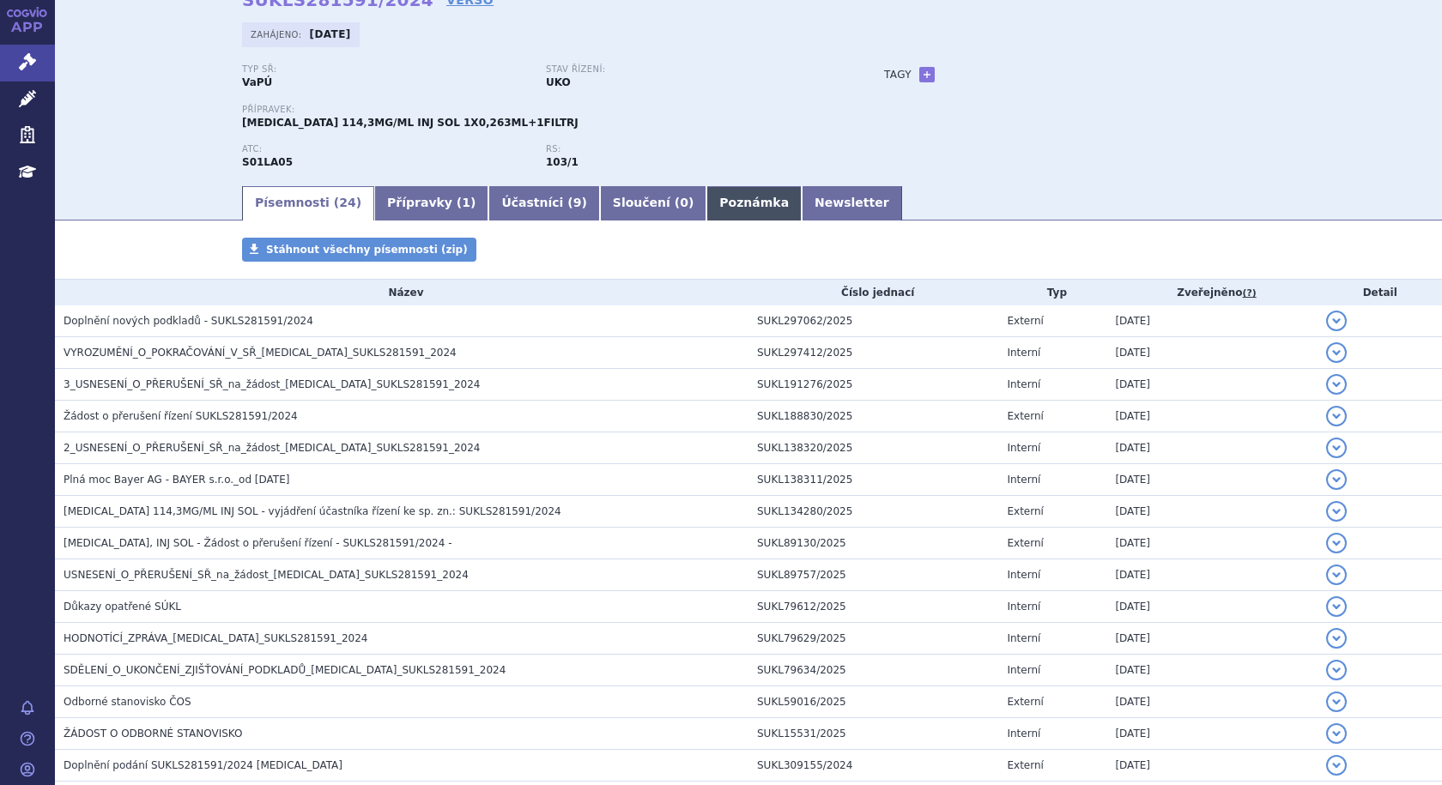
click at [706, 193] on link "Poznámka" at bounding box center [753, 203] width 95 height 34
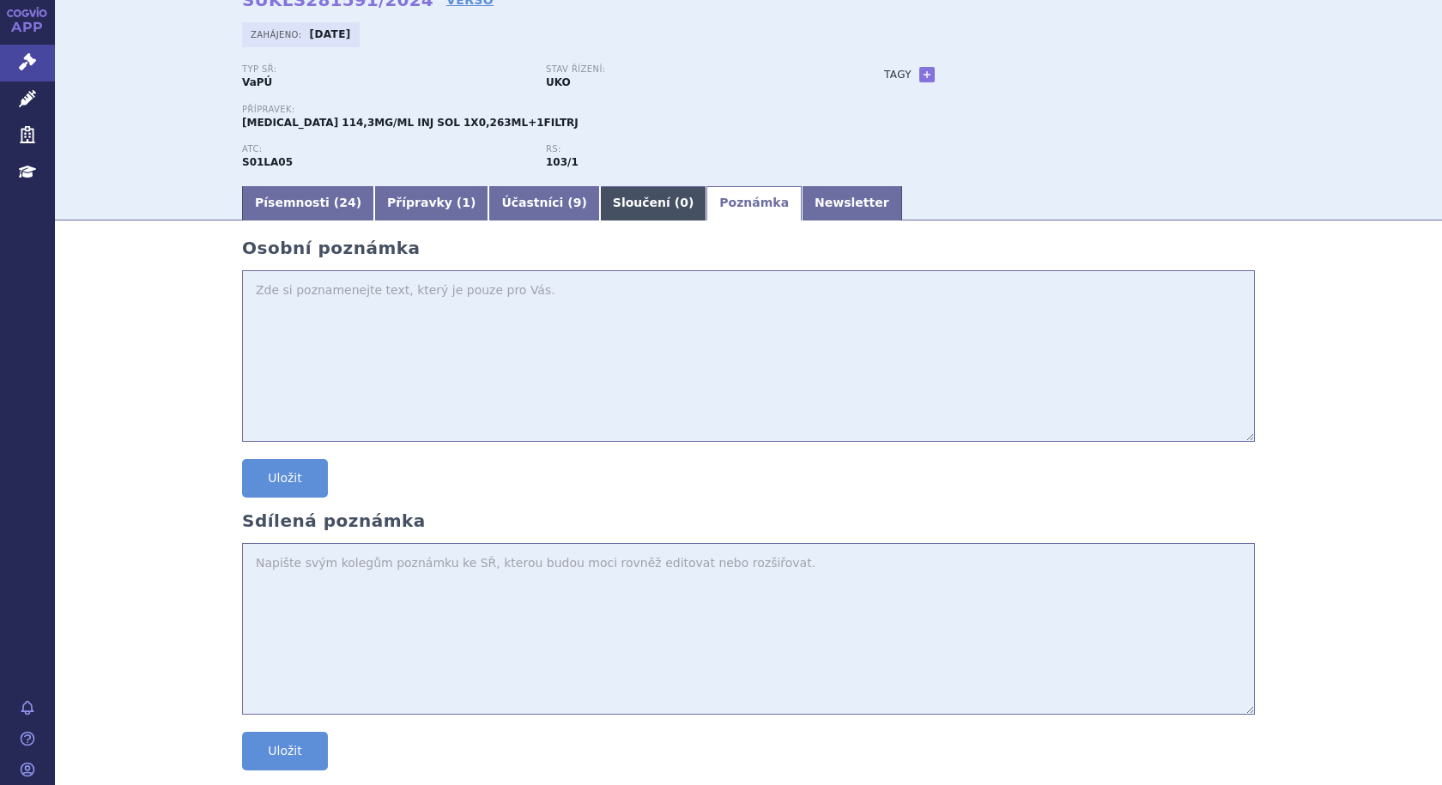
click at [600, 200] on link "Sloučení ( 0 )" at bounding box center [653, 203] width 106 height 34
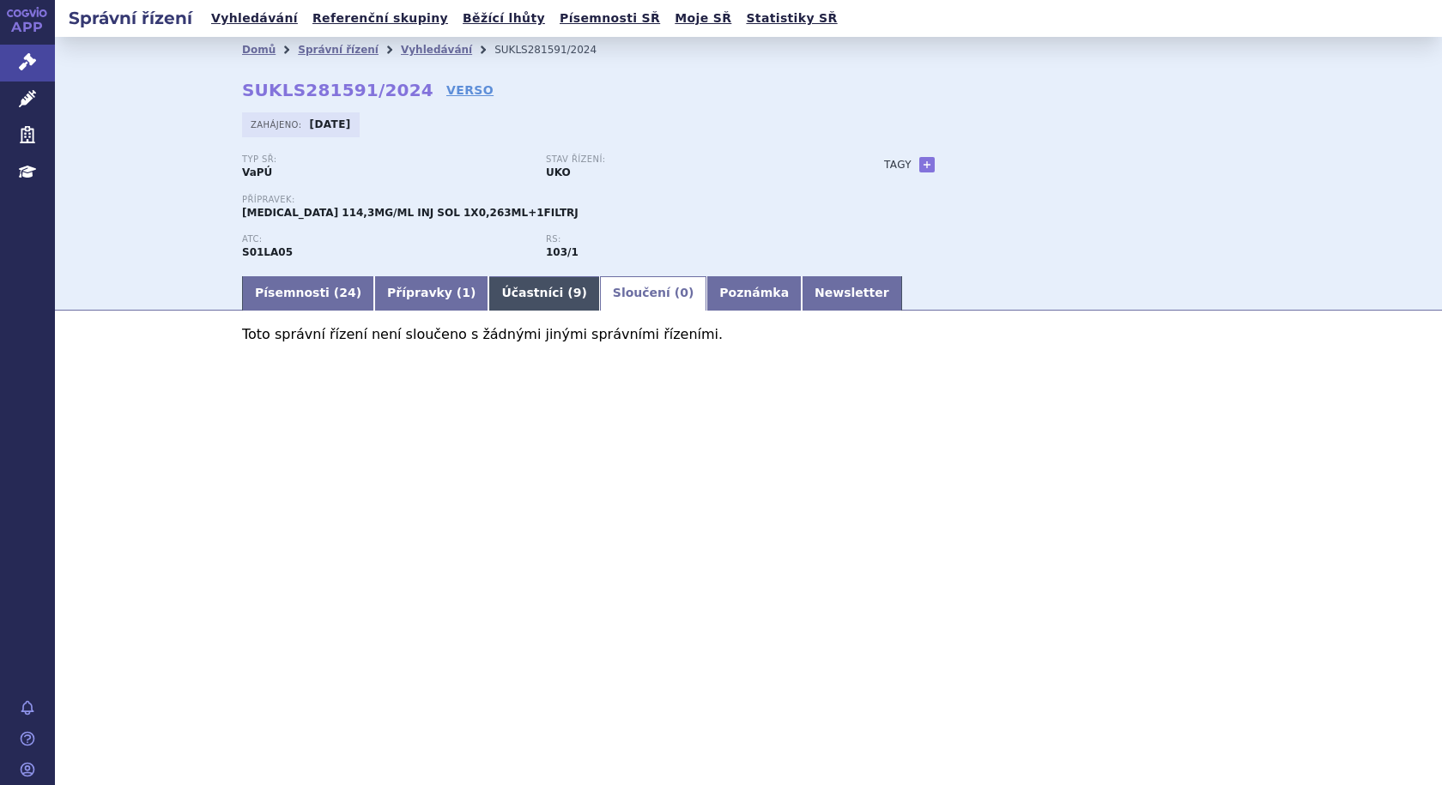
click at [488, 291] on link "Účastníci ( 9 )" at bounding box center [543, 293] width 111 height 34
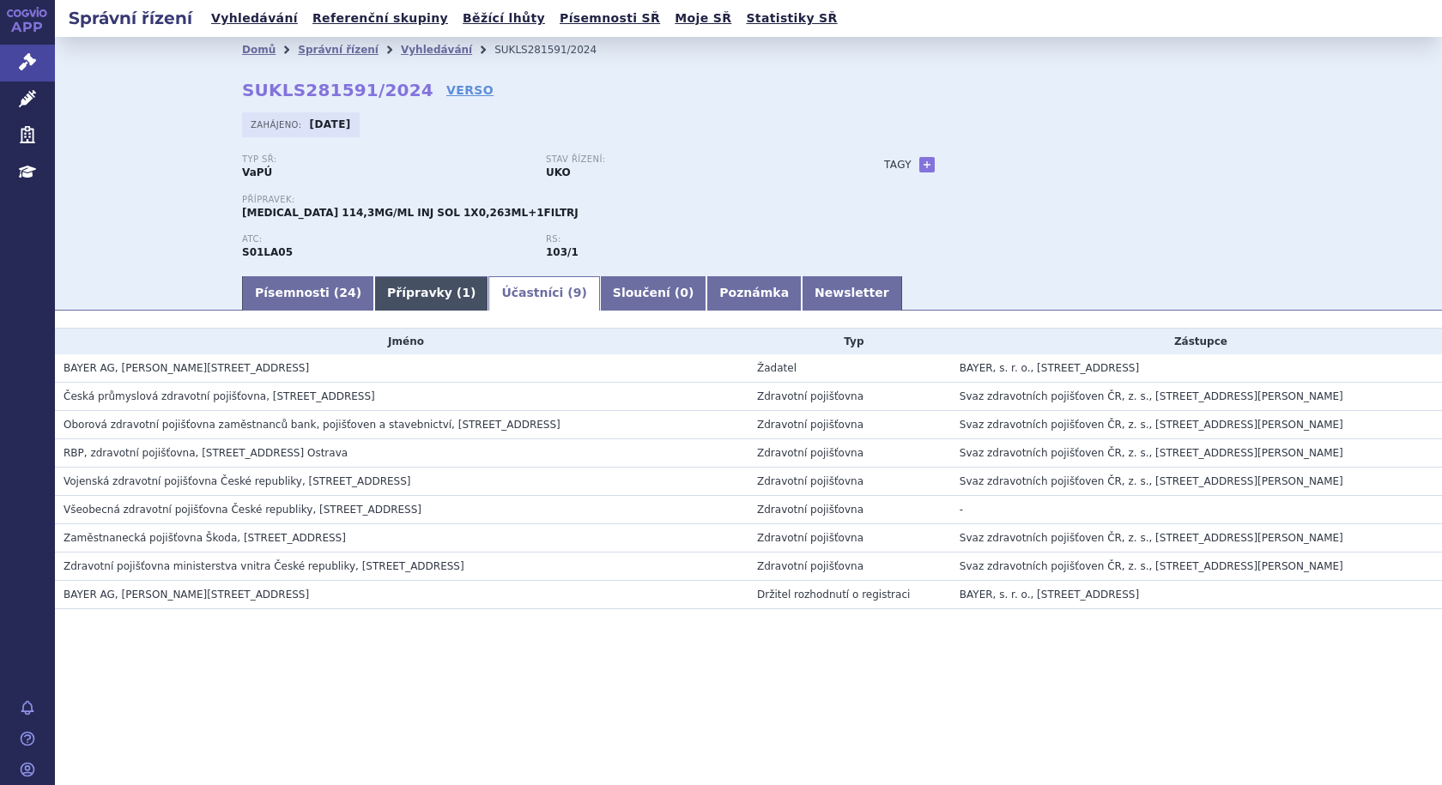
click at [384, 290] on link "Přípravky ( 1 )" at bounding box center [431, 293] width 114 height 34
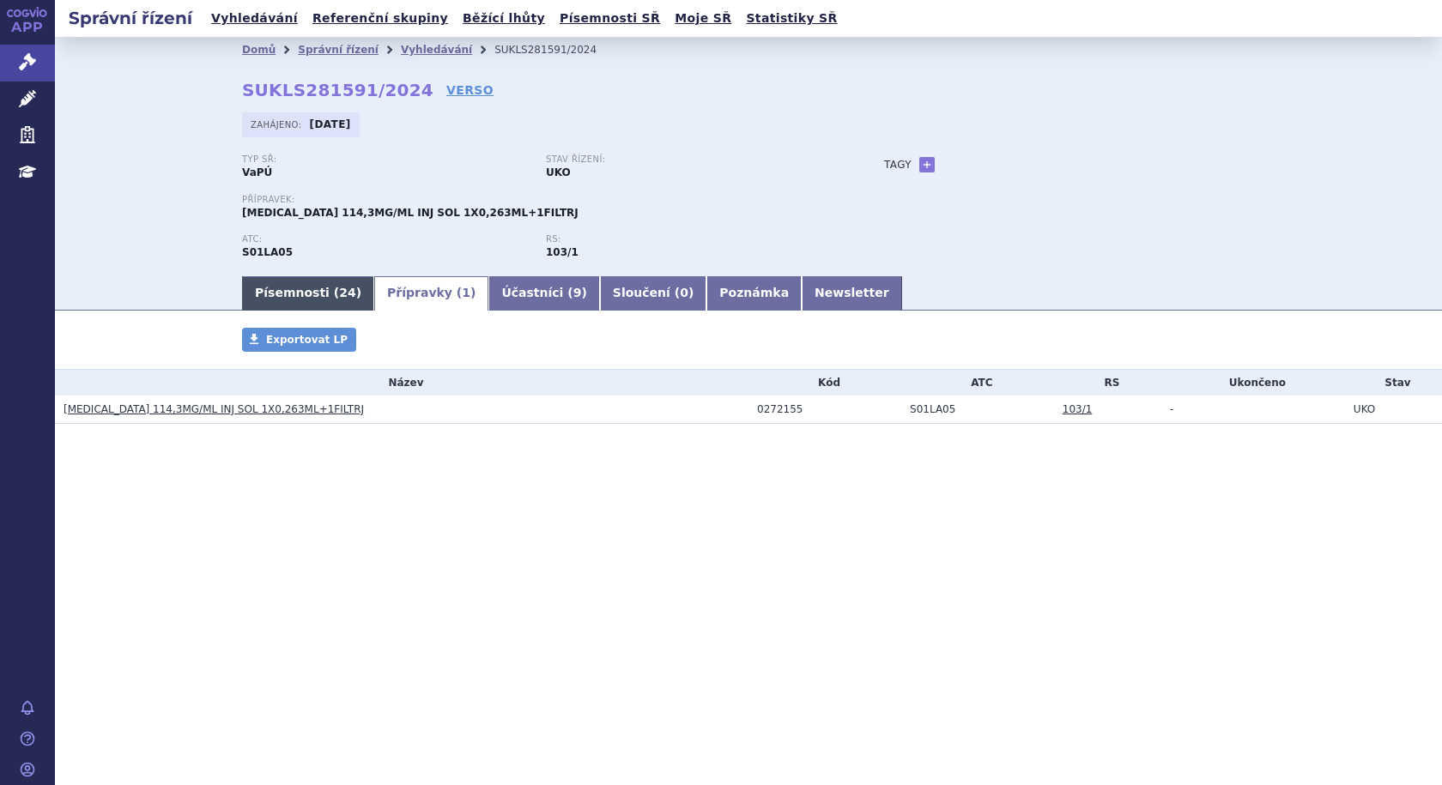
click at [275, 287] on link "Písemnosti ( 24 )" at bounding box center [308, 293] width 132 height 34
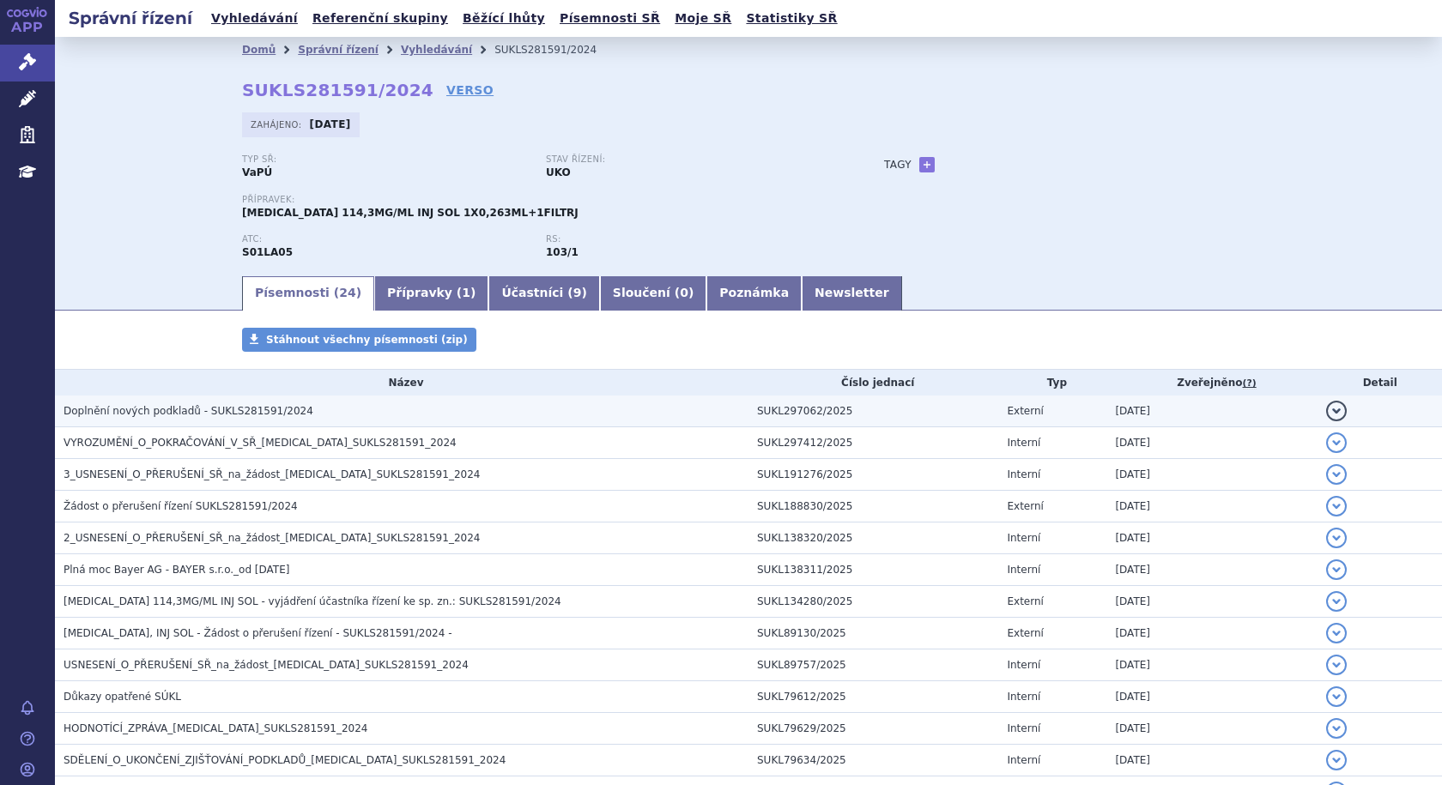
click at [78, 410] on span "Doplnění nových podkladů - SUKLS281591/2024" at bounding box center [188, 411] width 250 height 12
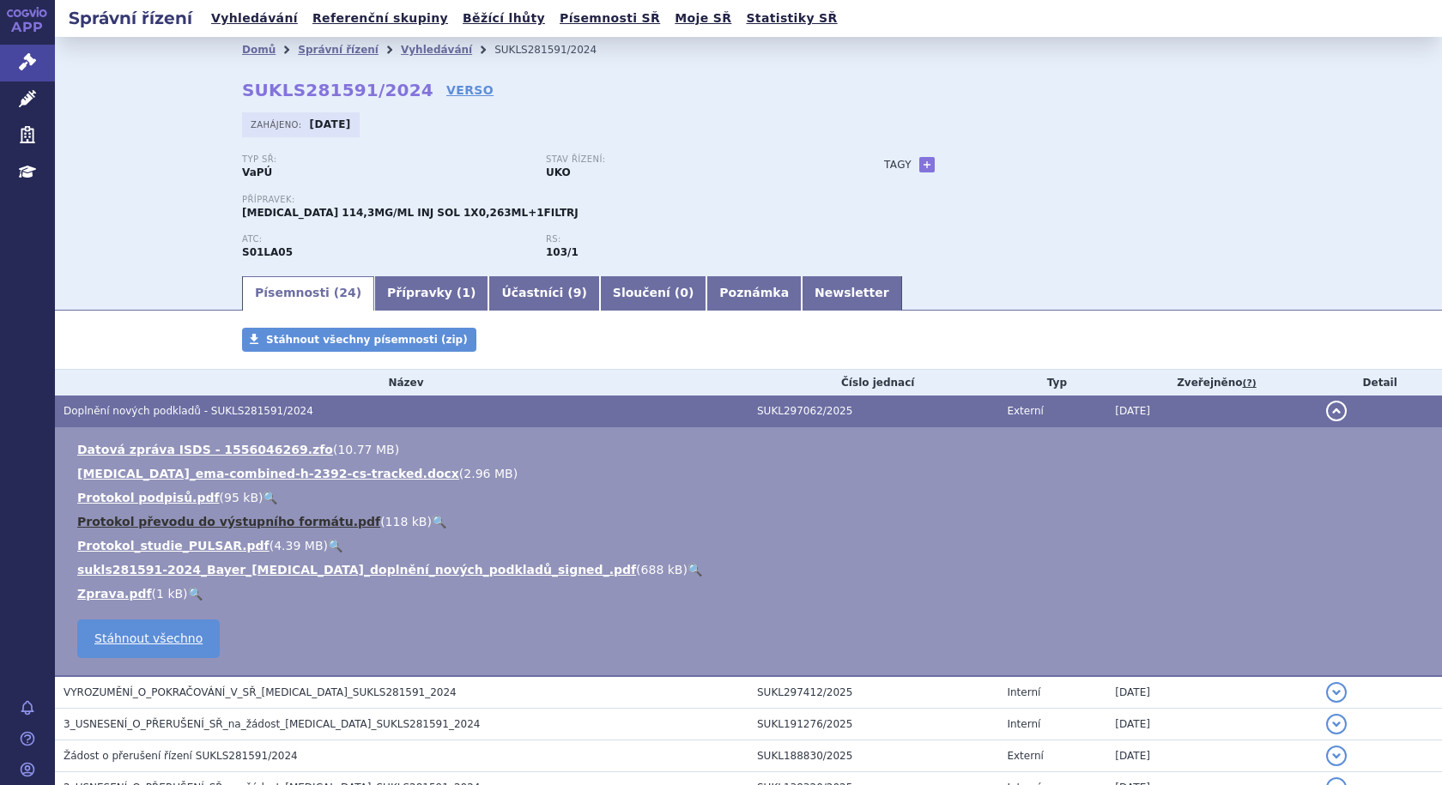
click at [122, 525] on link "Protokol převodu do výstupního formátu.pdf" at bounding box center [228, 522] width 303 height 14
click at [129, 408] on span "Doplnění nových podkladů - SUKLS281591/2024" at bounding box center [188, 411] width 250 height 12
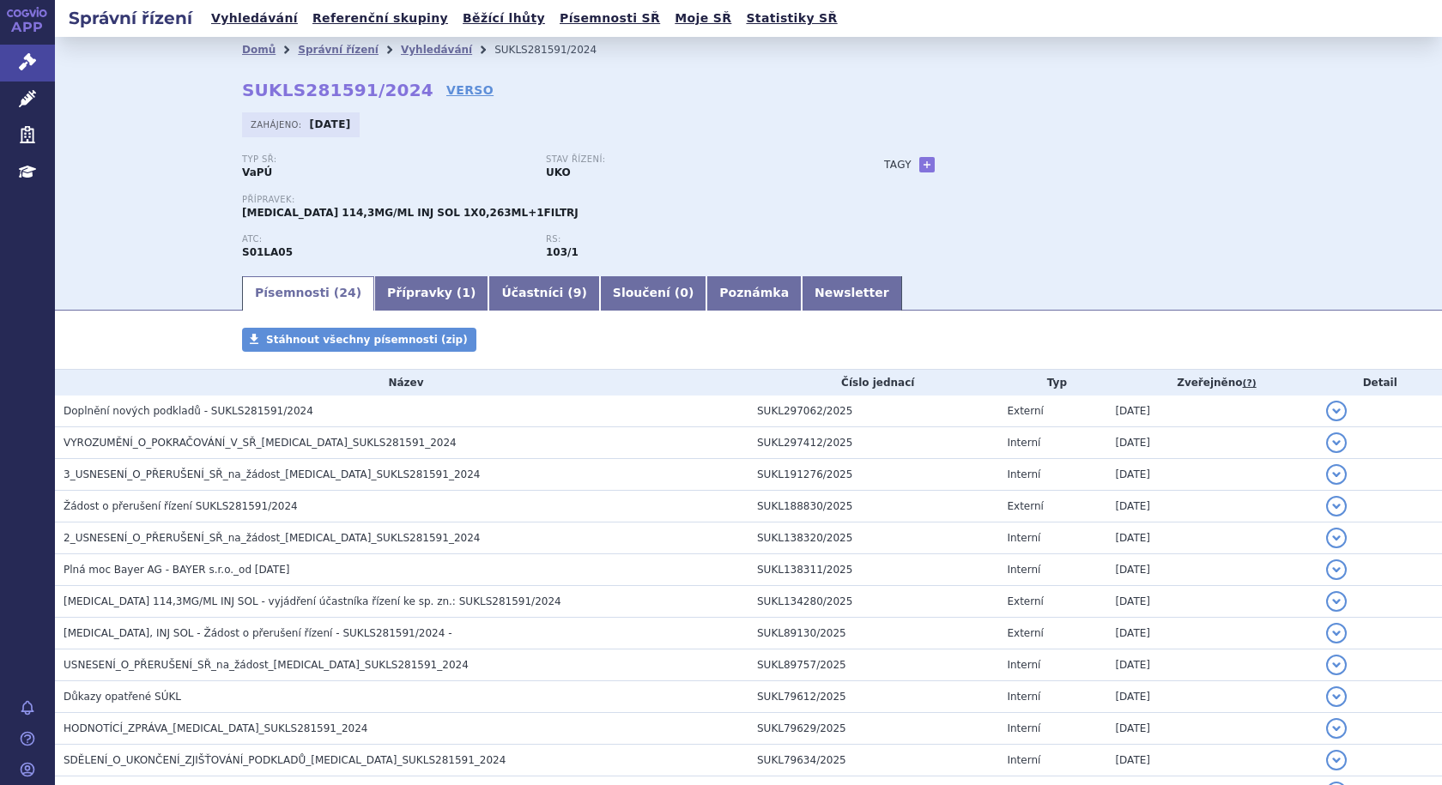
click at [552, 170] on strong "UKO" at bounding box center [558, 172] width 25 height 12
